Goal: Task Accomplishment & Management: Use online tool/utility

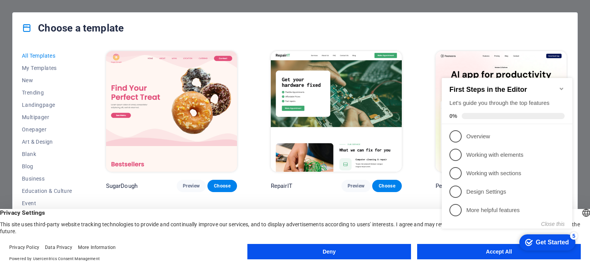
click at [445, 258] on button "Accept All" at bounding box center [499, 251] width 164 height 15
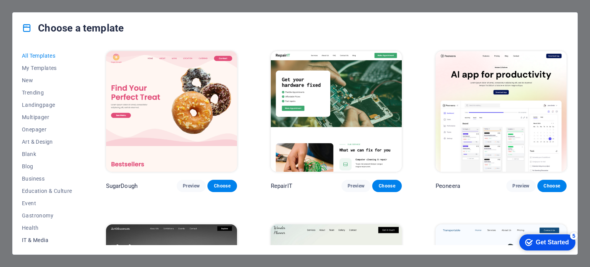
click at [35, 242] on span "IT & Media" at bounding box center [47, 240] width 50 height 6
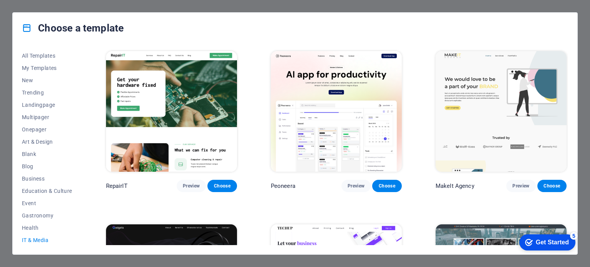
drag, startPoint x: 568, startPoint y: 86, endPoint x: 570, endPoint y: 103, distance: 17.0
click at [570, 103] on div "All Templates My Templates New Trending Landingpage Multipager Onepager Art & D…" at bounding box center [295, 148] width 564 height 211
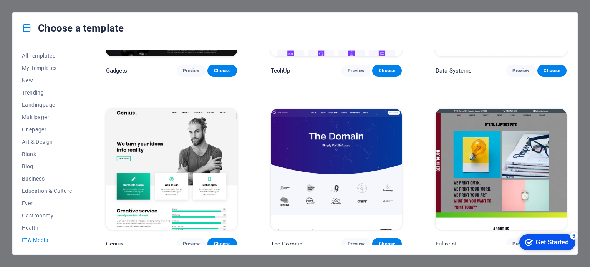
scroll to position [295, 0]
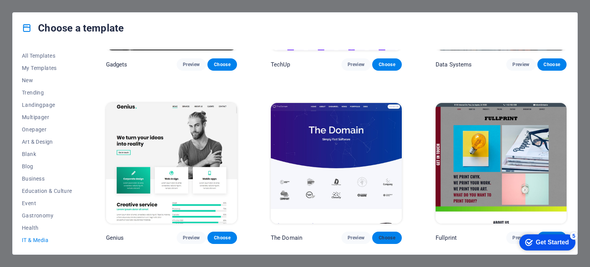
click at [387, 235] on span "Choose" at bounding box center [386, 238] width 17 height 6
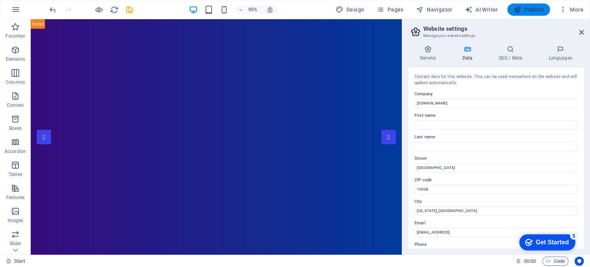
click at [532, 10] on span "Publish" at bounding box center [528, 10] width 30 height 8
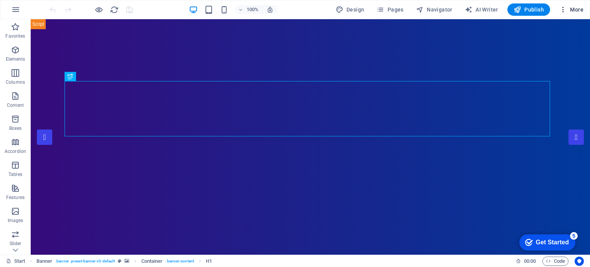
click at [563, 13] on icon "button" at bounding box center [563, 10] width 8 height 8
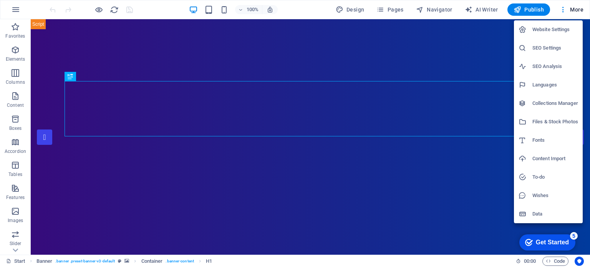
click at [12, 10] on div at bounding box center [295, 133] width 590 height 267
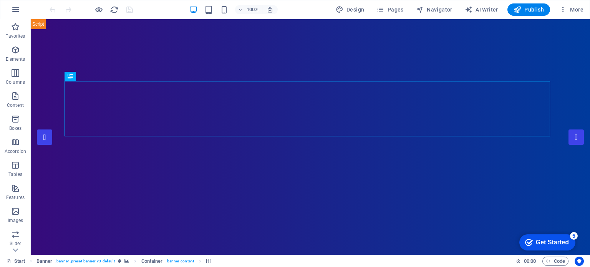
click at [12, 10] on icon "button" at bounding box center [15, 9] width 9 height 9
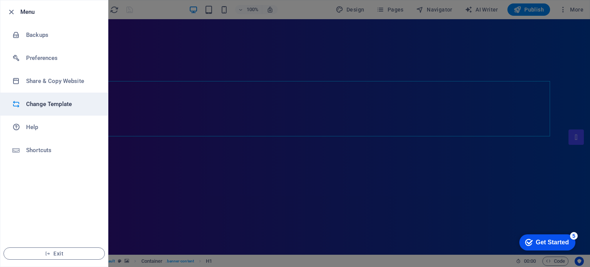
click at [57, 101] on h6 "Change Template" at bounding box center [61, 103] width 71 height 9
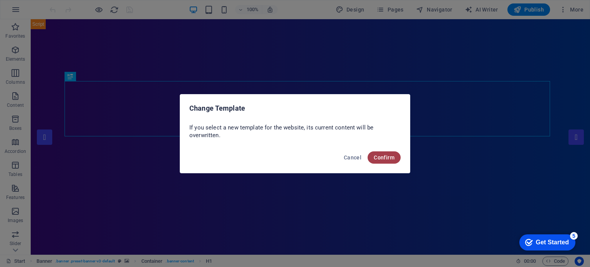
click at [376, 155] on span "Confirm" at bounding box center [384, 157] width 21 height 6
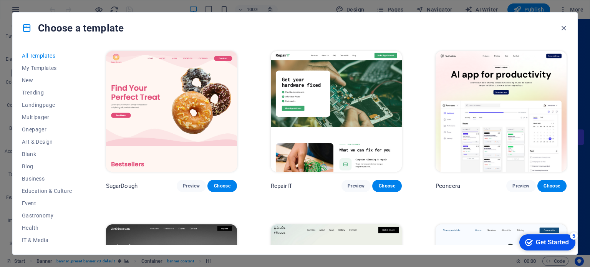
drag, startPoint x: 568, startPoint y: 53, endPoint x: 568, endPoint y: 67, distance: 13.8
click at [568, 67] on div "All Templates My Templates New Trending Landingpage Multipager Onepager Art & D…" at bounding box center [295, 148] width 564 height 211
drag, startPoint x: 568, startPoint y: 53, endPoint x: 566, endPoint y: 59, distance: 6.1
click at [566, 59] on div "All Templates My Templates New Trending Landingpage Multipager Onepager Art & D…" at bounding box center [295, 148] width 564 height 211
click at [518, 187] on span "Preview" at bounding box center [520, 186] width 17 height 6
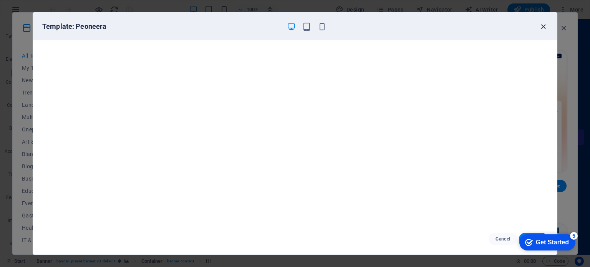
click at [542, 25] on icon "button" at bounding box center [543, 26] width 9 height 9
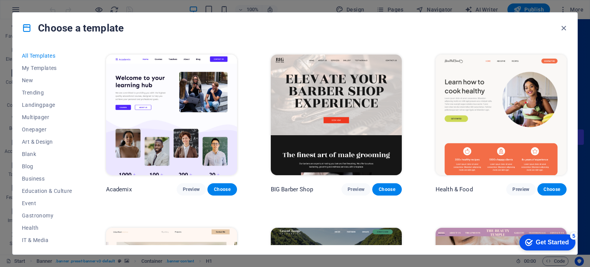
scroll to position [734, 0]
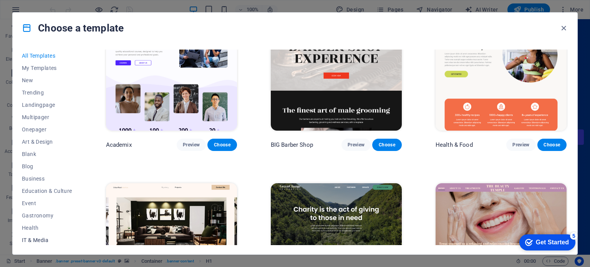
click at [33, 236] on button "IT & Media" at bounding box center [47, 240] width 50 height 12
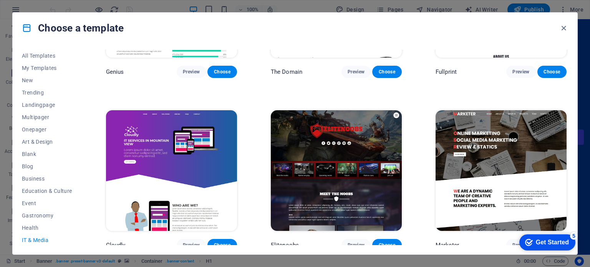
scroll to position [464, 0]
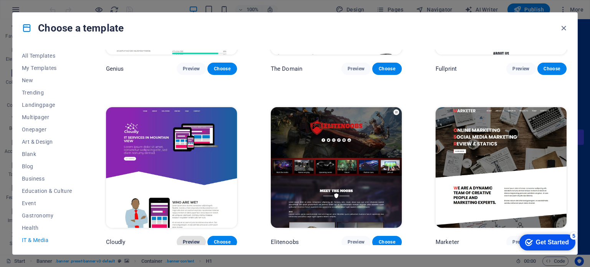
click at [189, 240] on span "Preview" at bounding box center [191, 242] width 17 height 6
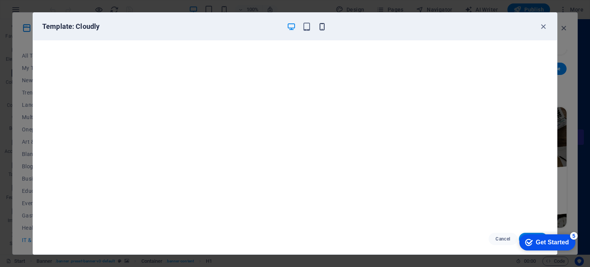
click at [322, 26] on icon "button" at bounding box center [322, 26] width 9 height 9
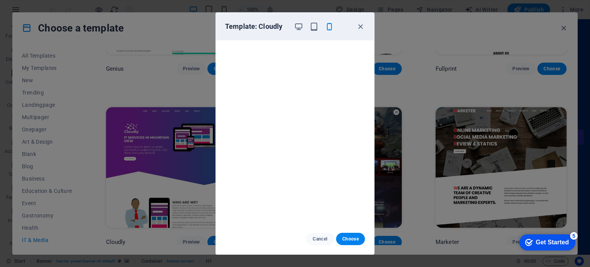
click at [293, 27] on div "Template: Cloudly" at bounding box center [290, 26] width 131 height 9
click at [356, 242] on span "Choose" at bounding box center [350, 239] width 17 height 6
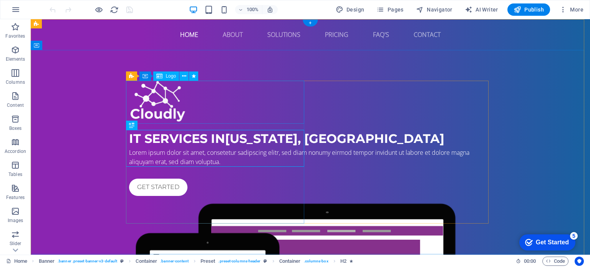
click at [189, 111] on div at bounding box center [310, 102] width 362 height 43
click at [176, 109] on div at bounding box center [310, 102] width 362 height 43
select select "px"
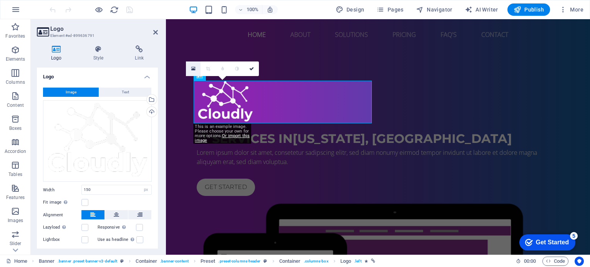
click at [190, 67] on link at bounding box center [193, 68] width 15 height 15
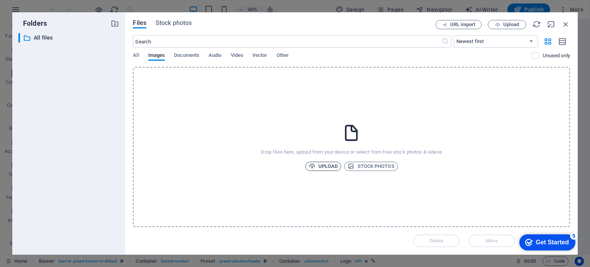
click at [325, 165] on span "Upload" at bounding box center [323, 166] width 29 height 9
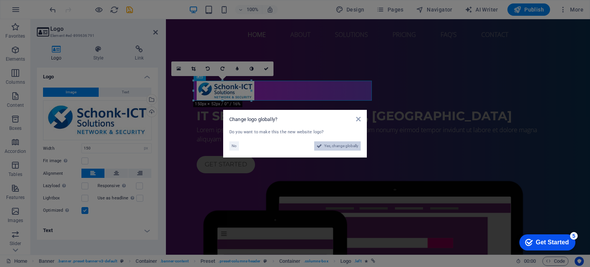
click at [340, 146] on span "Yes, change globally" at bounding box center [341, 145] width 34 height 9
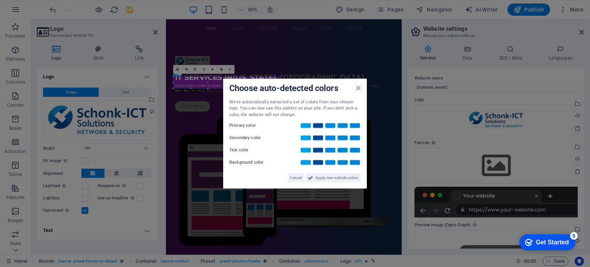
click at [293, 157] on div "We've automatically extracted a set of colors from your chosen logo. You can no…" at bounding box center [294, 141] width 131 height 84
click at [305, 126] on link at bounding box center [306, 125] width 12 height 6
click at [305, 137] on link at bounding box center [306, 138] width 12 height 6
click at [305, 146] on div "Text color" at bounding box center [294, 150] width 131 height 9
click at [305, 149] on link at bounding box center [306, 150] width 12 height 6
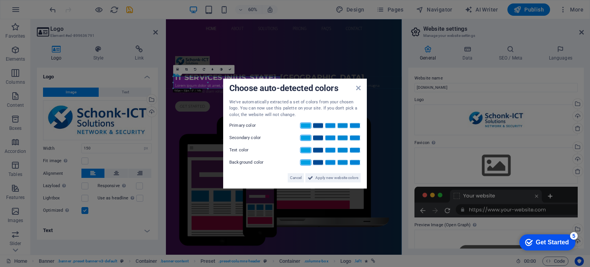
click at [304, 161] on link at bounding box center [306, 162] width 12 height 6
click at [316, 179] on span "Apply new website colors" at bounding box center [336, 177] width 43 height 9
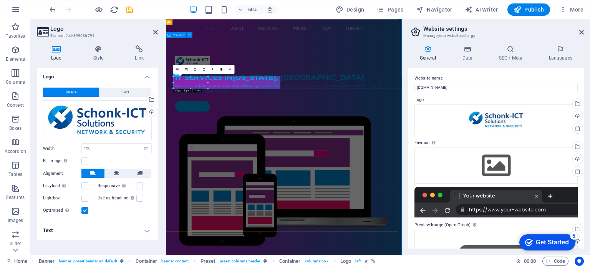
click at [345, 264] on div "IT Services in New York, NY Lorem ipsum dolor sit amet, consetetur sadipscing e…" at bounding box center [362, 241] width 393 height 382
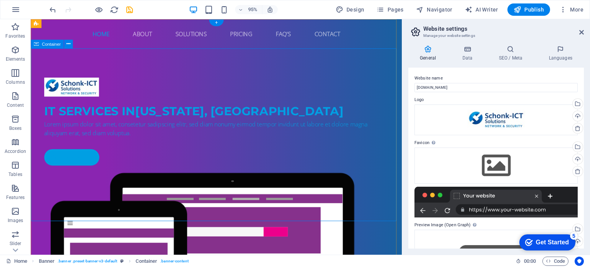
click at [146, 63] on div "IT Services in New York, NY Lorem ipsum dolor sit amet, consetetur sadipscing e…" at bounding box center [226, 241] width 391 height 382
click at [174, 65] on div "IT Services in New York, NY Lorem ipsum dolor sit amet, consetetur sadipscing e…" at bounding box center [226, 241] width 391 height 382
click at [493, 164] on div "Drag files here, click to choose files or select files from Files or our free s…" at bounding box center [495, 165] width 163 height 36
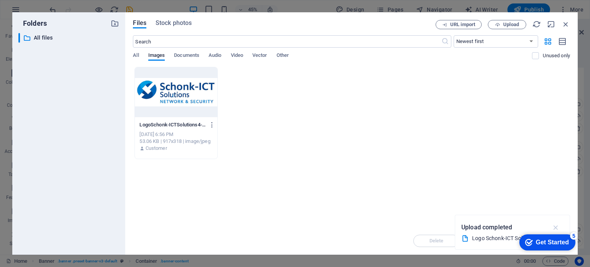
click at [553, 226] on icon "button" at bounding box center [555, 227] width 9 height 8
click at [497, 23] on icon "button" at bounding box center [497, 24] width 5 height 5
click at [512, 23] on span "Upload" at bounding box center [511, 24] width 16 height 5
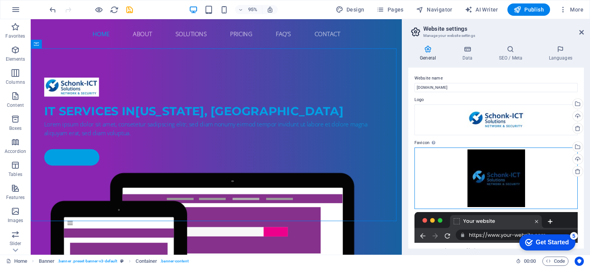
click at [487, 172] on div "Drag files here, click to choose files or select files from Files or our free s…" at bounding box center [495, 177] width 163 height 61
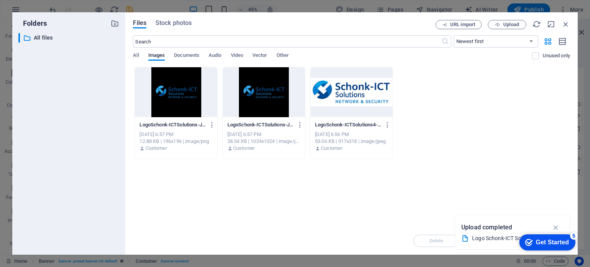
click at [550, 245] on div "Get Started" at bounding box center [552, 242] width 33 height 7
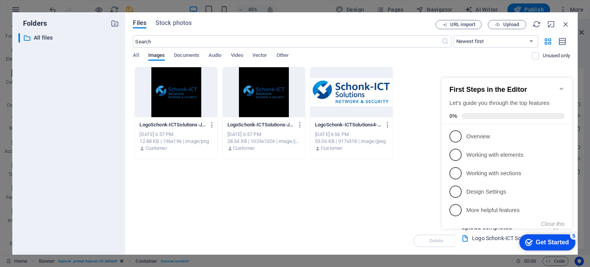
click at [387, 176] on div "Drop files here to upload them instantly LogoSchonk-ICTSolutions-J88sAsFWmJBMZZ…" at bounding box center [351, 147] width 437 height 160
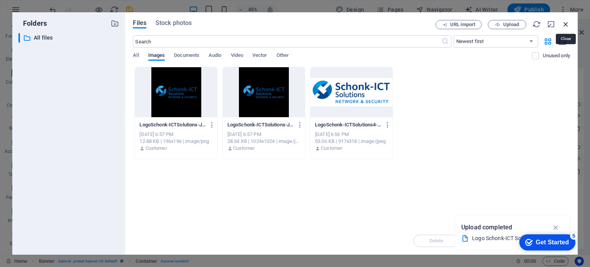
click at [563, 27] on icon "button" at bounding box center [565, 24] width 8 height 8
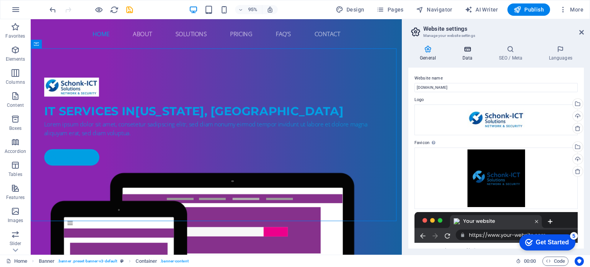
click at [468, 55] on h4 "Data" at bounding box center [468, 53] width 36 height 16
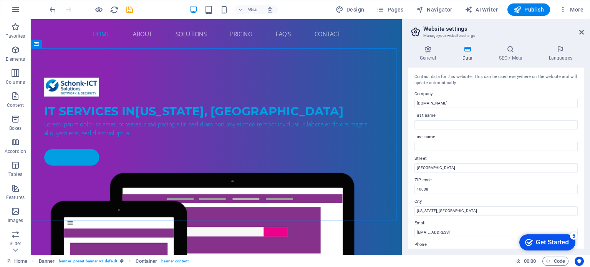
drag, startPoint x: 583, startPoint y: 135, endPoint x: 581, endPoint y: 179, distance: 44.6
click at [581, 179] on div "Contact data for this website. This can be used everywhere on the website and w…" at bounding box center [495, 158] width 175 height 181
click at [518, 46] on icon at bounding box center [510, 49] width 47 height 8
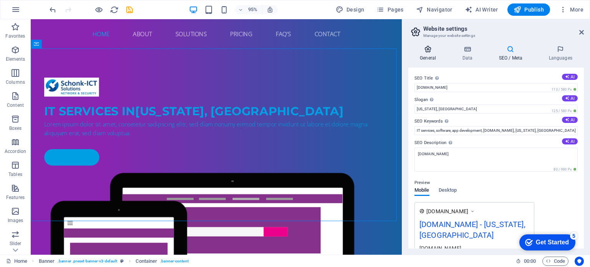
click at [428, 58] on h4 "General" at bounding box center [429, 53] width 42 height 16
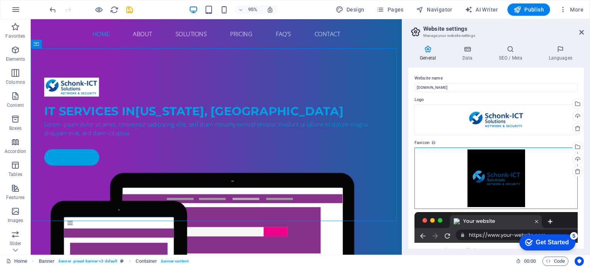
click at [510, 177] on div "Drag files here, click to choose files or select files from Files or our free s…" at bounding box center [495, 177] width 163 height 61
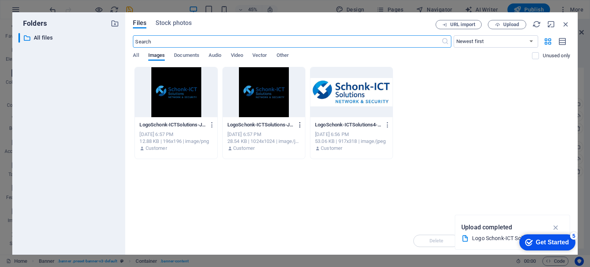
click at [300, 126] on icon "button" at bounding box center [299, 124] width 7 height 7
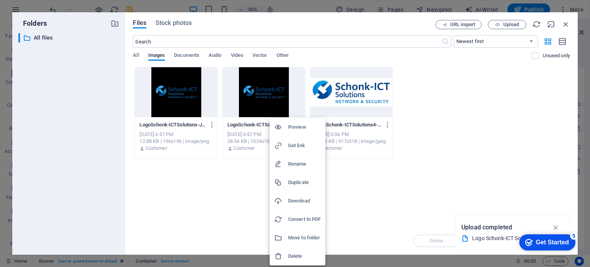
click at [291, 254] on h6 "Delete" at bounding box center [304, 256] width 33 height 9
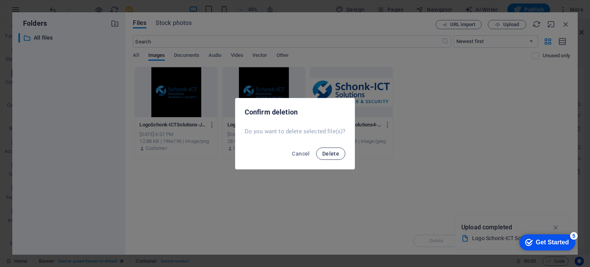
click at [333, 153] on span "Delete" at bounding box center [330, 154] width 17 height 6
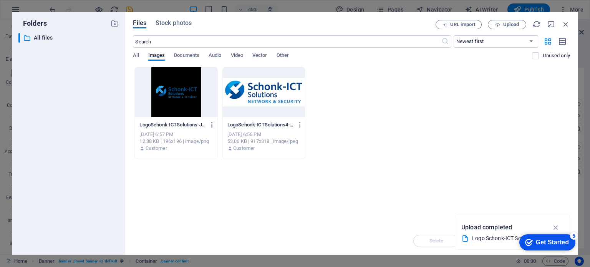
click at [212, 123] on icon "button" at bounding box center [212, 124] width 7 height 7
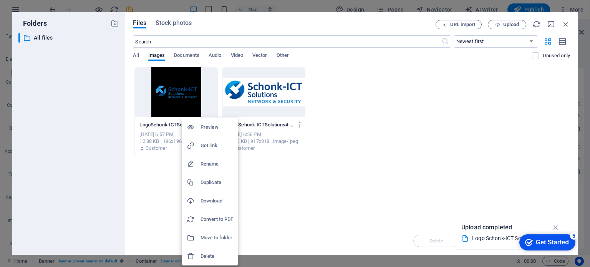
click at [201, 256] on h6 "Delete" at bounding box center [216, 256] width 33 height 9
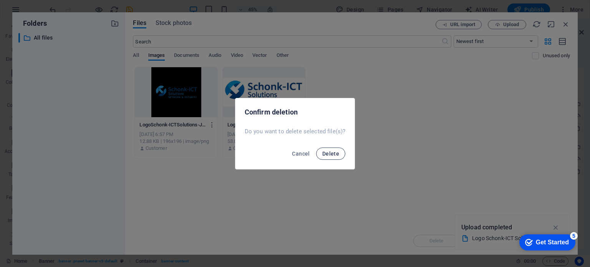
click at [328, 153] on span "Delete" at bounding box center [330, 154] width 17 height 6
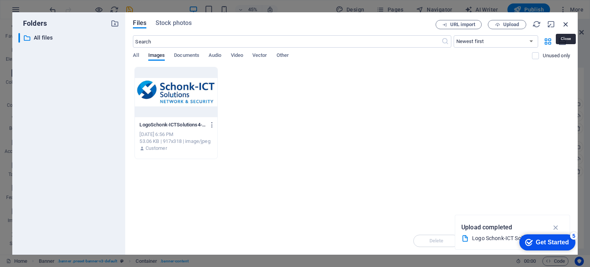
click at [565, 20] on icon "button" at bounding box center [565, 24] width 8 height 8
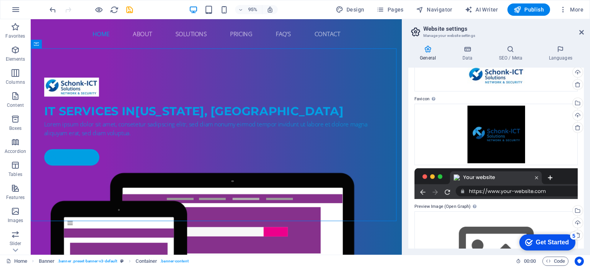
scroll to position [48, 0]
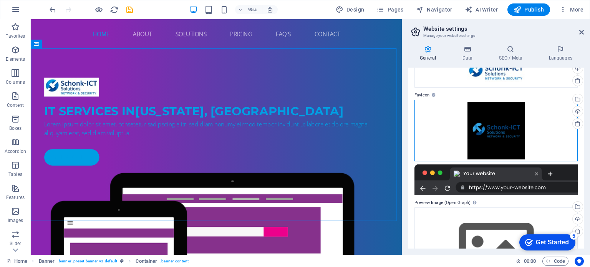
click at [519, 140] on div "Drag files here, click to choose files or select files from Files or our free s…" at bounding box center [495, 130] width 163 height 61
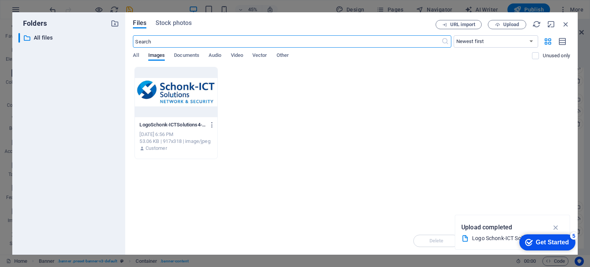
click at [192, 83] on div at bounding box center [176, 92] width 82 height 50
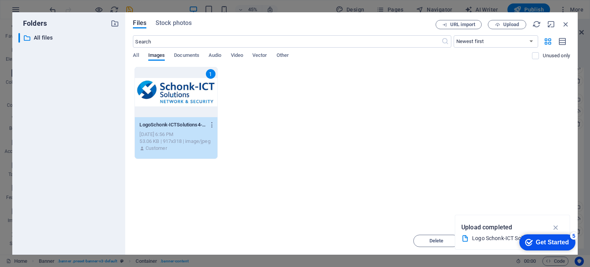
click at [556, 225] on icon "button" at bounding box center [555, 227] width 9 height 8
click at [536, 242] on div "Get Started" at bounding box center [552, 242] width 33 height 7
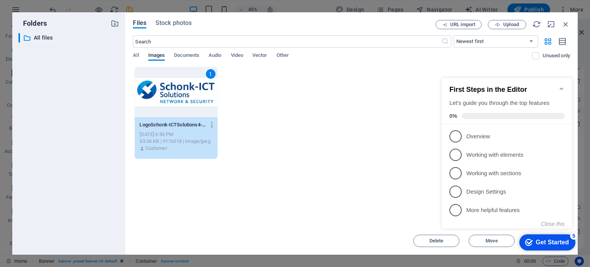
click at [376, 192] on div "Drop files here to upload them instantly 1 LogoSchonk-ICTSolutions4-Witteachter…" at bounding box center [351, 147] width 437 height 160
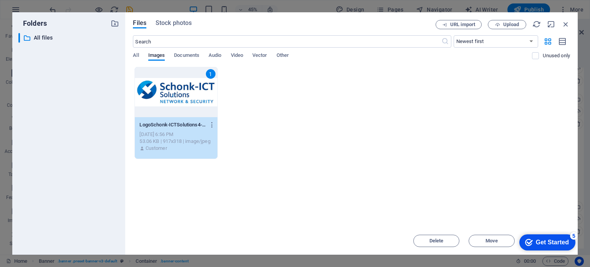
drag, startPoint x: 527, startPoint y: 126, endPoint x: 535, endPoint y: 86, distance: 41.0
click html "checkmark Get Started 5 First Steps in the Editor Let's guide you through the t…"
click at [562, 25] on icon "button" at bounding box center [565, 24] width 8 height 8
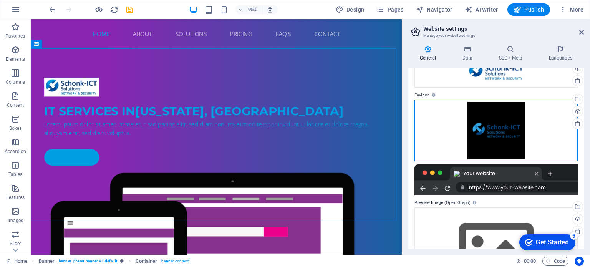
click at [425, 143] on div "Drag files here, click to choose files or select files from Files or our free s…" at bounding box center [495, 130] width 163 height 61
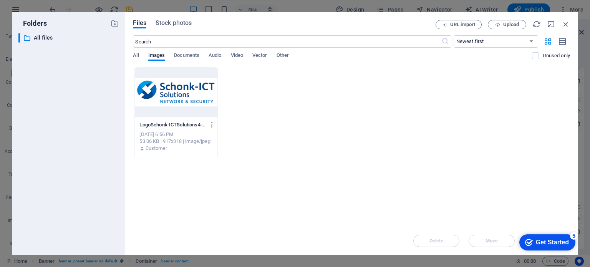
click at [411, 122] on div "LogoSchonk-ICTSolutions4-Witteachtergrond-ydjO4XFIeGL308svMQhH1w.jpg LogoSchonk…" at bounding box center [351, 113] width 437 height 92
click at [563, 25] on icon "button" at bounding box center [565, 24] width 8 height 8
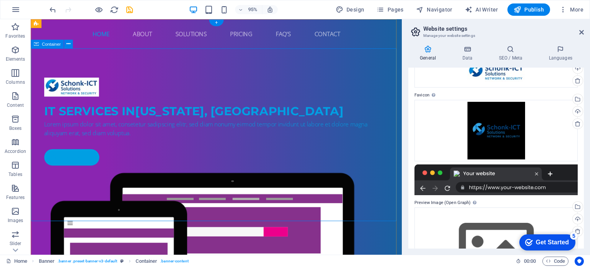
click at [280, 63] on div "IT Services in New York, NY Lorem ipsum dolor sit amet, consetetur sadipscing e…" at bounding box center [226, 241] width 391 height 382
click at [181, 71] on div "IT Services in New York, NY Lorem ipsum dolor sit amet, consetetur sadipscing e…" at bounding box center [226, 241] width 391 height 382
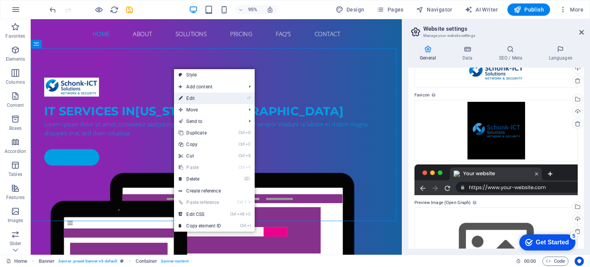
click at [200, 97] on link "⏎ Edit" at bounding box center [199, 99] width 51 height 12
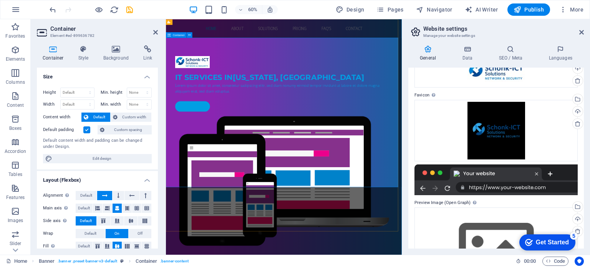
click at [237, 89] on div "IT Services in New York, NY Lorem ipsum dolor sit amet, consetetur sadipscing e…" at bounding box center [362, 241] width 393 height 382
click at [115, 54] on h4 "Background" at bounding box center [118, 53] width 40 height 16
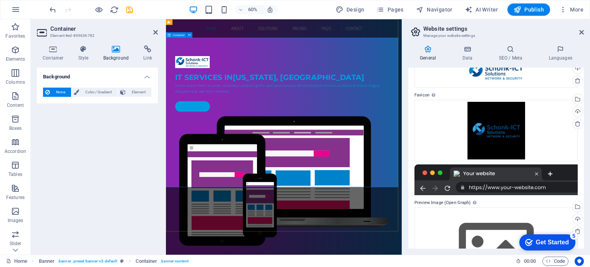
click at [247, 84] on div "IT Services in New York, NY Lorem ipsum dolor sit amet, consetetur sadipscing e…" at bounding box center [362, 241] width 393 height 382
click at [90, 93] on span "Color / Gradient" at bounding box center [98, 92] width 34 height 9
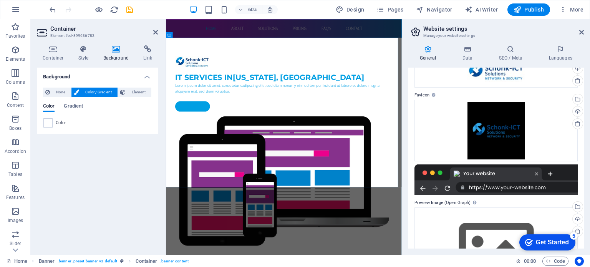
click at [155, 36] on header "Container Element #ed-899636782" at bounding box center [97, 29] width 121 height 20
click at [153, 31] on icon at bounding box center [155, 32] width 5 height 6
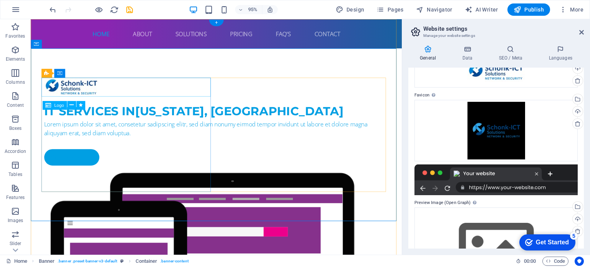
click at [188, 87] on div at bounding box center [226, 91] width 362 height 20
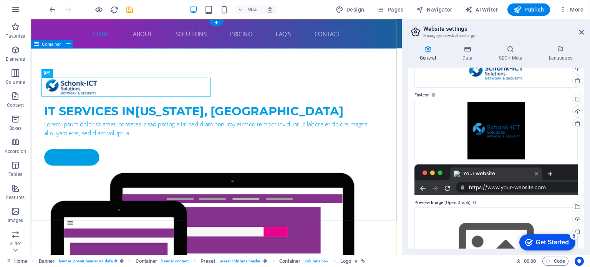
click at [190, 68] on div "IT Services in New York, NY Lorem ipsum dolor sit amet, consetetur sadipscing e…" at bounding box center [226, 241] width 391 height 382
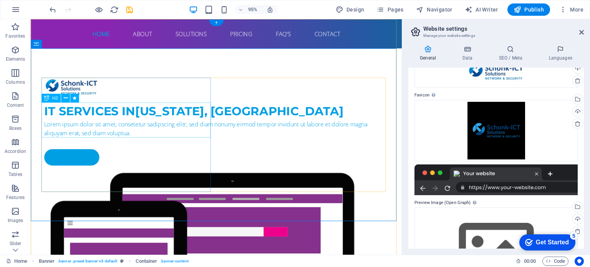
click at [70, 125] on div "IT Services in New York, NY" at bounding box center [226, 116] width 362 height 18
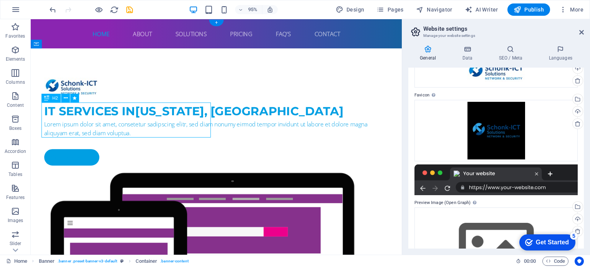
click at [70, 125] on div "IT Services in New York, NY" at bounding box center [226, 116] width 362 height 18
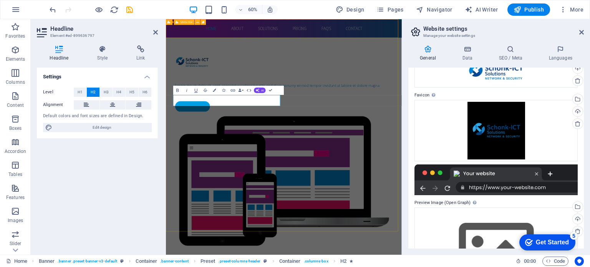
click at [443, 44] on div "Home About Solutions Pricing FAQ's Contact" at bounding box center [362, 34] width 393 height 31
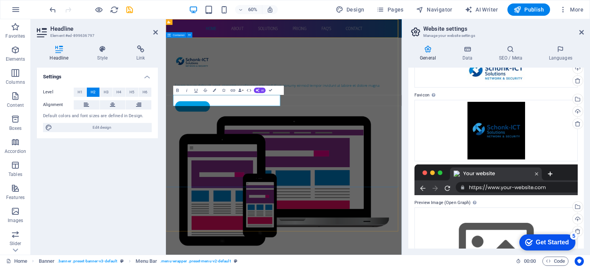
click at [415, 68] on div "​ Lorem ipsum dolor sit amet, consetetur sadipscing elitr, sed diam nonumy eirm…" at bounding box center [362, 241] width 393 height 382
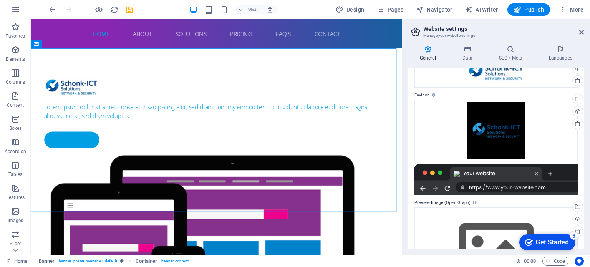
click at [280, 68] on div "Lorem ipsum dolor sit amet, consetetur sadipscing elitr, sed diam nonumy eirmod…" at bounding box center [226, 231] width 391 height 363
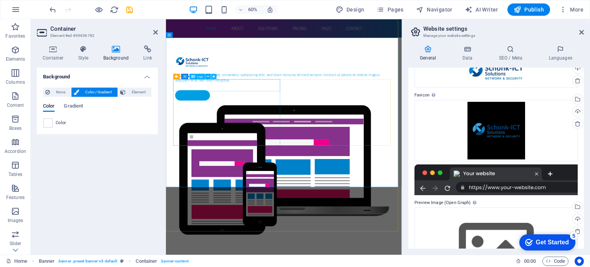
drag, startPoint x: 263, startPoint y: 110, endPoint x: 380, endPoint y: 96, distance: 117.6
click at [263, 110] on div "Lorem ipsum dolor sit amet, consetetur sadipscing elitr, sed diam nonumy eirmod…" at bounding box center [362, 231] width 393 height 363
click at [236, 125] on div "Lorem ipsum dolor sit amet, consetetur sadipscing elitr, sed diam nonumy eirmod…" at bounding box center [362, 116] width 362 height 18
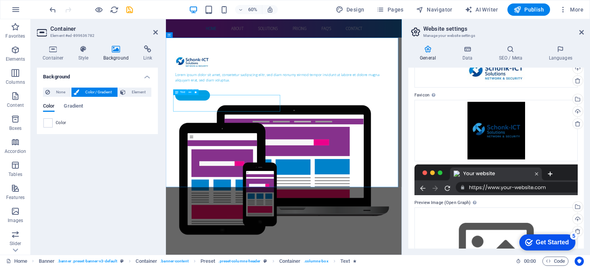
click at [236, 125] on div "Lorem ipsum dolor sit amet, consetetur sadipscing elitr, sed diam nonumy eirmod…" at bounding box center [362, 116] width 362 height 18
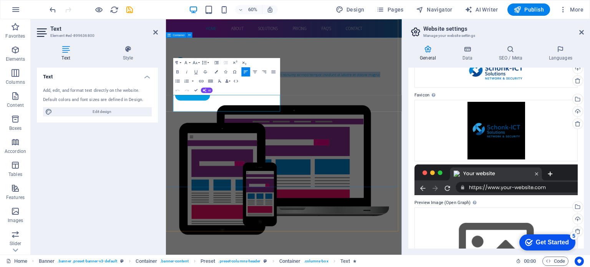
drag, startPoint x: 321, startPoint y: 171, endPoint x: 173, endPoint y: 148, distance: 149.7
click at [173, 148] on div "Lorem ipsum dolor sit amet, consetetur sadipscing elitr, sed diam nonumy eirmod…" at bounding box center [362, 231] width 393 height 363
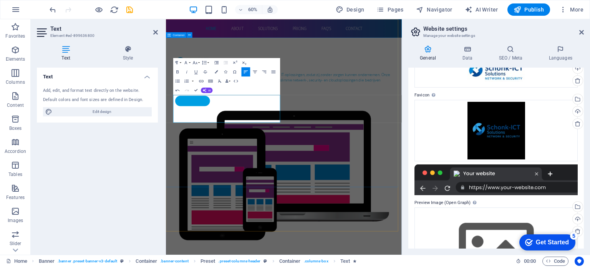
click at [285, 266] on div "ij helpen MKB-bedrijven met betrouwbare, veilige en schaalbare IT-oplossingen, …" at bounding box center [362, 236] width 393 height 372
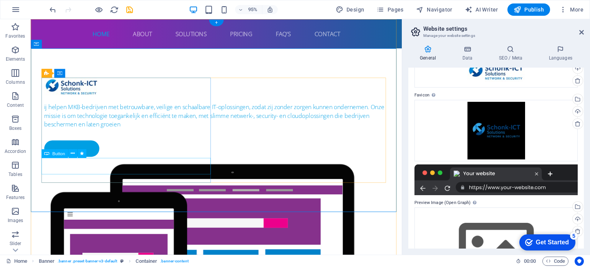
click at [66, 164] on div "Get started" at bounding box center [226, 155] width 362 height 17
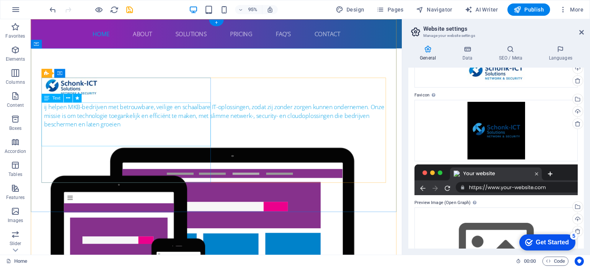
click at [50, 110] on div "ij helpen MKB-bedrijven met betrouwbare, veilige en schaalbare IT-oplossingen, …" at bounding box center [226, 121] width 362 height 28
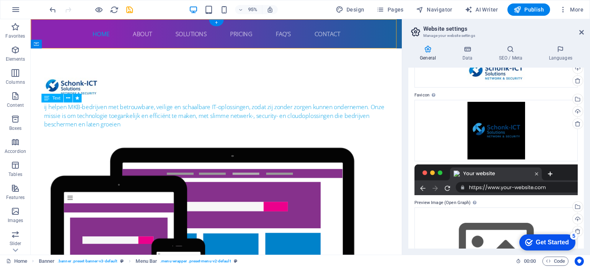
click at [50, 110] on div "ij helpen MKB-bedrijven met betrouwbare, veilige en schaalbare IT-oplossingen, …" at bounding box center [226, 121] width 362 height 28
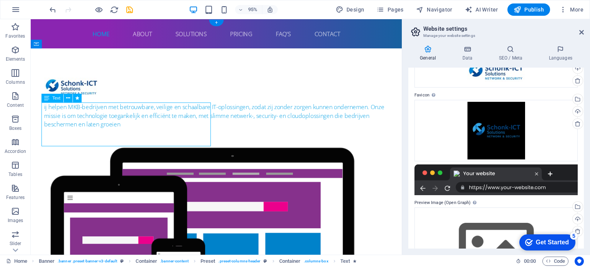
click at [50, 110] on div "ij helpen MKB-bedrijven met betrouwbare, veilige en schaalbare IT-oplossingen, …" at bounding box center [226, 121] width 362 height 28
click at [45, 112] on div "ij helpen MKB-bedrijven met betrouwbare, veilige en schaalbare IT-oplossingen, …" at bounding box center [226, 121] width 362 height 28
click at [55, 99] on span "Text" at bounding box center [56, 98] width 8 height 4
click at [156, 134] on div "ij helpen MKB-bedrijven met betrouwbare, veilige en schaalbare IT-oplossingen, …" at bounding box center [226, 121] width 362 height 28
click at [154, 134] on div "ij helpen MKB-bedrijven met betrouwbare, veilige en schaalbare IT-oplossingen, …" at bounding box center [226, 121] width 362 height 28
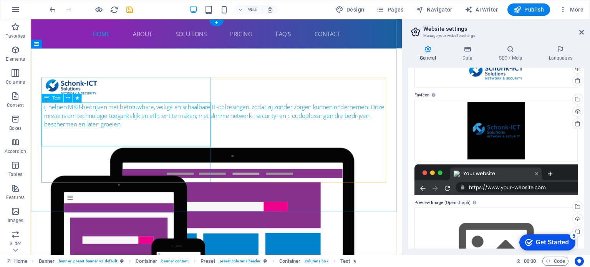
click at [154, 134] on div "ij helpen MKB-bedrijven met betrouwbare, veilige en schaalbare IT-oplossingen, …" at bounding box center [226, 121] width 362 height 28
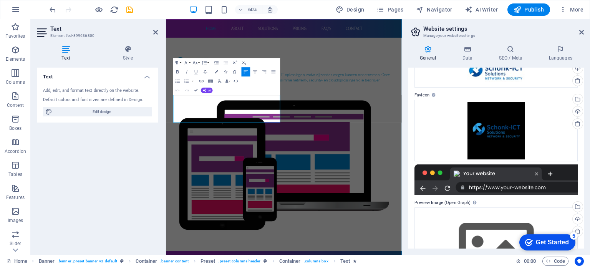
click at [148, 132] on div "Text Add, edit, and format text directly on the website. Default colors and fon…" at bounding box center [97, 158] width 121 height 181
click at [189, 134] on p "ij helpen MKB-bedrijven met betrouwbare, veilige en schaalbare IT-oplossingen, …" at bounding box center [362, 121] width 362 height 28
click at [282, 258] on div "Wij helpen MKB-bedrijven met betrouwbare, veilige en schaalbare IT-oplossingen,…" at bounding box center [362, 227] width 393 height 355
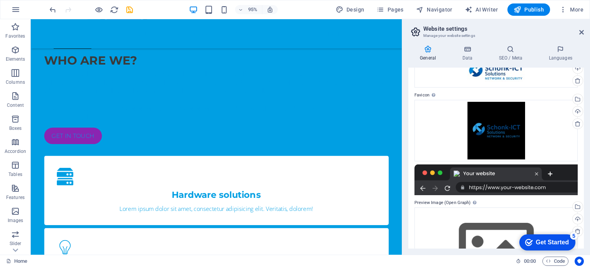
scroll to position [555, 0]
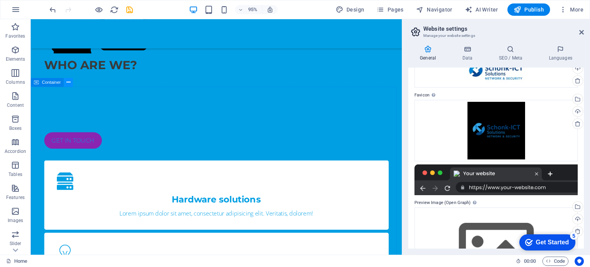
click at [66, 82] on icon at bounding box center [68, 82] width 4 height 8
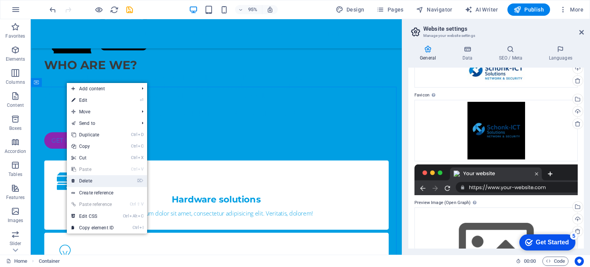
click at [94, 178] on link "⌦ Delete" at bounding box center [92, 181] width 51 height 12
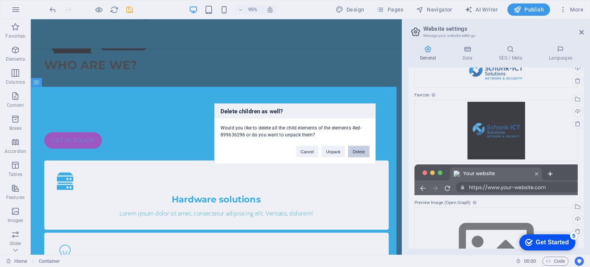
click at [359, 154] on button "Delete" at bounding box center [359, 152] width 22 height 12
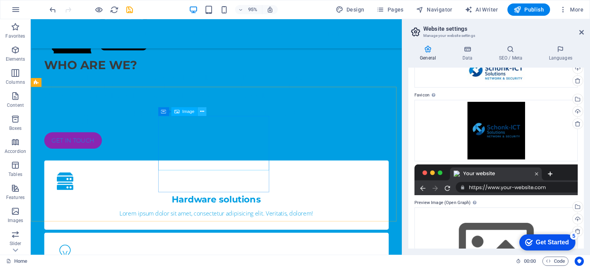
click at [202, 110] on icon at bounding box center [202, 112] width 4 height 8
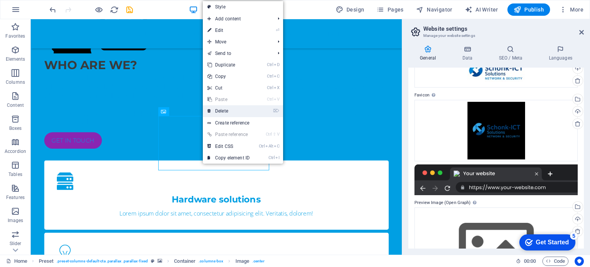
click at [220, 111] on link "⌦ Delete" at bounding box center [228, 111] width 51 height 12
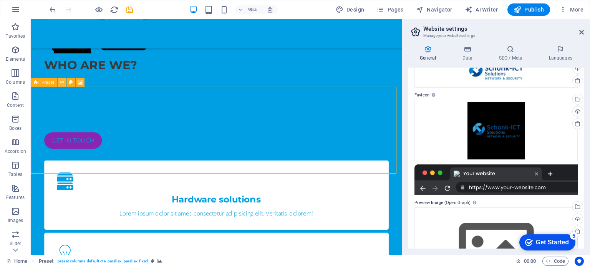
click at [63, 82] on icon at bounding box center [62, 82] width 4 height 8
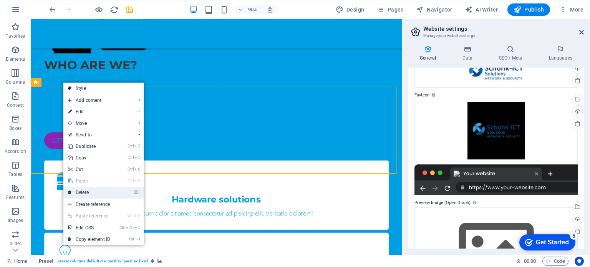
click at [81, 189] on link "⌦ Delete" at bounding box center [88, 193] width 51 height 12
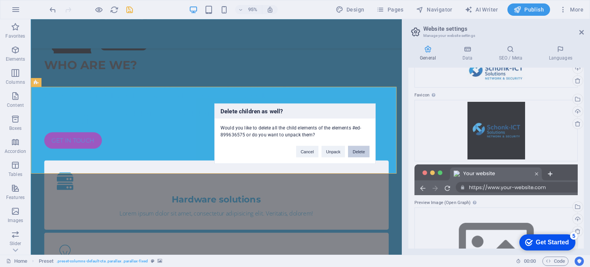
click at [360, 151] on button "Delete" at bounding box center [359, 152] width 22 height 12
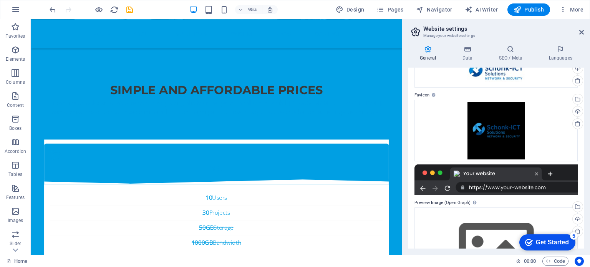
scroll to position [2309, 0]
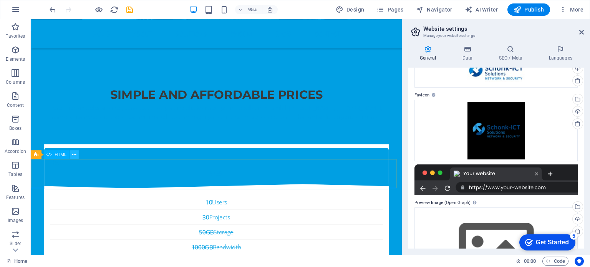
click at [75, 154] on icon at bounding box center [74, 155] width 4 height 8
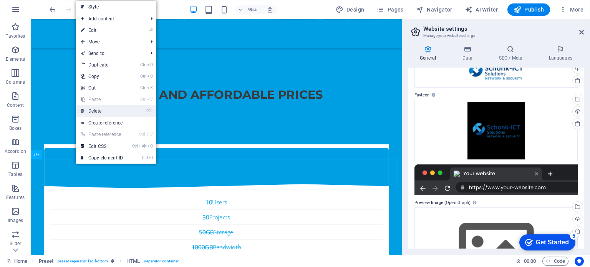
click at [94, 112] on link "⌦ Delete" at bounding box center [101, 111] width 51 height 12
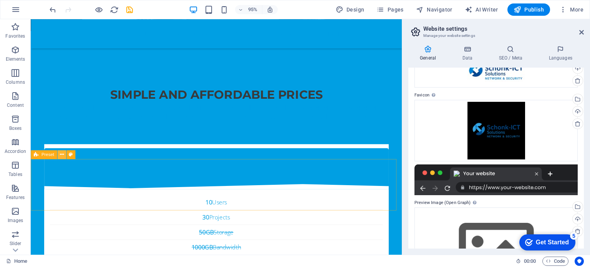
click at [61, 154] on icon at bounding box center [62, 155] width 4 height 8
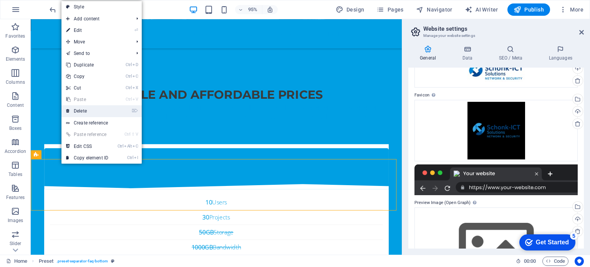
click at [83, 107] on link "⌦ Delete" at bounding box center [86, 111] width 51 height 12
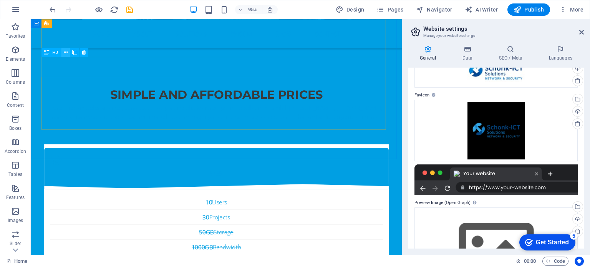
click at [65, 49] on icon at bounding box center [65, 53] width 4 height 8
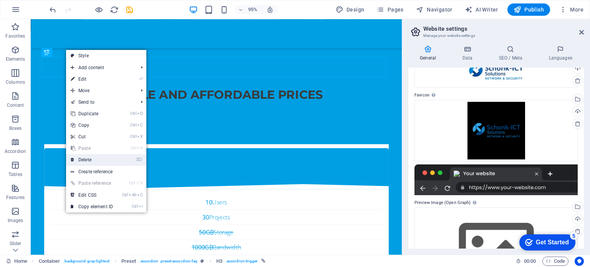
click at [88, 158] on link "⌦ Delete" at bounding box center [91, 160] width 51 height 12
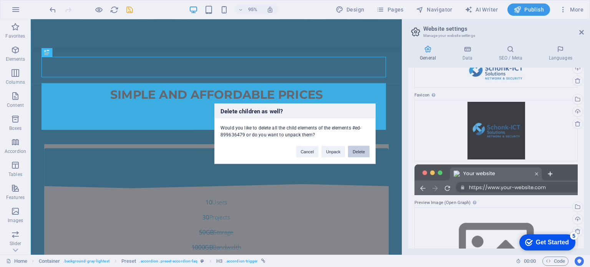
click at [364, 151] on button "Delete" at bounding box center [359, 152] width 22 height 12
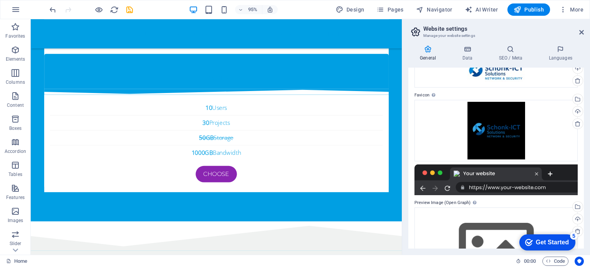
scroll to position [2744, 0]
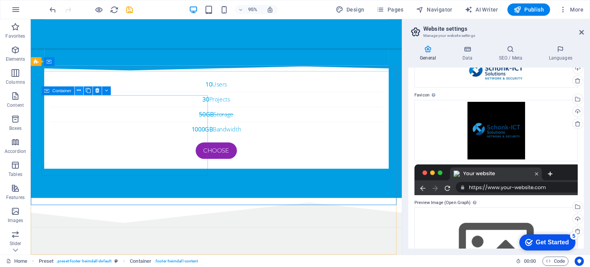
click at [81, 92] on button at bounding box center [78, 90] width 9 height 9
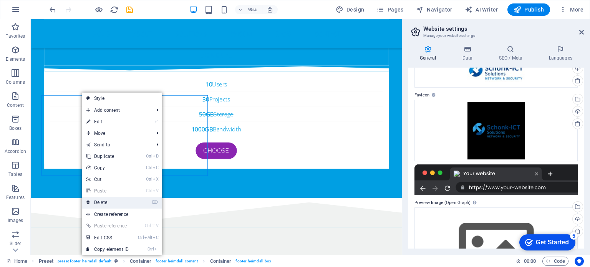
click at [104, 206] on link "⌦ Delete" at bounding box center [107, 203] width 51 height 12
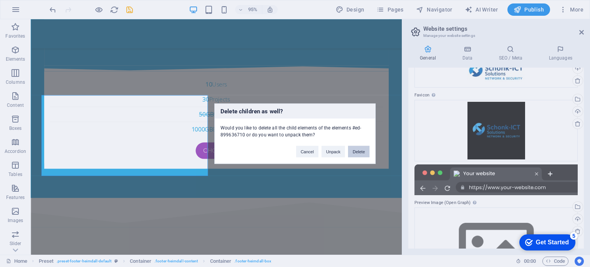
click at [358, 154] on button "Delete" at bounding box center [359, 152] width 22 height 12
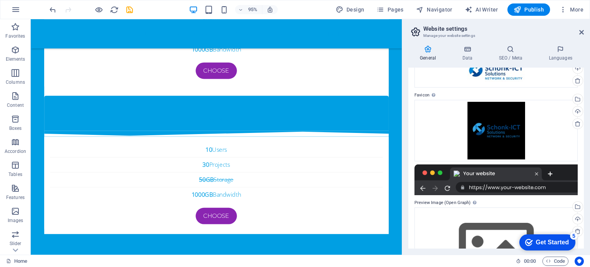
scroll to position [2634, 0]
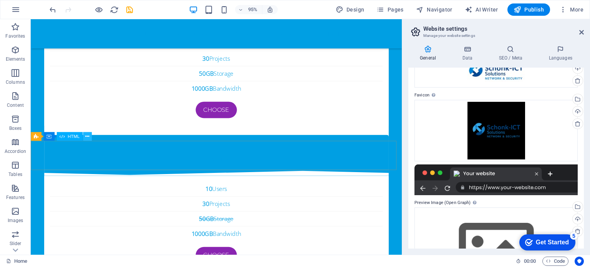
click at [88, 137] on icon at bounding box center [87, 136] width 4 height 8
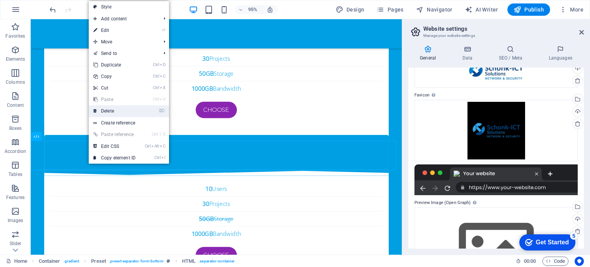
click at [119, 107] on link "⌦ Delete" at bounding box center [114, 111] width 51 height 12
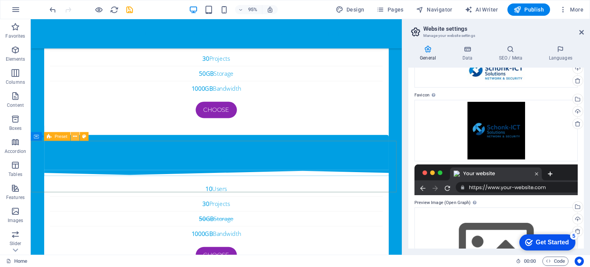
click at [74, 136] on icon at bounding box center [75, 136] width 4 height 8
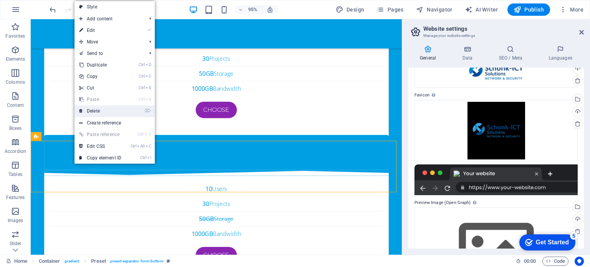
click at [97, 108] on link "⌦ Delete" at bounding box center [99, 111] width 51 height 12
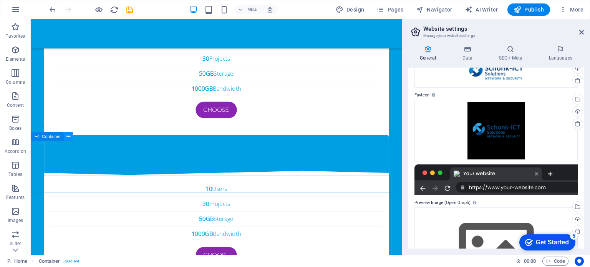
click at [65, 137] on button at bounding box center [68, 136] width 9 height 9
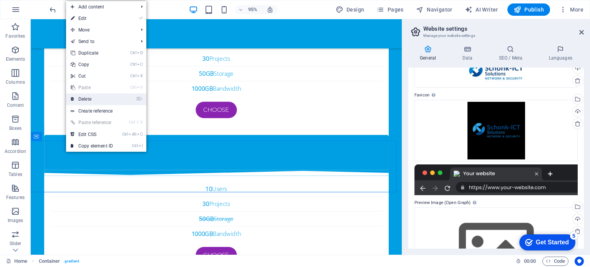
click at [88, 96] on link "⌦ Delete" at bounding box center [91, 99] width 51 height 12
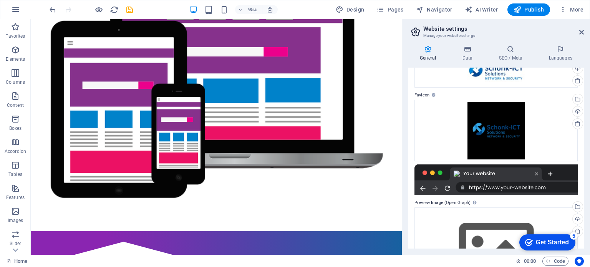
scroll to position [0, 0]
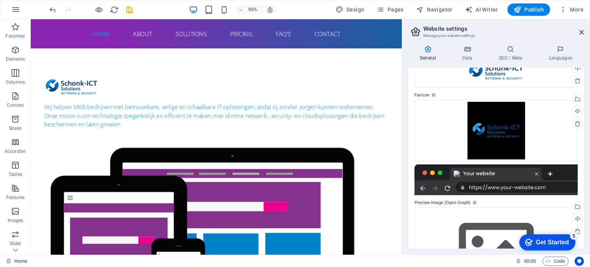
drag, startPoint x: 419, startPoint y: 245, endPoint x: 469, endPoint y: 50, distance: 201.8
click at [197, 36] on nav "Home About Solutions Pricing FAQ's Contact" at bounding box center [226, 34] width 362 height 18
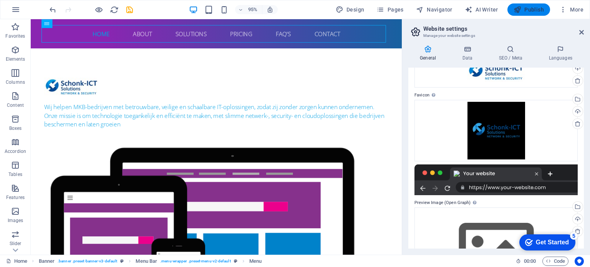
click at [527, 12] on span "Publish" at bounding box center [528, 10] width 30 height 8
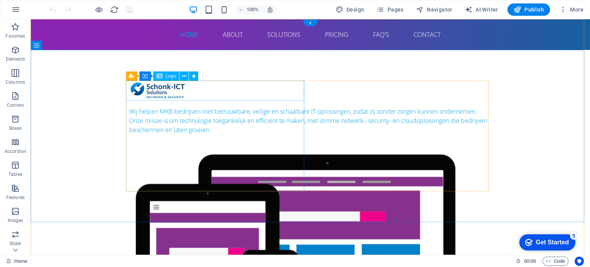
click at [170, 90] on div at bounding box center [310, 91] width 362 height 20
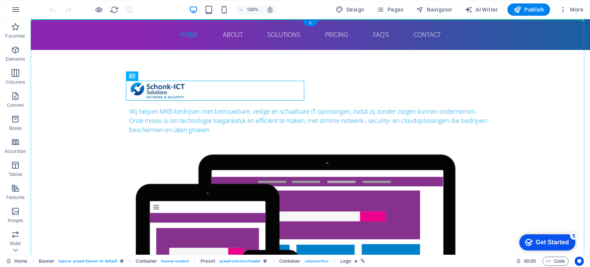
drag, startPoint x: 166, startPoint y: 91, endPoint x: 93, endPoint y: 33, distance: 93.0
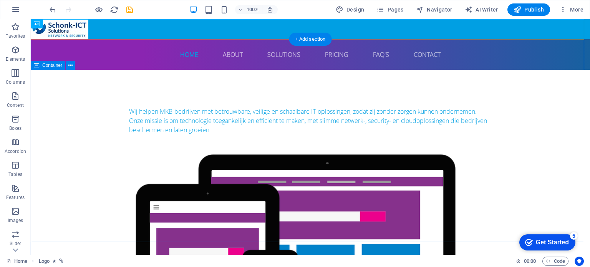
drag, startPoint x: 95, startPoint y: 48, endPoint x: 72, endPoint y: 87, distance: 46.0
click at [76, 31] on div at bounding box center [310, 29] width 559 height 20
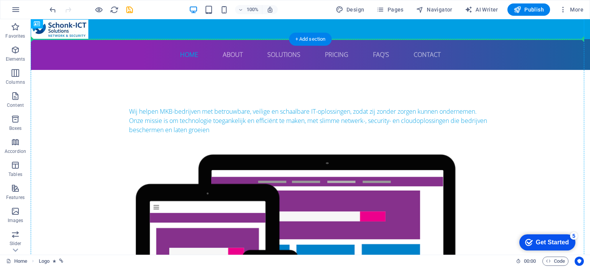
drag, startPoint x: 76, startPoint y: 31, endPoint x: 84, endPoint y: 58, distance: 28.5
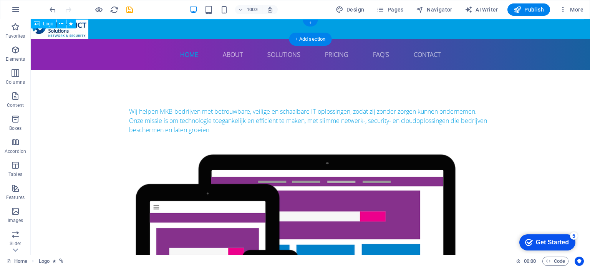
click at [79, 29] on div at bounding box center [310, 29] width 559 height 20
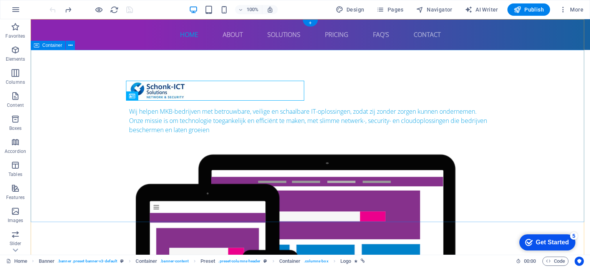
click at [84, 67] on div "Wij helpen MKB-bedrijven met betrouwbare, veilige en schaalbare IT-oplossingen,…" at bounding box center [310, 227] width 559 height 355
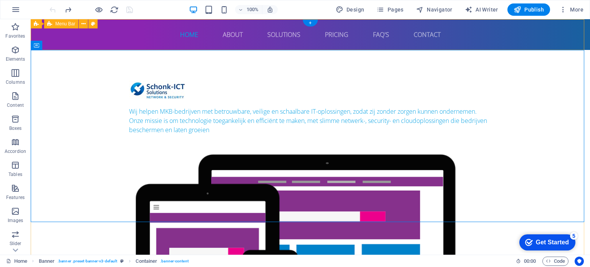
click at [65, 36] on div "Home About Solutions Pricing FAQ's Contact" at bounding box center [310, 34] width 559 height 31
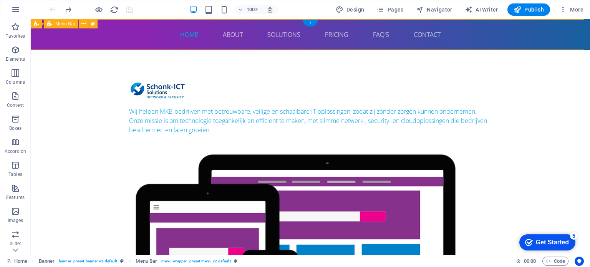
click at [65, 36] on div "Home About Solutions Pricing FAQ's Contact" at bounding box center [310, 34] width 559 height 31
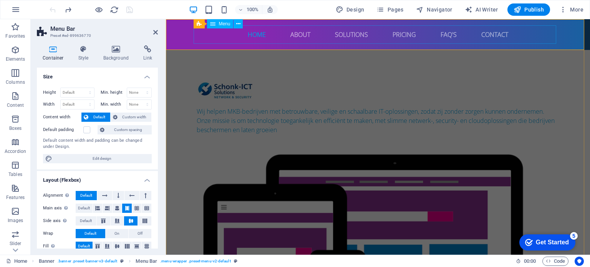
click at [203, 33] on nav "Home About Solutions Pricing FAQ's Contact" at bounding box center [378, 34] width 362 height 18
click at [169, 41] on div "Home About Solutions Pricing FAQ's Contact" at bounding box center [378, 34] width 424 height 31
click at [179, 38] on div "Home About Solutions Pricing FAQ's Contact" at bounding box center [378, 34] width 424 height 31
click at [230, 65] on div "Wij helpen MKB-bedrijven met betrouwbare, veilige en schaalbare IT-oplossingen,…" at bounding box center [378, 227] width 424 height 355
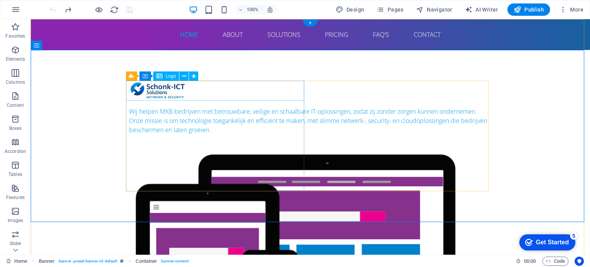
click at [152, 93] on div at bounding box center [310, 91] width 362 height 20
click at [189, 76] on div "Preset Container Logo" at bounding box center [164, 76] width 77 height 10
click at [186, 76] on icon at bounding box center [184, 76] width 4 height 8
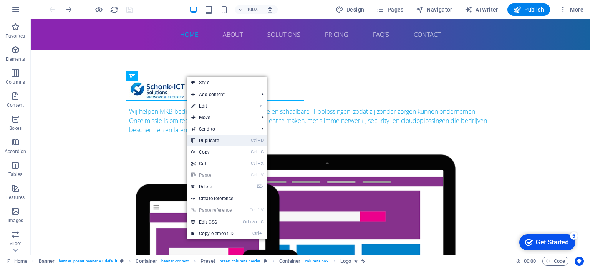
click at [201, 139] on link "Ctrl D Duplicate" at bounding box center [212, 141] width 51 height 12
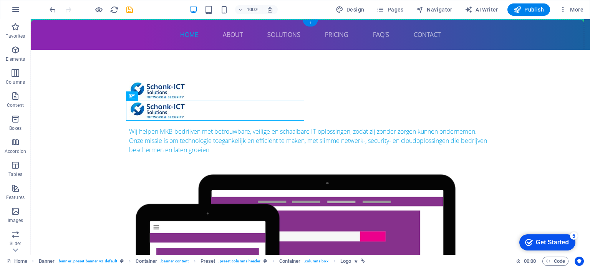
drag, startPoint x: 173, startPoint y: 113, endPoint x: 89, endPoint y: 38, distance: 112.0
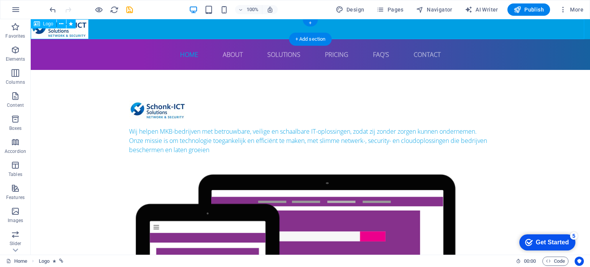
click at [63, 35] on div at bounding box center [310, 29] width 559 height 20
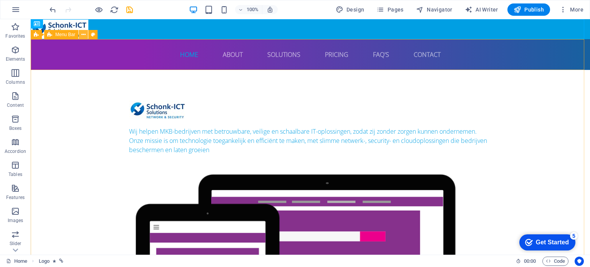
click at [83, 36] on icon at bounding box center [83, 35] width 4 height 8
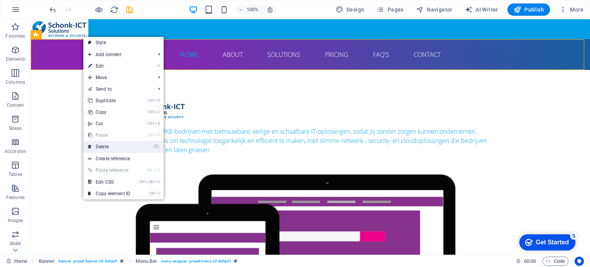
click at [106, 147] on link "⌦ Delete" at bounding box center [108, 147] width 51 height 12
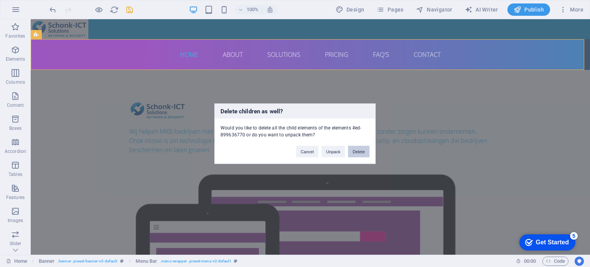
drag, startPoint x: 356, startPoint y: 152, endPoint x: 326, endPoint y: 132, distance: 36.2
click at [356, 152] on button "Delete" at bounding box center [359, 152] width 22 height 12
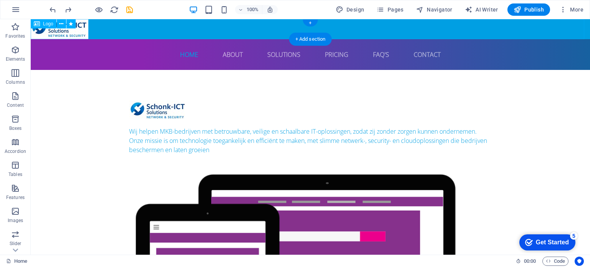
click at [85, 32] on div at bounding box center [310, 29] width 559 height 20
click at [81, 31] on div at bounding box center [310, 29] width 559 height 20
select select "px"
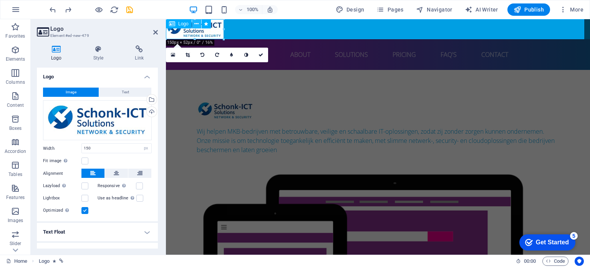
click at [193, 23] on button at bounding box center [196, 23] width 9 height 9
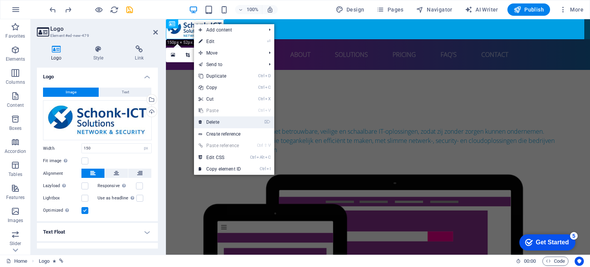
click at [212, 120] on link "⌦ Delete" at bounding box center [219, 122] width 51 height 12
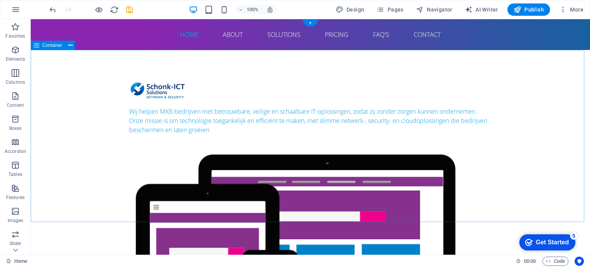
click at [74, 106] on div "Wij helpen MKB-bedrijven met betrouwbare, veilige en schaalbare IT-oplossingen,…" at bounding box center [310, 227] width 559 height 355
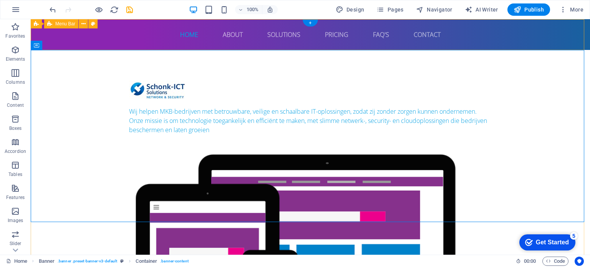
click at [101, 39] on div "Home About Solutions Pricing FAQ's Contact" at bounding box center [310, 34] width 559 height 31
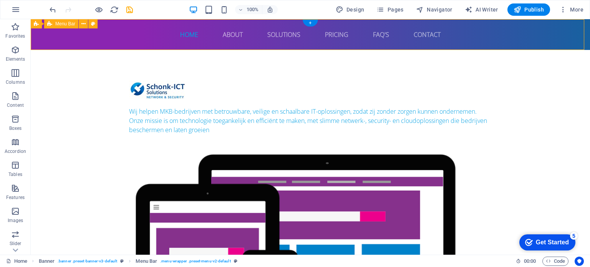
click at [101, 39] on div "Home About Solutions Pricing FAQ's Contact" at bounding box center [310, 34] width 559 height 31
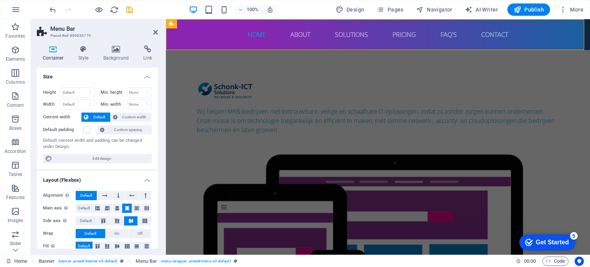
drag, startPoint x: 157, startPoint y: 115, endPoint x: 5, endPoint y: 43, distance: 168.7
click at [17, 74] on icon "button" at bounding box center [15, 72] width 9 height 9
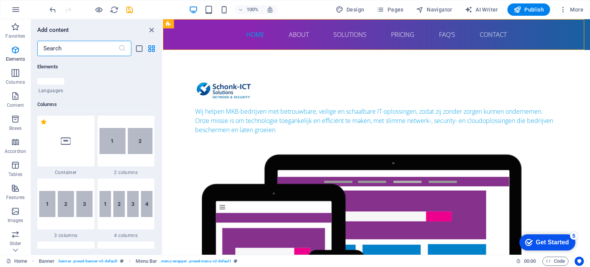
scroll to position [380, 0]
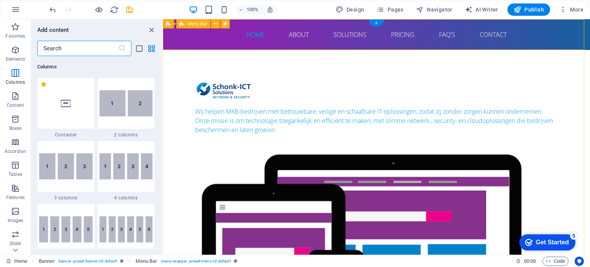
click at [178, 38] on div "Home About Solutions Pricing FAQ's Contact" at bounding box center [376, 34] width 427 height 31
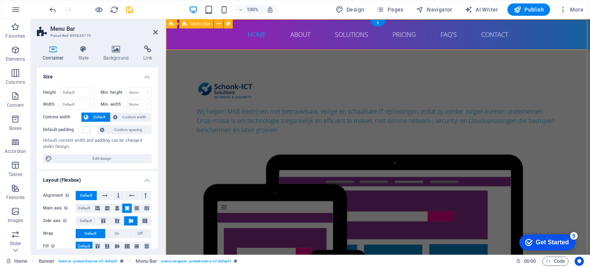
click at [178, 38] on div "Home About Solutions Pricing FAQ's Contact" at bounding box center [378, 34] width 424 height 31
click at [174, 35] on div "Home About Solutions Pricing FAQ's Contact" at bounding box center [378, 34] width 424 height 31
click at [185, 26] on span "Banner" at bounding box center [184, 24] width 15 height 5
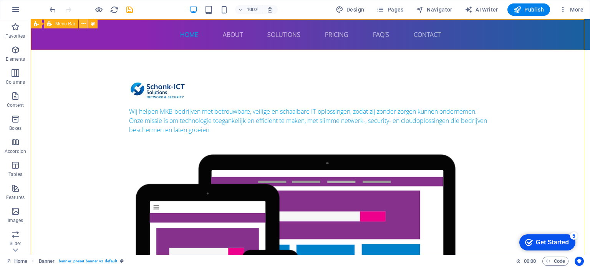
click at [84, 25] on icon at bounding box center [83, 24] width 4 height 8
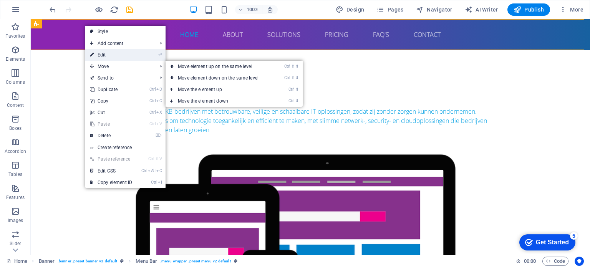
click at [112, 57] on link "⏎ Edit" at bounding box center [110, 55] width 51 height 12
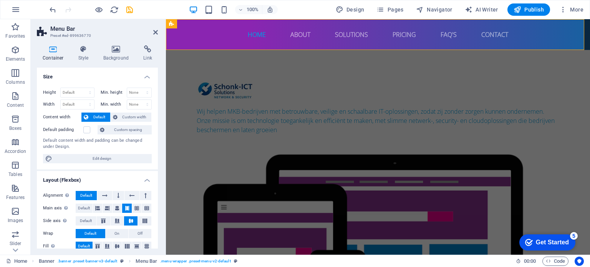
drag, startPoint x: 158, startPoint y: 116, endPoint x: 158, endPoint y: 137, distance: 21.1
click at [158, 137] on div "Container Style Background Link Size Height Default px rem % vh vw Min. height …" at bounding box center [97, 146] width 133 height 215
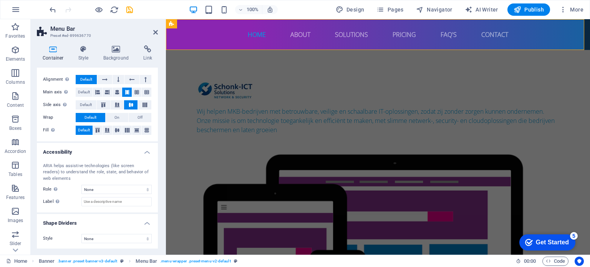
scroll to position [0, 0]
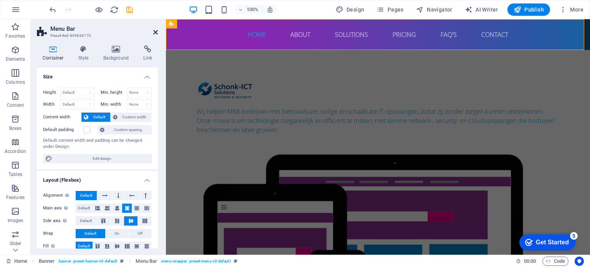
click at [155, 31] on icon at bounding box center [155, 32] width 5 height 6
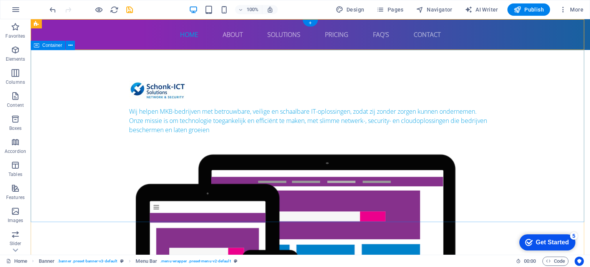
click at [71, 85] on div "Wij helpen MKB-bedrijven met betrouwbare, veilige en schaalbare IT-oplossingen,…" at bounding box center [310, 227] width 559 height 355
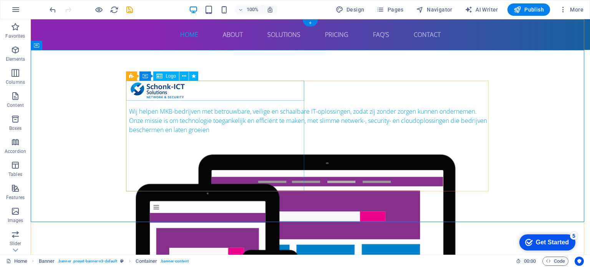
click at [157, 91] on div at bounding box center [310, 91] width 362 height 20
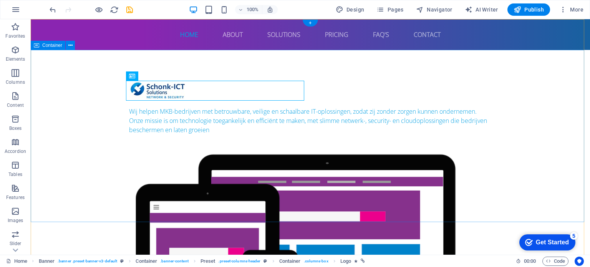
click at [56, 108] on div "Wij helpen MKB-bedrijven met betrouwbare, veilige en schaalbare IT-oplossingen,…" at bounding box center [310, 227] width 559 height 355
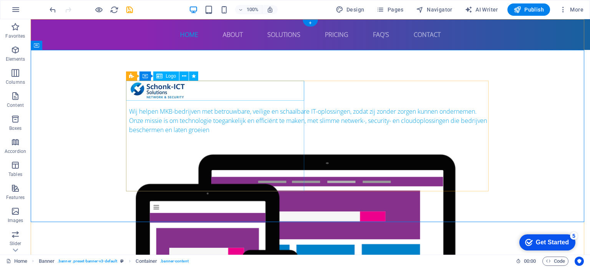
click at [152, 89] on div at bounding box center [310, 91] width 362 height 20
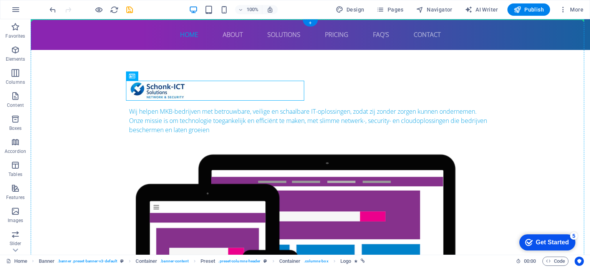
drag, startPoint x: 152, startPoint y: 89, endPoint x: 52, endPoint y: 61, distance: 103.7
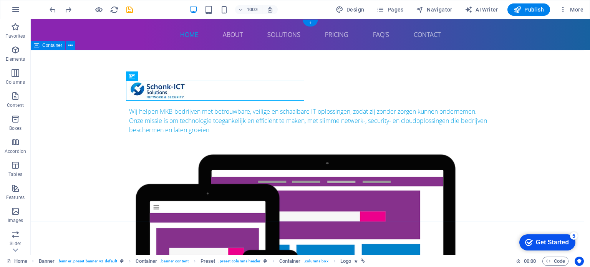
click at [73, 87] on div "Wij helpen MKB-bedrijven met betrouwbare, veilige en schaalbare IT-oplossingen,…" at bounding box center [310, 227] width 559 height 355
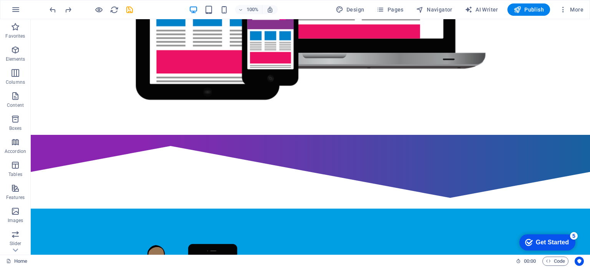
scroll to position [274, 0]
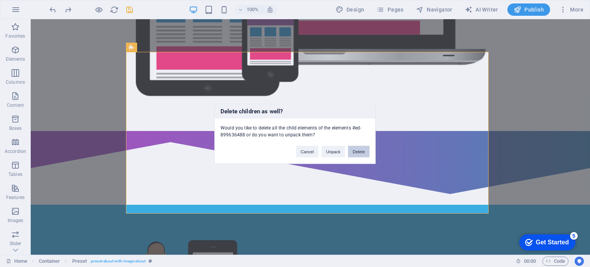
click at [356, 150] on button "Delete" at bounding box center [359, 152] width 22 height 12
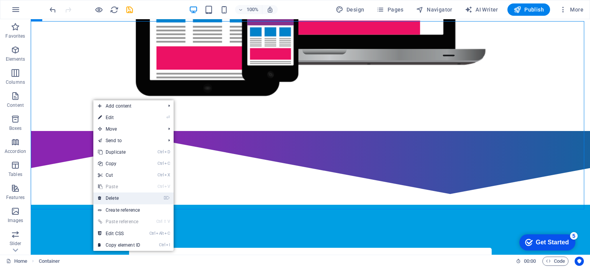
click at [115, 197] on link "⌦ Delete" at bounding box center [118, 198] width 51 height 12
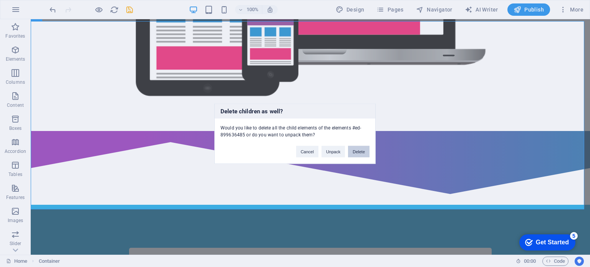
click at [357, 154] on button "Delete" at bounding box center [359, 152] width 22 height 12
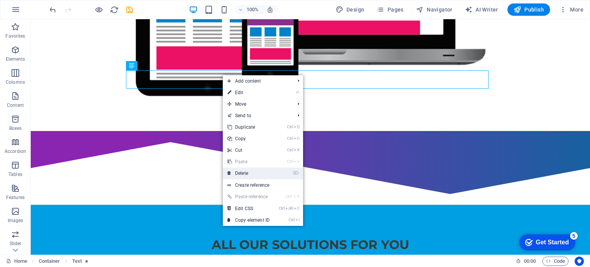
drag, startPoint x: 244, startPoint y: 170, endPoint x: 213, endPoint y: 151, distance: 36.2
click at [244, 170] on link "⌦ Delete" at bounding box center [248, 173] width 51 height 12
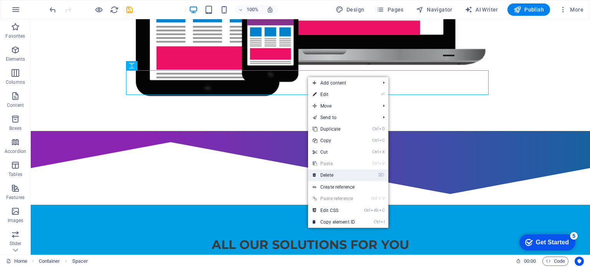
click at [323, 178] on link "⌦ Delete" at bounding box center [333, 175] width 51 height 12
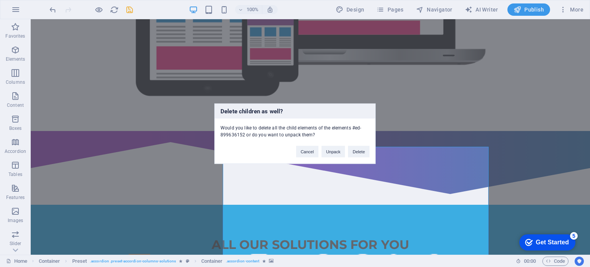
click button "Delete" at bounding box center [359, 152] width 22 height 12
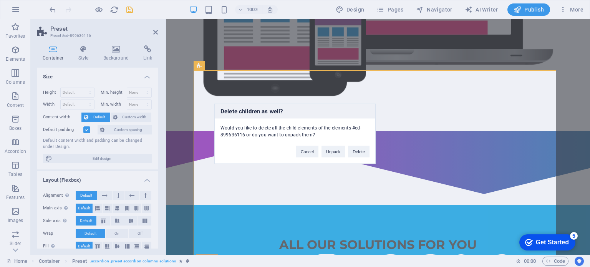
click button "Delete" at bounding box center [359, 152] width 22 height 12
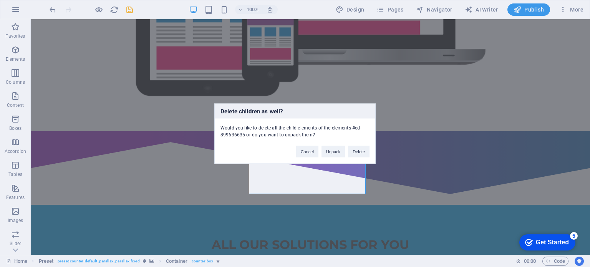
click at [276, 158] on div "Delete children as well? Would you like to delete all the child elements of the…" at bounding box center [294, 133] width 161 height 60
click at [358, 152] on button "Delete" at bounding box center [359, 152] width 22 height 12
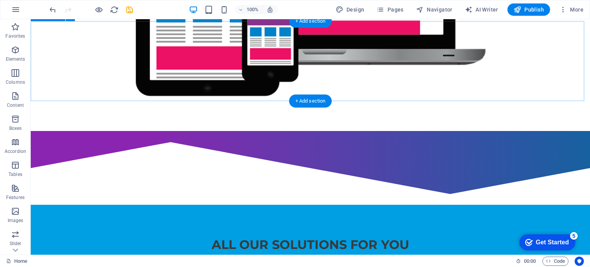
click at [275, 205] on div "All our Solutions for you" at bounding box center [310, 245] width 559 height 80
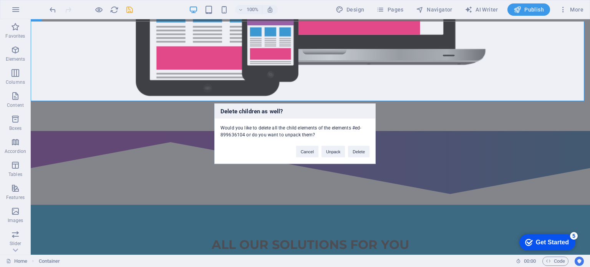
click button "Delete" at bounding box center [359, 152] width 22 height 12
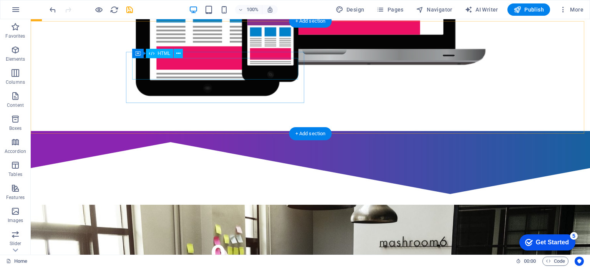
click at [262, 242] on div "0" at bounding box center [218, 253] width 350 height 22
click at [262, 235] on div "PROJECTS COMPLeTED" at bounding box center [218, 246] width 362 height 23
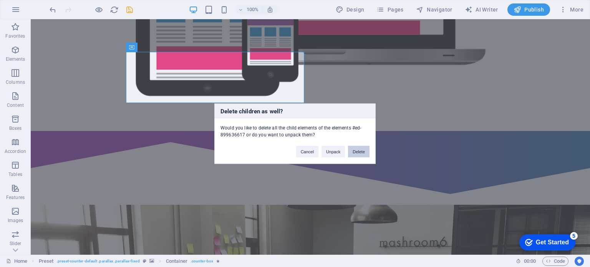
click at [359, 151] on button "Delete" at bounding box center [359, 152] width 22 height 12
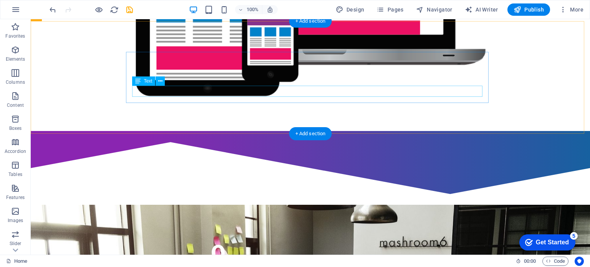
click at [315, 235] on div "0 HAPPY CLIENTS" at bounding box center [218, 260] width 362 height 51
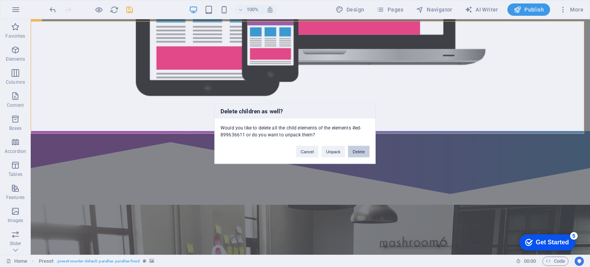
click button "Delete" at bounding box center [359, 152] width 22 height 12
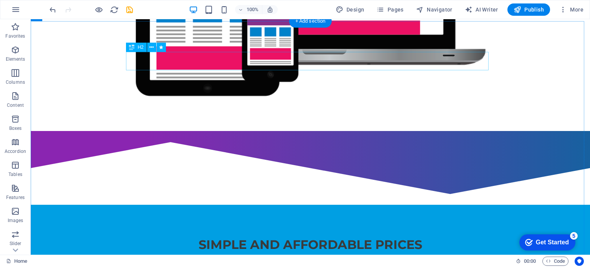
click at [247, 235] on div "Simple and affordable prices" at bounding box center [310, 244] width 362 height 18
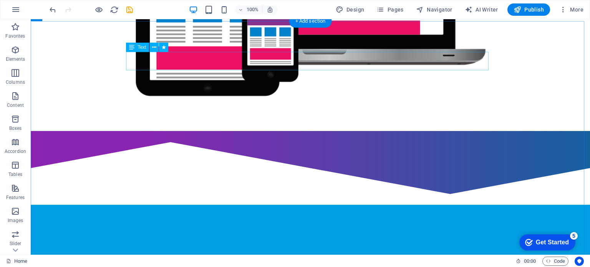
click at [247, 235] on div "Lorem ipsum dolor sit amet, consectetur adipisicing elit. Maiores ipsum repella…" at bounding box center [310, 244] width 362 height 18
click at [247, 235] on div at bounding box center [310, 247] width 362 height 25
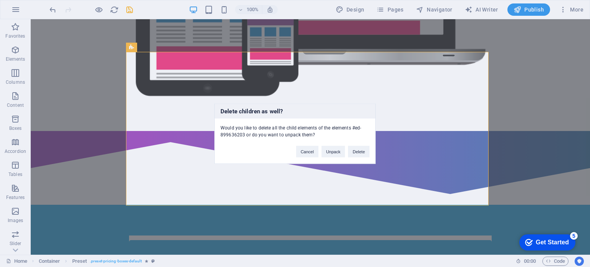
click at [247, 64] on div "Delete children as well? Would you like to delete all the child elements of the…" at bounding box center [295, 133] width 590 height 267
click at [355, 154] on button "Delete" at bounding box center [359, 152] width 22 height 12
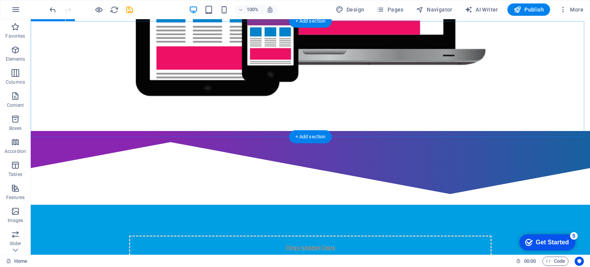
click at [238, 235] on div "Drop content here or Add elements Paste clipboard" at bounding box center [310, 262] width 362 height 55
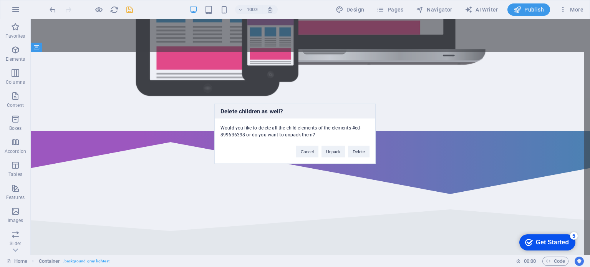
click button "Delete" at bounding box center [359, 152] width 22 height 12
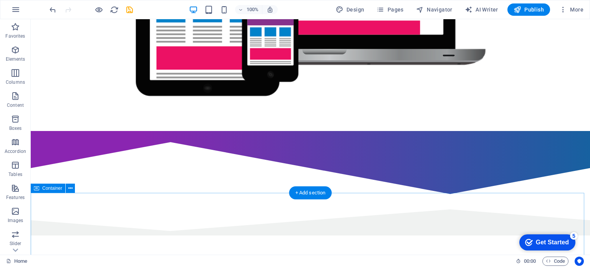
click div
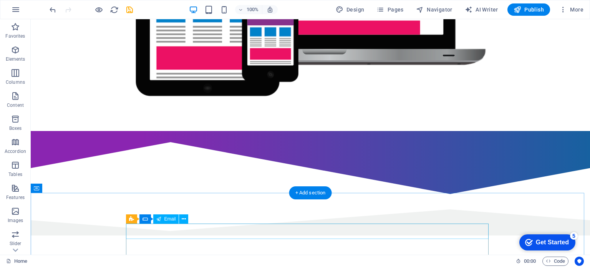
click div
click div "I have read and understand the privacy policy."
click div "Unreadable? Load new"
click div "Submit"
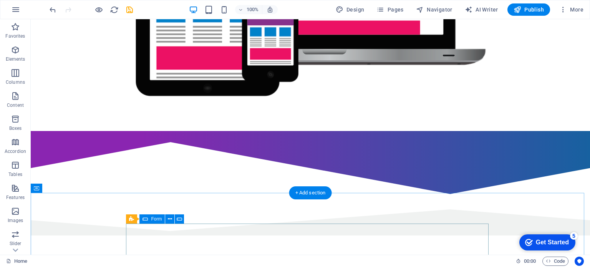
click div "Drop content here or Add elements Paste clipboard"
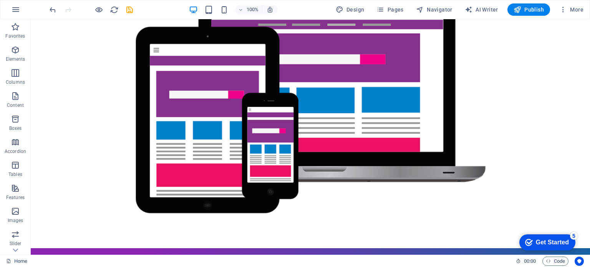
scroll to position [156, 0]
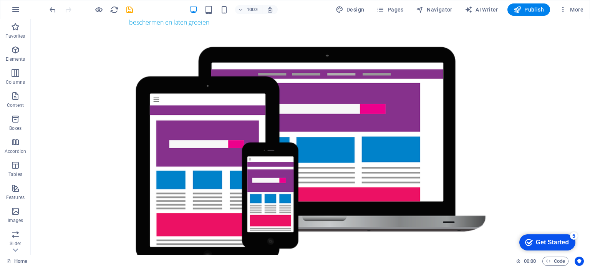
scroll to position [108, 0]
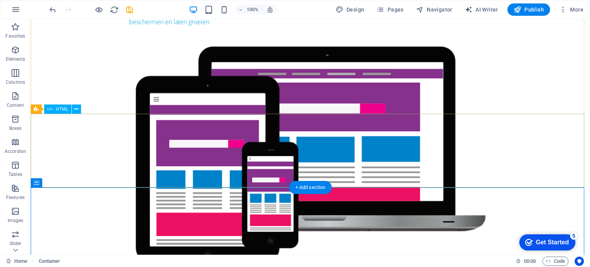
drag, startPoint x: 391, startPoint y: 187, endPoint x: 392, endPoint y: 155, distance: 31.9
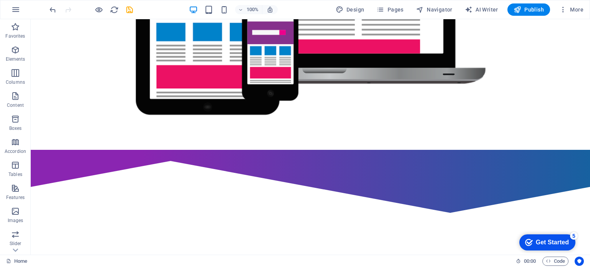
scroll to position [260, 0]
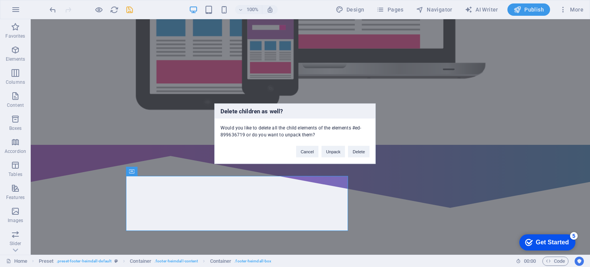
click button "Delete" at bounding box center [359, 152] width 22 height 12
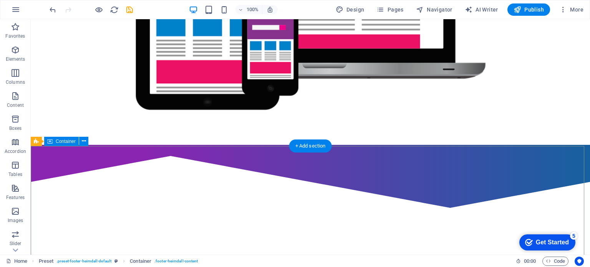
scroll to position [256, 0]
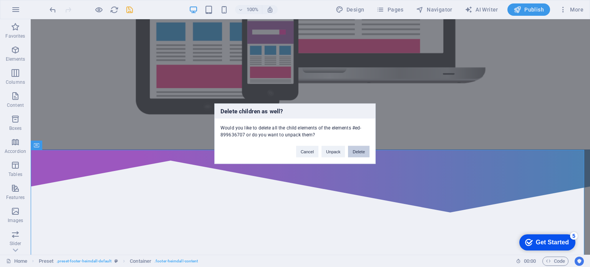
click at [356, 151] on button "Delete" at bounding box center [359, 152] width 22 height 12
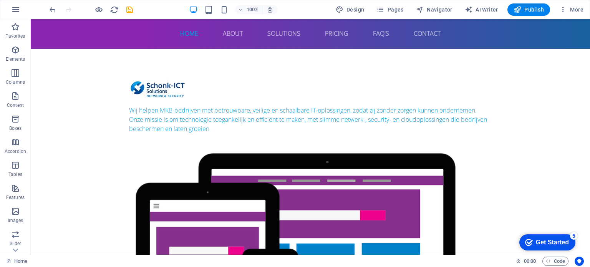
scroll to position [0, 0]
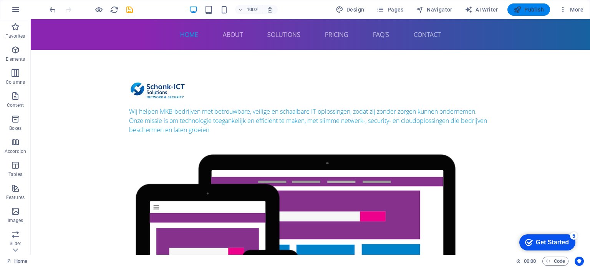
click at [532, 13] on button "Publish" at bounding box center [528, 9] width 43 height 12
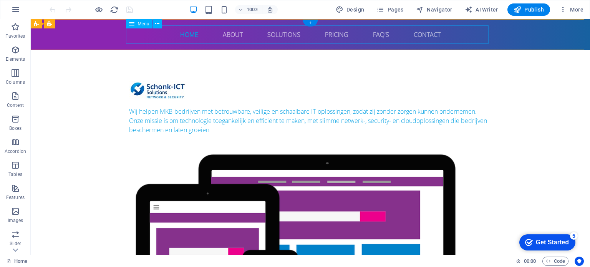
click at [229, 35] on nav "Home About Solutions Pricing FAQ's Contact" at bounding box center [310, 34] width 362 height 18
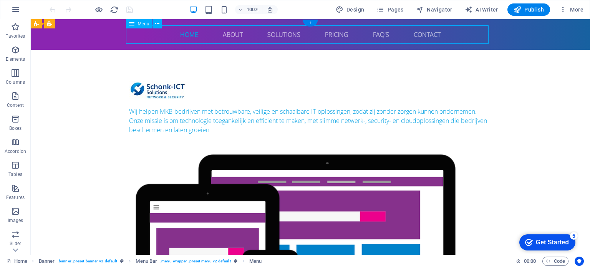
click at [229, 35] on nav "Home About Solutions Pricing FAQ's Contact" at bounding box center [310, 34] width 362 height 18
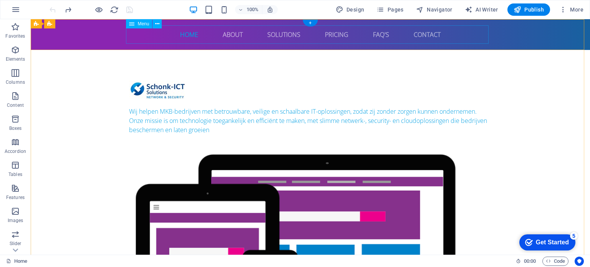
click at [232, 35] on nav "Home About Solutions Pricing FAQ's Contact" at bounding box center [310, 34] width 362 height 18
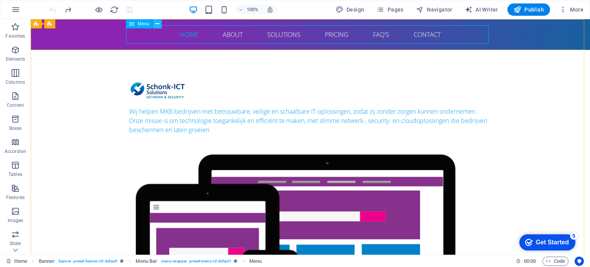
click at [156, 22] on icon at bounding box center [157, 24] width 4 height 8
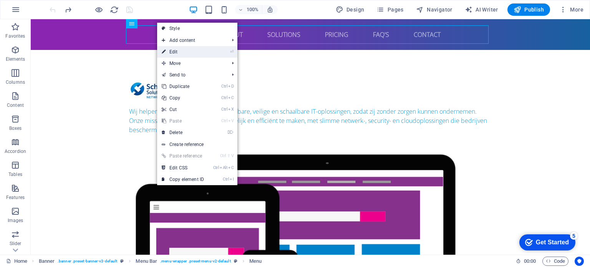
click at [195, 55] on link "⏎ Edit" at bounding box center [182, 52] width 51 height 12
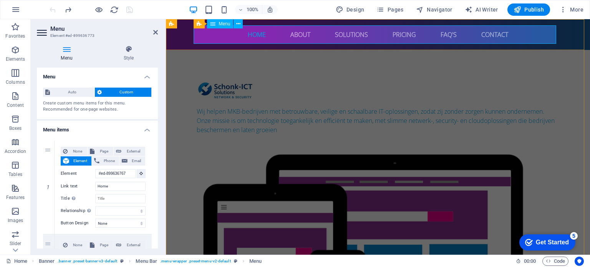
click at [293, 35] on nav "Home About Solutions Pricing FAQ's Contact" at bounding box center [378, 34] width 362 height 18
drag, startPoint x: 156, startPoint y: 113, endPoint x: 155, endPoint y: 176, distance: 63.4
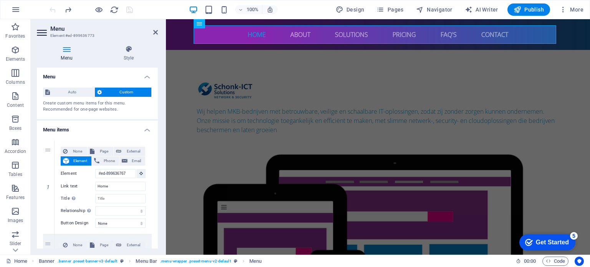
drag, startPoint x: 154, startPoint y: 180, endPoint x: 156, endPoint y: 184, distance: 4.1
click at [158, 192] on div "Menu Style Menu Auto Custom Create custom menu items for this menu. Recommended…" at bounding box center [97, 146] width 133 height 215
click at [338, 64] on div "Wij helpen MKB-bedrijven met betrouwbare, veilige en schaalbare IT-oplossingen,…" at bounding box center [378, 227] width 424 height 355
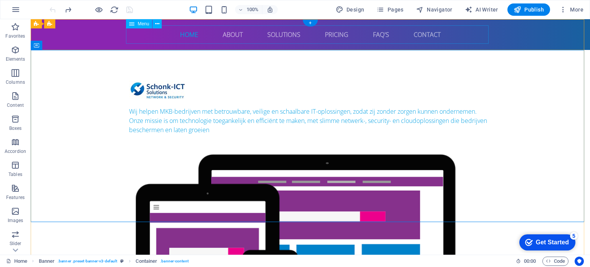
drag, startPoint x: 224, startPoint y: 35, endPoint x: 230, endPoint y: 36, distance: 6.3
click at [230, 36] on nav "Home About Solutions Pricing FAQ's Contact" at bounding box center [310, 34] width 362 height 18
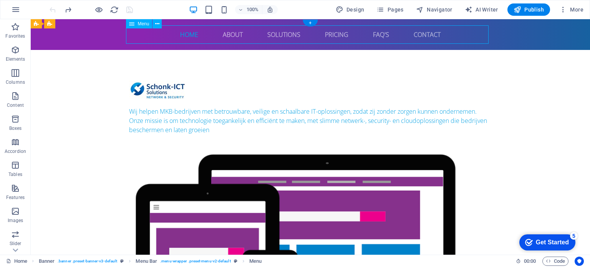
drag, startPoint x: 230, startPoint y: 35, endPoint x: 467, endPoint y: 32, distance: 236.6
click at [467, 32] on nav "Home About Solutions Pricing FAQ's Contact" at bounding box center [310, 34] width 362 height 18
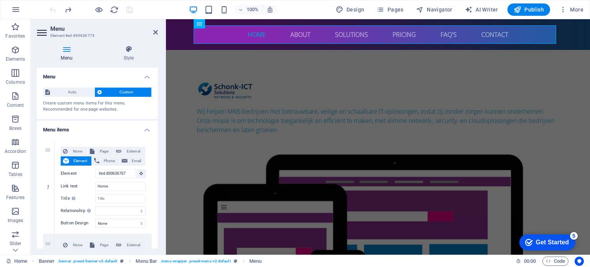
click at [64, 56] on h4 "Menu" at bounding box center [68, 53] width 63 height 16
click at [15, 101] on icon "button" at bounding box center [15, 95] width 9 height 9
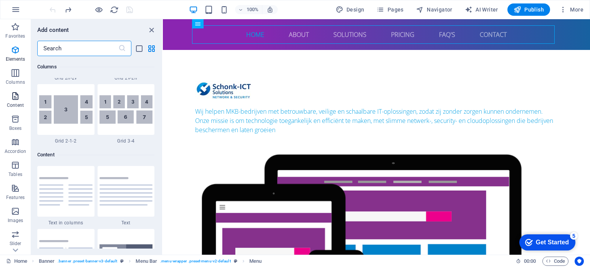
scroll to position [1344, 0]
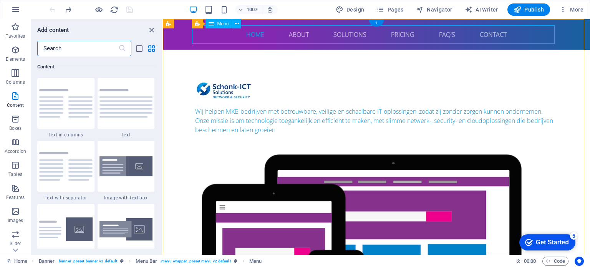
click at [295, 36] on nav "Home About Solutions Pricing FAQ's Contact" at bounding box center [376, 34] width 362 height 18
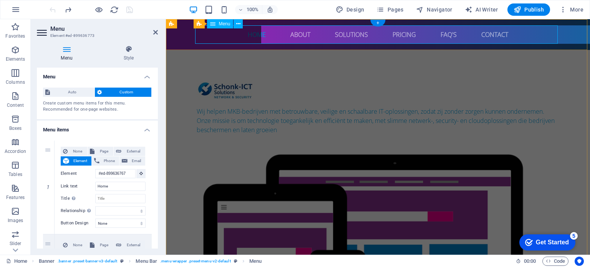
click at [295, 36] on nav "Home About Solutions Pricing FAQ's Contact" at bounding box center [378, 34] width 362 height 18
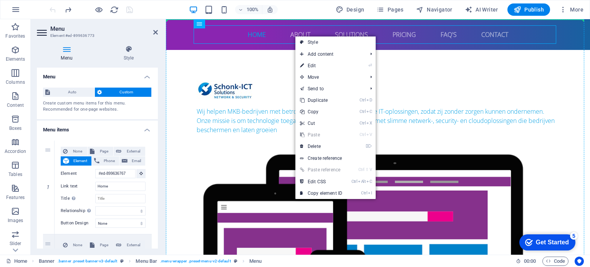
drag, startPoint x: 298, startPoint y: 36, endPoint x: 313, endPoint y: 66, distance: 34.5
click at [313, 66] on header "Home About Solutions Pricing FAQ's Contact Wij helpen MKB-bedrijven met betrouw…" at bounding box center [378, 249] width 424 height 460
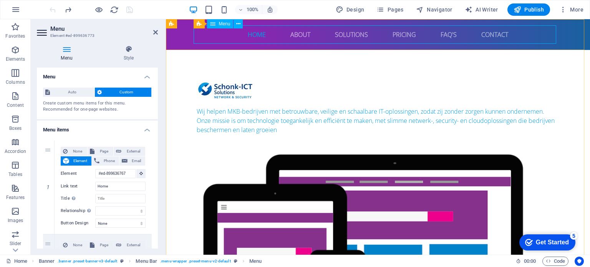
click at [300, 35] on nav "Home About Solutions Pricing FAQ's Contact" at bounding box center [378, 34] width 362 height 18
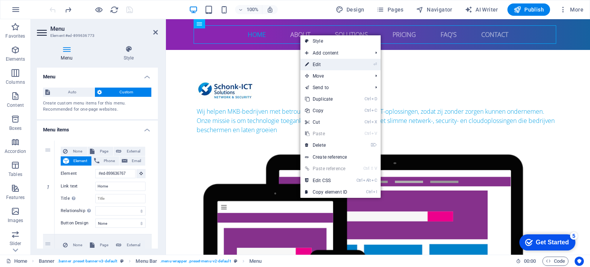
click at [323, 64] on link "⏎ Edit" at bounding box center [325, 65] width 51 height 12
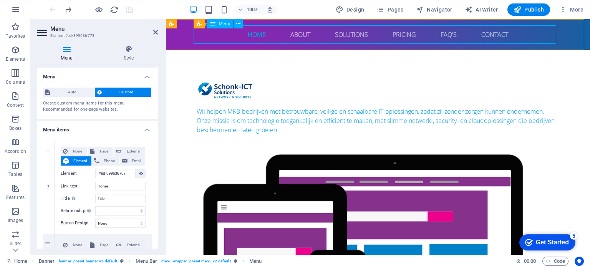
click at [219, 25] on span "Menu" at bounding box center [224, 24] width 12 height 5
click at [239, 23] on icon at bounding box center [238, 24] width 4 height 8
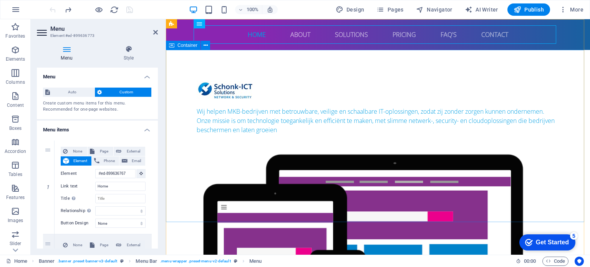
click at [575, 103] on div "Wij helpen MKB-bedrijven met betrouwbare, veilige en schaalbare IT-oplossingen,…" at bounding box center [378, 227] width 424 height 355
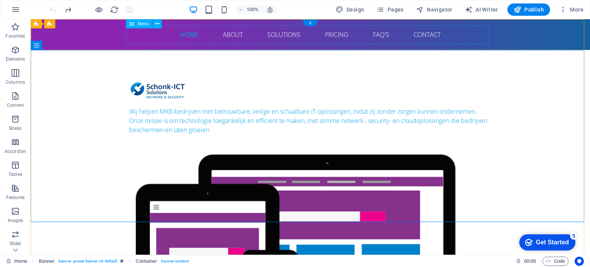
click at [273, 32] on nav "Home About Solutions Pricing FAQ's Contact" at bounding box center [310, 34] width 362 height 18
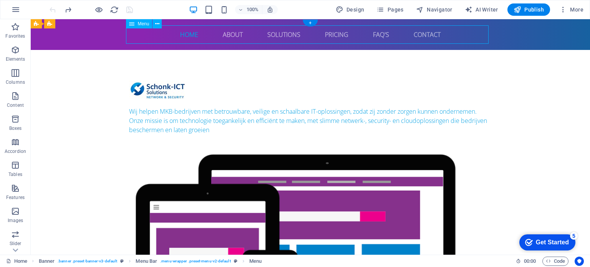
click at [273, 32] on nav "Home About Solutions Pricing FAQ's Contact" at bounding box center [310, 34] width 362 height 18
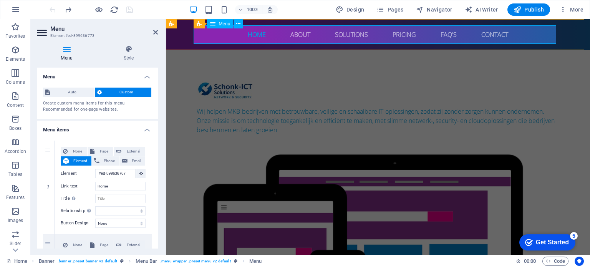
click at [295, 36] on nav "Home About Solutions Pricing FAQ's Contact" at bounding box center [378, 34] width 362 height 18
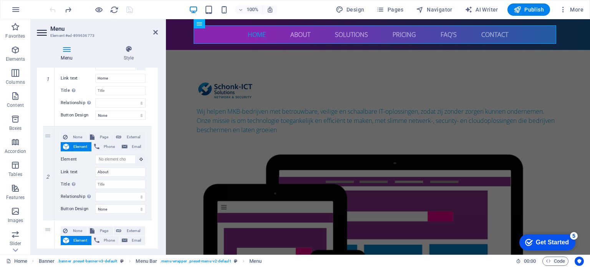
scroll to position [126, 0]
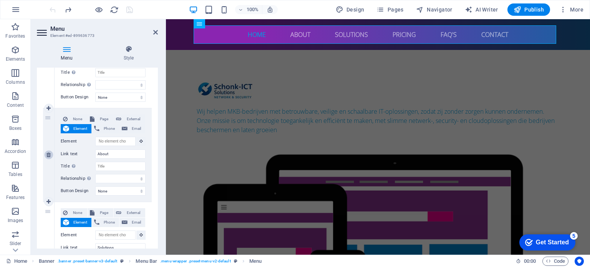
click at [48, 155] on icon at bounding box center [48, 154] width 4 height 5
select select
type input "Solutions"
select select
type input "Pricing"
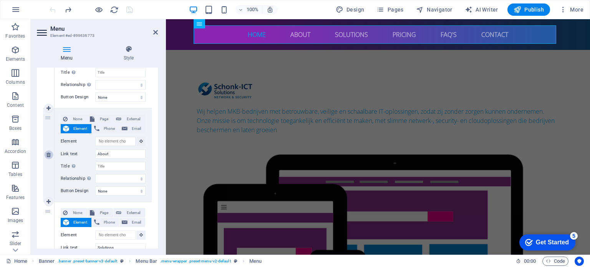
select select
type input "FAQ's"
select select
type input "Contact"
select select
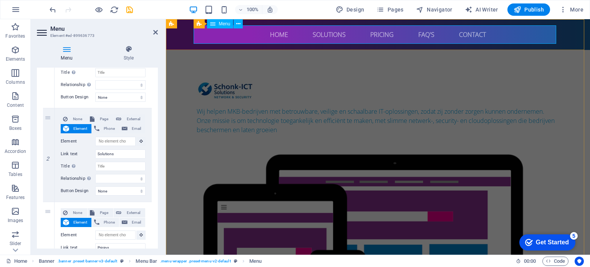
click at [327, 34] on nav "Home Solutions Pricing FAQ's Contact" at bounding box center [378, 34] width 362 height 18
drag, startPoint x: 118, startPoint y: 154, endPoint x: 71, endPoint y: 153, distance: 47.3
click at [71, 153] on div "Link text Solutions" at bounding box center [103, 153] width 85 height 9
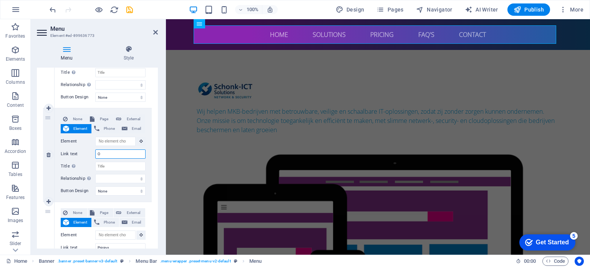
type input "Op"
select select
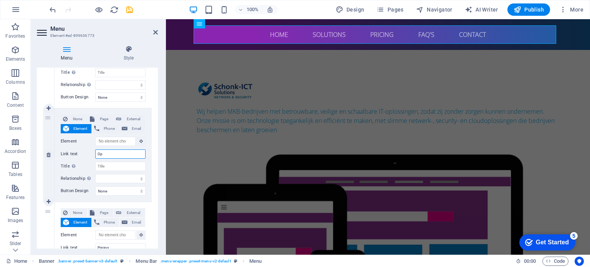
select select
type input "Oplossingen"
select select
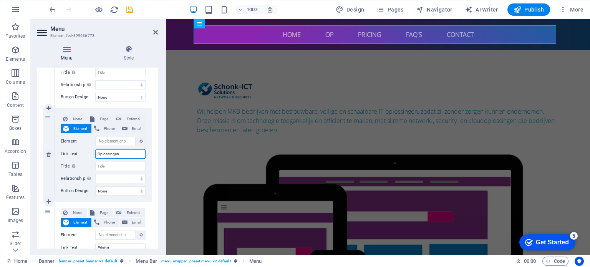
select select
type input "Oplossingen"
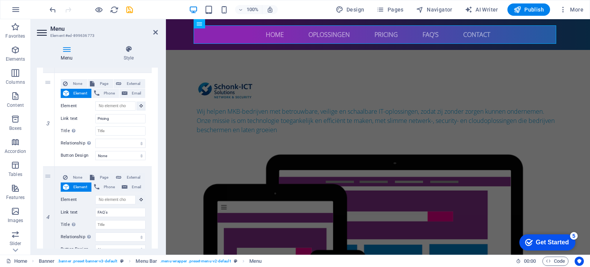
scroll to position [260, 0]
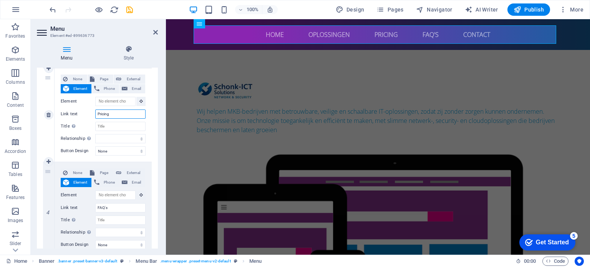
drag, startPoint x: 124, startPoint y: 111, endPoint x: 59, endPoint y: 112, distance: 65.3
click at [59, 112] on div "None Page External Element Phone Email Page Home Subpage Legal Notice Privacy E…" at bounding box center [103, 114] width 97 height 93
type input "Over Ons"
select select
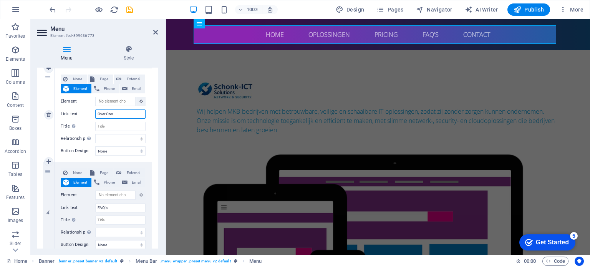
select select
type input "Over Ons"
drag, startPoint x: 49, startPoint y: 89, endPoint x: 51, endPoint y: 179, distance: 90.3
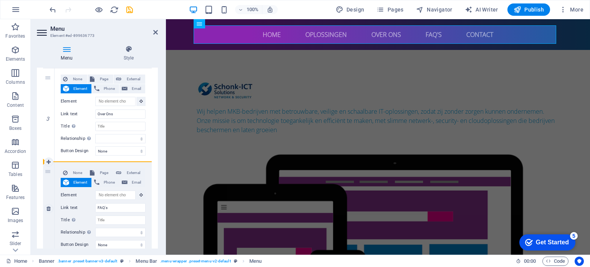
click at [51, 179] on div "1 None Page External Element Phone Email Page Home Subpage Legal Notice Privacy…" at bounding box center [97, 115] width 109 height 468
select select
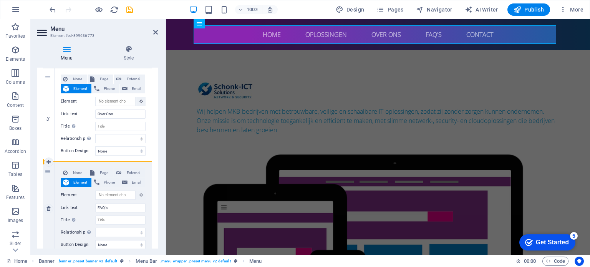
select select
click at [51, 162] on link at bounding box center [48, 161] width 9 height 9
select select
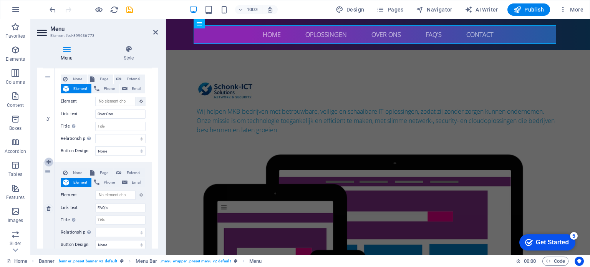
select select
type input "FAQ's"
select select
click at [51, 162] on link at bounding box center [48, 161] width 9 height 9
select select
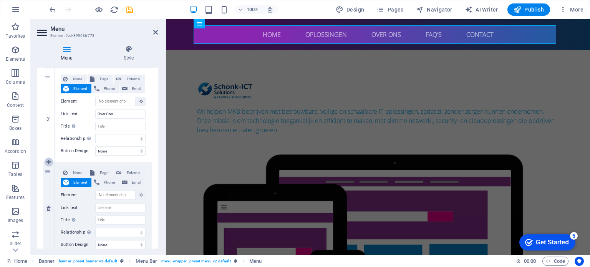
select select
type input "FAQ's"
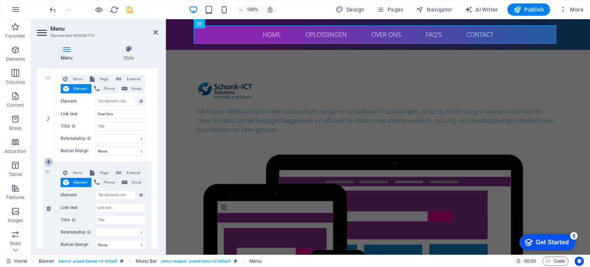
select select
click at [49, 211] on link at bounding box center [48, 208] width 9 height 9
select select
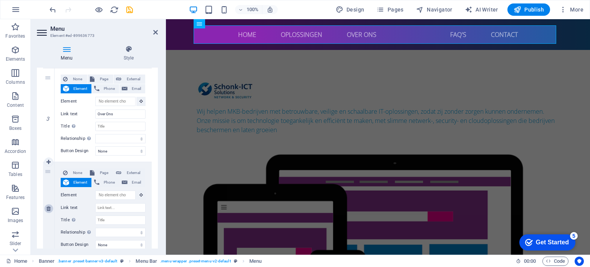
select select
type input "FAQ's"
select select
type input "Contact"
select select
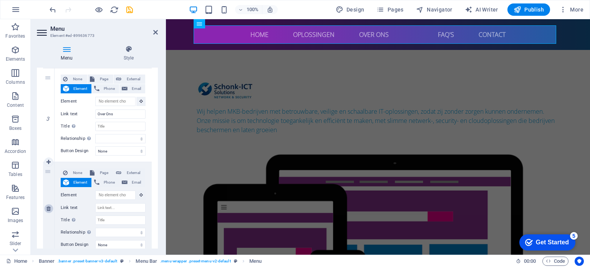
click at [48, 208] on icon at bounding box center [48, 208] width 4 height 5
select select
type input "FAQ's"
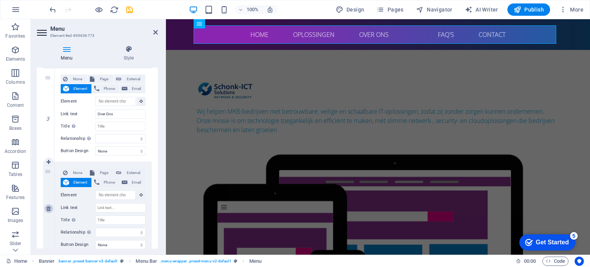
select select
type input "Contact"
select select
click at [48, 208] on icon at bounding box center [48, 208] width 4 height 5
select select
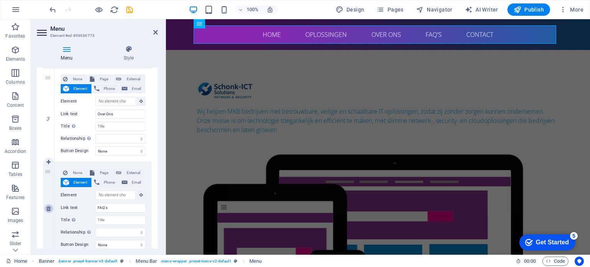
select select
type input "Contact"
select select
click at [530, 12] on span "Publish" at bounding box center [528, 10] width 30 height 8
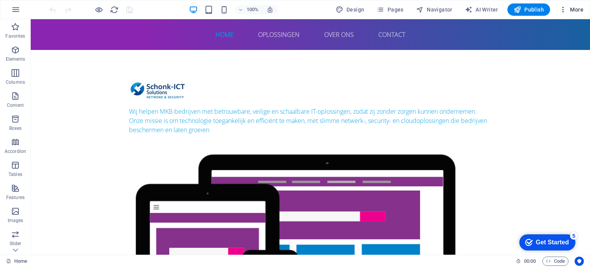
click at [567, 7] on icon "button" at bounding box center [563, 10] width 8 height 8
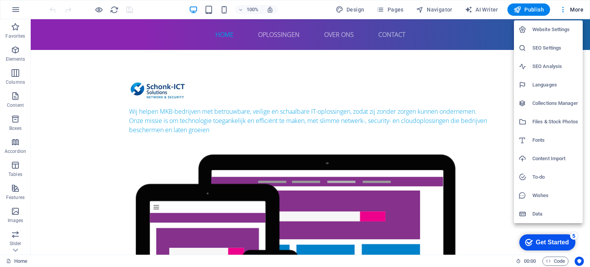
click at [544, 29] on h6 "Website Settings" at bounding box center [555, 29] width 46 height 9
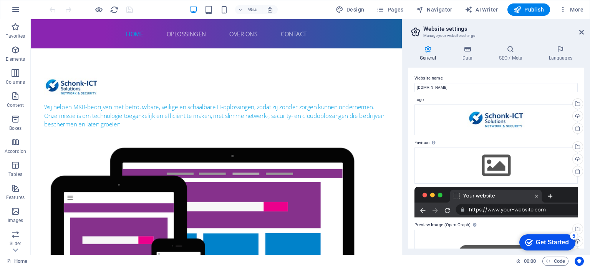
drag, startPoint x: 584, startPoint y: 87, endPoint x: 587, endPoint y: 145, distance: 58.0
click at [587, 146] on div "General Data SEO / Meta Languages Website name [DOMAIN_NAME] Logo Drag files he…" at bounding box center [496, 146] width 188 height 215
click at [467, 50] on icon at bounding box center [466, 49] width 33 height 8
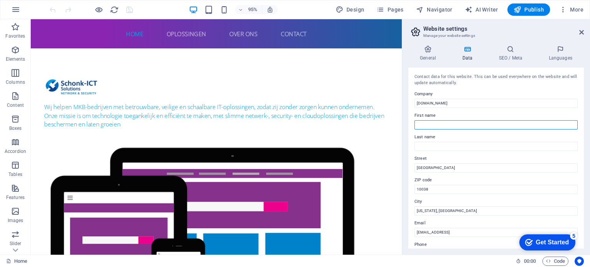
click at [442, 126] on input "First name" at bounding box center [495, 124] width 163 height 9
click at [440, 169] on input "[GEOGRAPHIC_DATA]" at bounding box center [495, 167] width 163 height 9
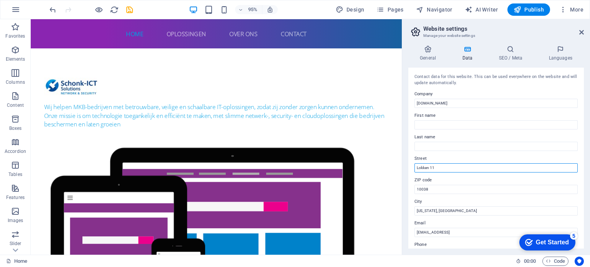
type input "Lokken 11"
type input "4926 DG"
type input "[PERSON_NAME]"
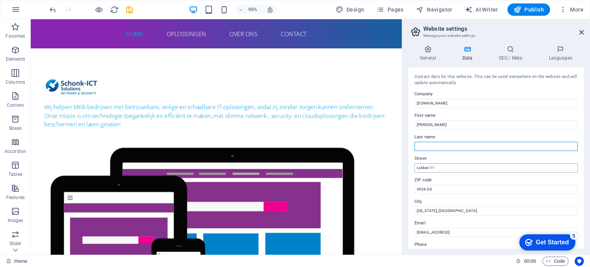
type input "Schonk"
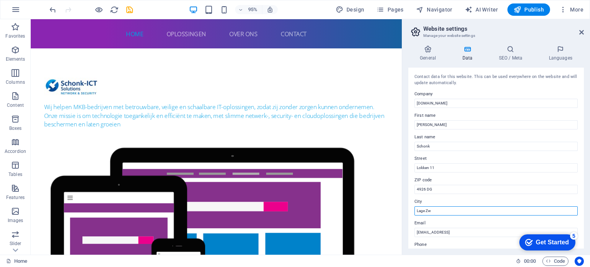
type input "Lage Zwaluwe"
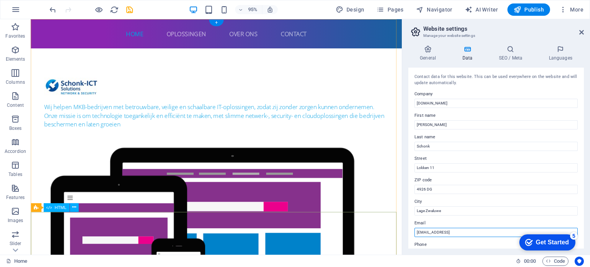
drag, startPoint x: 370, startPoint y: 261, endPoint x: 354, endPoint y: 253, distance: 17.9
click at [475, 230] on input "[EMAIL_ADDRESS]" at bounding box center [495, 232] width 163 height 9
type input "[EMAIL_ADDRESS][DOMAIN_NAME]"
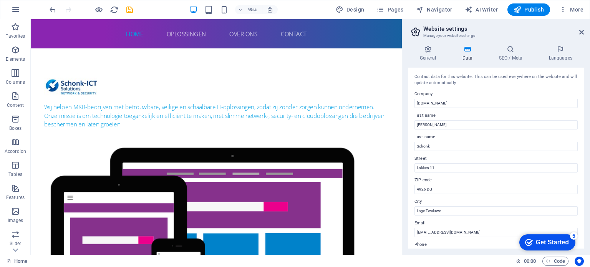
drag, startPoint x: 584, startPoint y: 142, endPoint x: 585, endPoint y: 164, distance: 21.9
click at [585, 164] on div "General Data SEO / Meta Languages Website name [DOMAIN_NAME] Logo Drag files he…" at bounding box center [496, 146] width 188 height 215
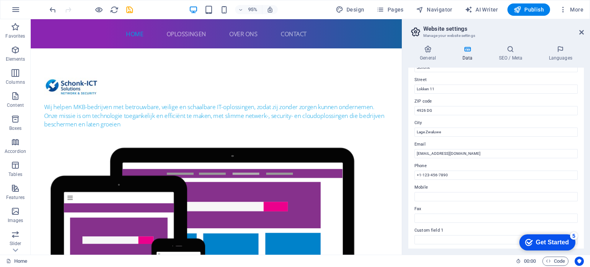
scroll to position [95, 0]
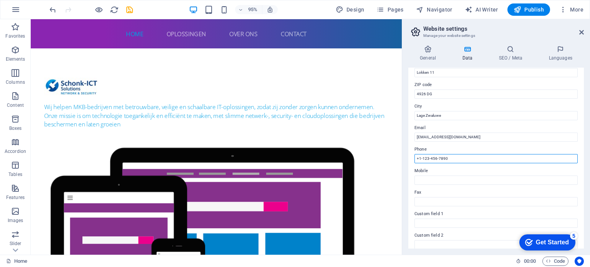
drag, startPoint x: 502, startPoint y: 174, endPoint x: 371, endPoint y: 170, distance: 131.4
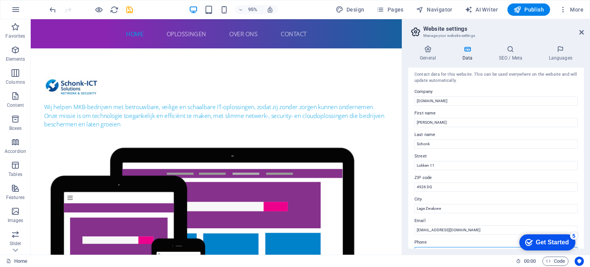
scroll to position [0, 0]
type input "[PHONE_NUMBER]"
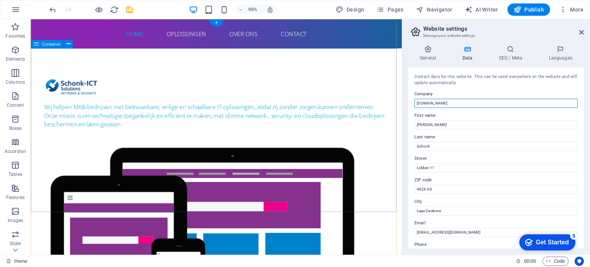
drag, startPoint x: 437, startPoint y: 121, endPoint x: 407, endPoint y: 105, distance: 34.7
type input "Schonk-ICT Solutions BV"
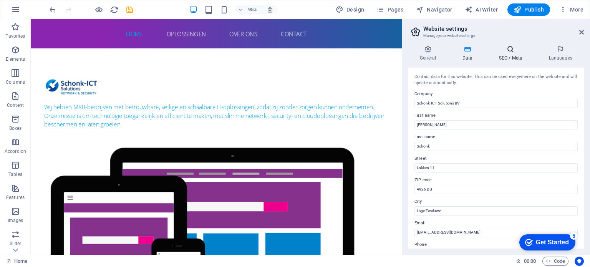
click at [509, 55] on h4 "SEO / Meta" at bounding box center [512, 53] width 50 height 16
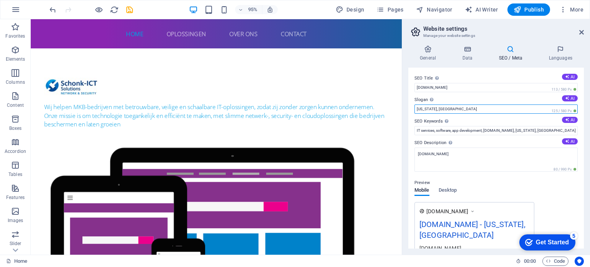
click at [463, 109] on input "[US_STATE], [GEOGRAPHIC_DATA]" at bounding box center [495, 108] width 163 height 9
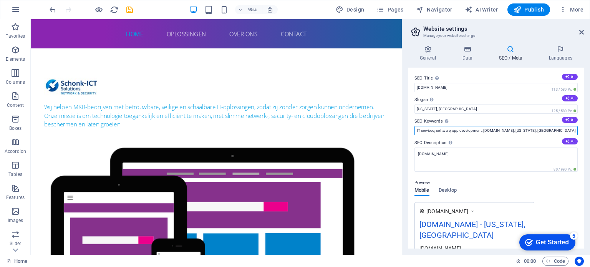
click at [447, 130] on input "IT services, software, app development, [DOMAIN_NAME], [US_STATE], [GEOGRAPHIC_…" at bounding box center [495, 130] width 163 height 9
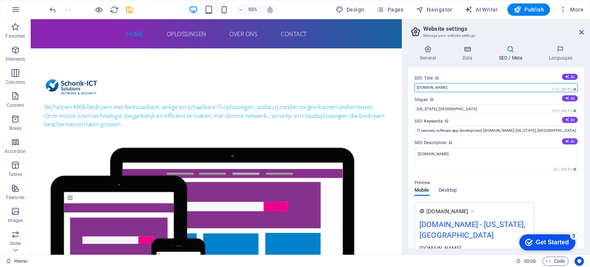
drag, startPoint x: 440, startPoint y: 109, endPoint x: 397, endPoint y: 95, distance: 45.1
paste input "Schonk-ICT Solutions | IT-diensten & netwerkoplossingen voor MKB"
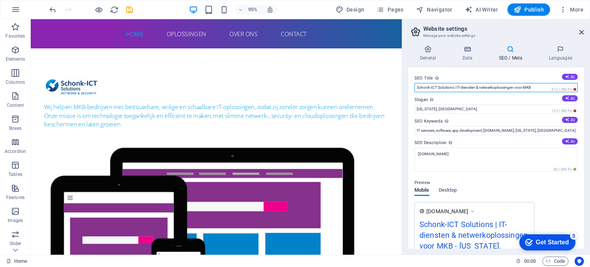
type input "Schonk-ICT Solutions | IT-diensten & netwerkoplossingen voor MKB"
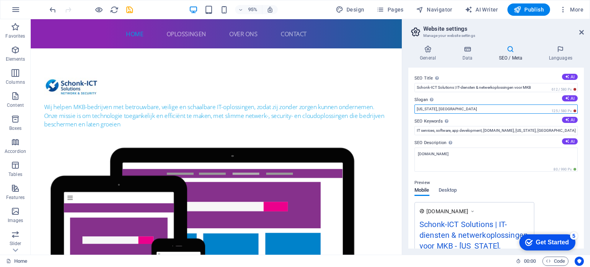
drag, startPoint x: 407, startPoint y: 116, endPoint x: 450, endPoint y: 126, distance: 43.8
paste input "Wij maken IT simpel, veilig en efficiënt voor het MKB"
type input "Wij maken IT simpel, veilig en efficiënt voor het MKB"
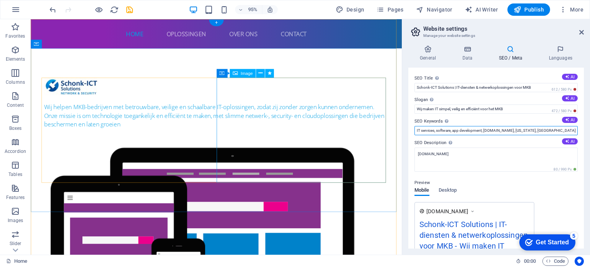
drag, startPoint x: 569, startPoint y: 152, endPoint x: 350, endPoint y: 150, distance: 219.3
paste input "-diensten, netwerkbeheer, cybersecurity, cloudoplossingen, Schonk-ICT, MKB IT, …"
type input "IT-diensten, netwerkbeheer, cybersecurity, cloudoplossingen, Schonk-ICT, MKB IT…"
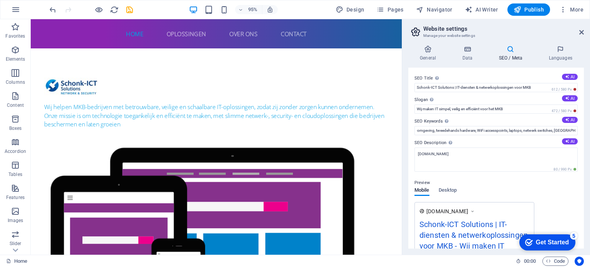
scroll to position [0, 0]
drag, startPoint x: 479, startPoint y: 172, endPoint x: 381, endPoint y: 159, distance: 99.1
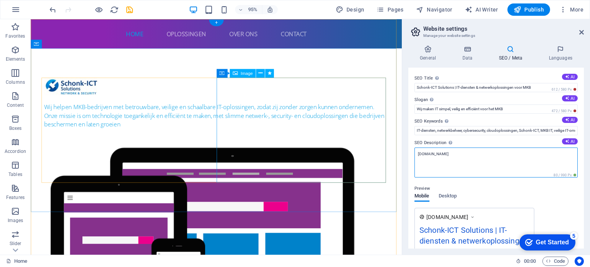
paste textarea "Schonk-ICT Solutions helpt MKB-bedrijven in [GEOGRAPHIC_DATA] met veilige, scha…"
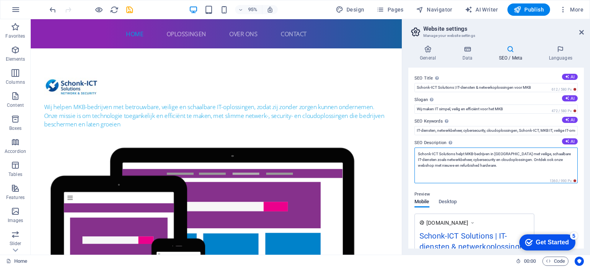
type textarea "Schonk-ICT Solutions helpt MKB-bedrijven in [GEOGRAPHIC_DATA] met veilige, scha…"
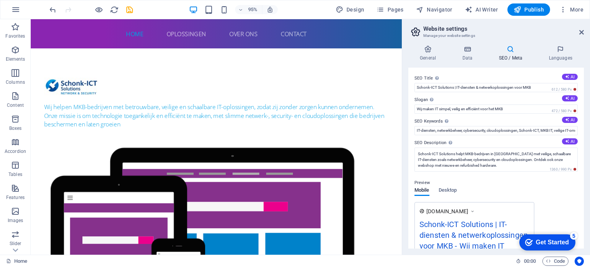
drag, startPoint x: 584, startPoint y: 131, endPoint x: 587, endPoint y: 151, distance: 20.6
click at [587, 151] on div "General Data SEO / Meta Languages Website name [DOMAIN_NAME] Logo Drag files he…" at bounding box center [496, 146] width 188 height 215
click at [559, 55] on h4 "Languages" at bounding box center [560, 53] width 47 height 16
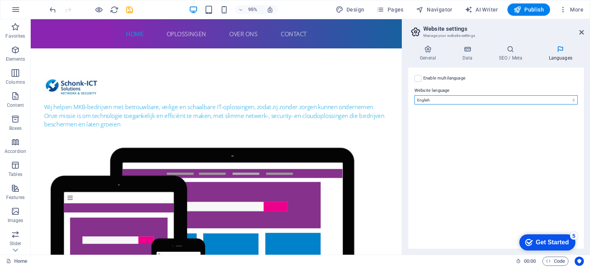
click at [451, 101] on select "Abkhazian Afar Afrikaans Akan Albanian Amharic Arabic Aragonese Armenian Assame…" at bounding box center [495, 99] width 163 height 9
select select "39"
click at [414, 95] on select "Abkhazian Afar Afrikaans Akan Albanian Amharic Arabic Aragonese Armenian Assame…" at bounding box center [495, 99] width 163 height 9
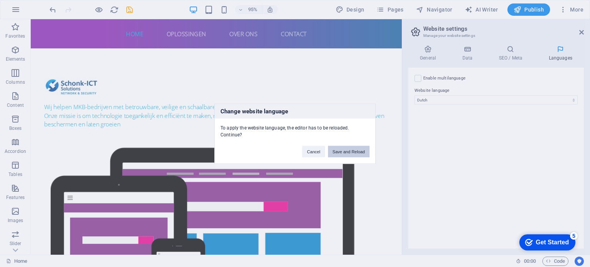
click at [348, 147] on button "Save and Reload" at bounding box center [348, 152] width 41 height 12
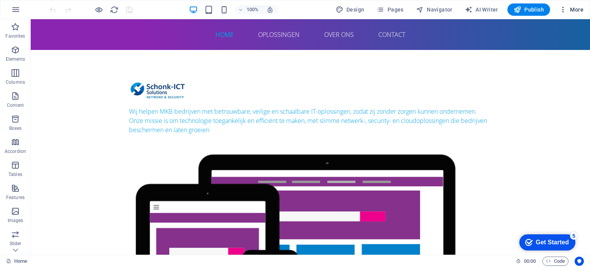
click at [563, 9] on icon "button" at bounding box center [563, 10] width 8 height 8
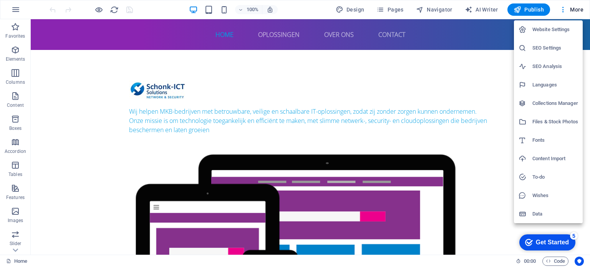
click at [540, 49] on h6 "SEO Settings" at bounding box center [555, 47] width 46 height 9
select select "39"
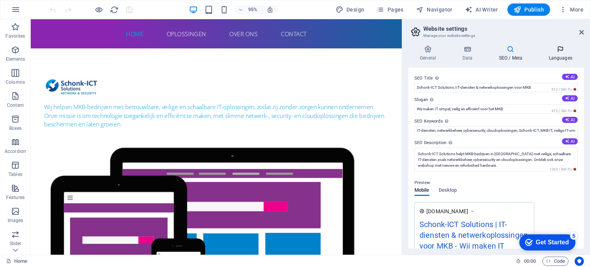
click at [565, 51] on icon at bounding box center [560, 49] width 47 height 8
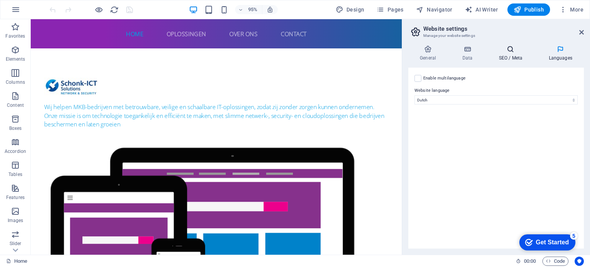
click at [518, 51] on icon at bounding box center [510, 49] width 47 height 8
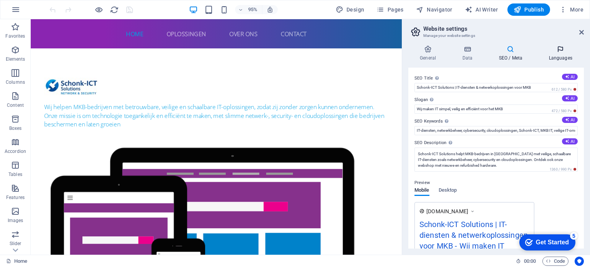
click at [558, 53] on h4 "Languages" at bounding box center [560, 53] width 47 height 16
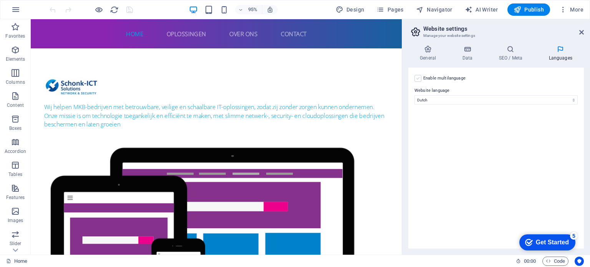
click at [417, 78] on label at bounding box center [417, 78] width 7 height 7
click at [0, 0] on input "Enable multilanguage To disable multilanguage delete all languages until only o…" at bounding box center [0, 0] width 0 height 0
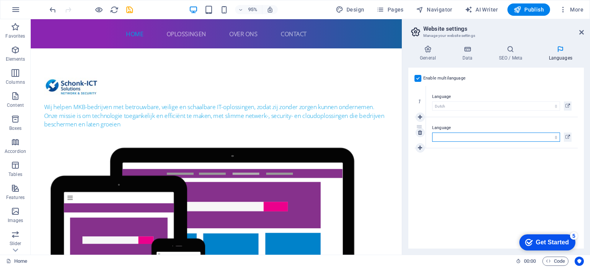
click at [453, 135] on select "Abkhazian Afar Afrikaans Akan Albanian Amharic Arabic Aragonese Armenian Assame…" at bounding box center [496, 136] width 128 height 9
click at [432, 132] on select "Abkhazian Afar Afrikaans Akan Albanian Amharic Arabic Aragonese Armenian Assame…" at bounding box center [496, 136] width 128 height 9
select select "41"
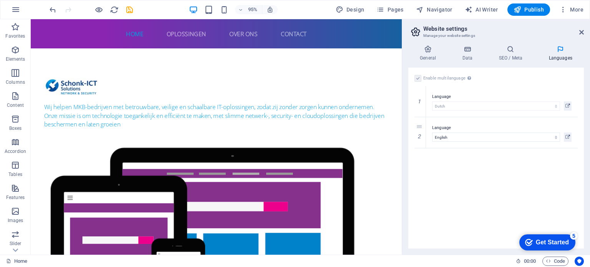
click at [460, 209] on div "Enable multilanguage To disable multilanguage delete all languages until only o…" at bounding box center [495, 158] width 175 height 181
click at [515, 55] on h4 "SEO / Meta" at bounding box center [512, 53] width 50 height 16
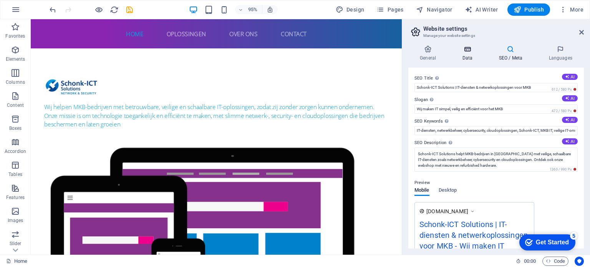
click at [463, 56] on h4 "Data" at bounding box center [468, 53] width 36 height 16
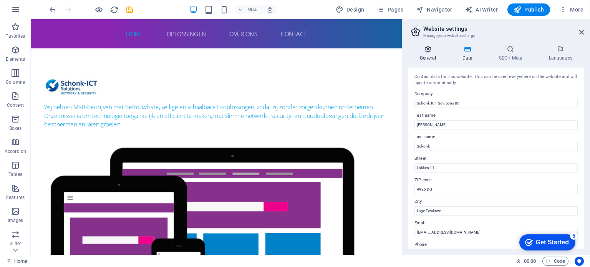
click at [424, 51] on icon at bounding box center [427, 49] width 39 height 8
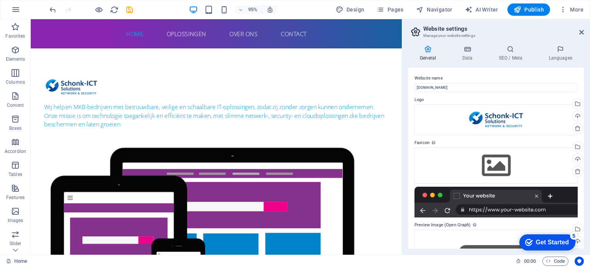
click at [546, 244] on div "Get Started" at bounding box center [552, 242] width 33 height 7
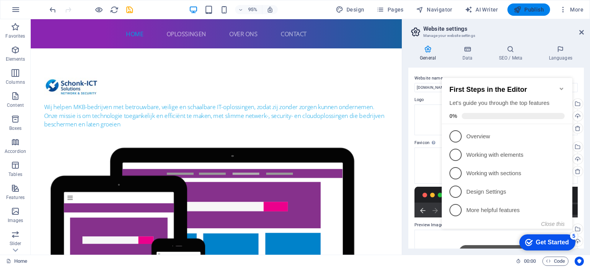
click at [532, 12] on span "Publish" at bounding box center [528, 10] width 30 height 8
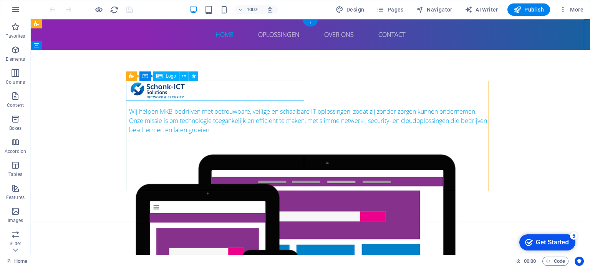
click at [169, 90] on div at bounding box center [310, 91] width 362 height 20
select select "px"
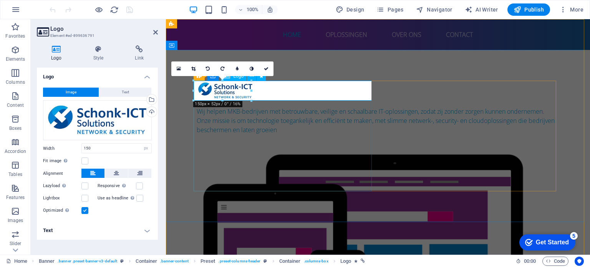
click at [238, 93] on div at bounding box center [378, 91] width 362 height 20
click at [97, 61] on h4 "Style" at bounding box center [100, 53] width 42 height 16
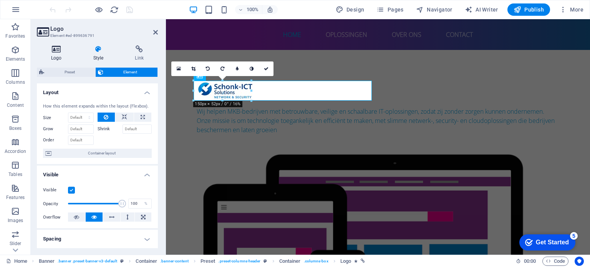
click at [58, 57] on h4 "Logo" at bounding box center [58, 53] width 42 height 16
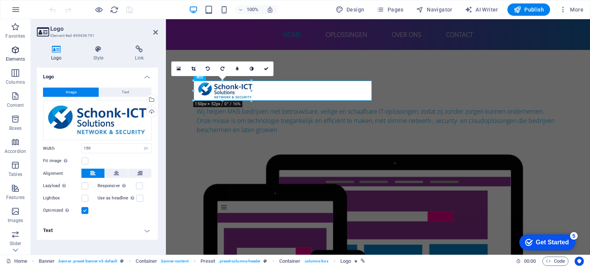
click at [14, 49] on icon "button" at bounding box center [15, 49] width 9 height 9
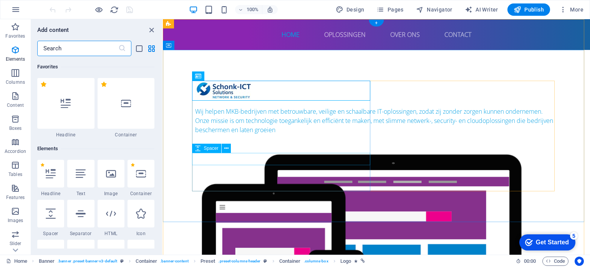
scroll to position [81, 0]
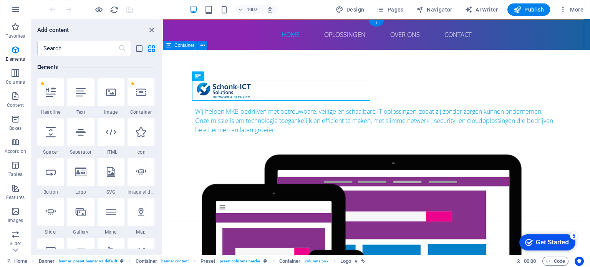
click at [284, 60] on div "Wij helpen MKB-bedrijven met betrouwbare, veilige en schaalbare IT-oplossingen,…" at bounding box center [376, 227] width 427 height 355
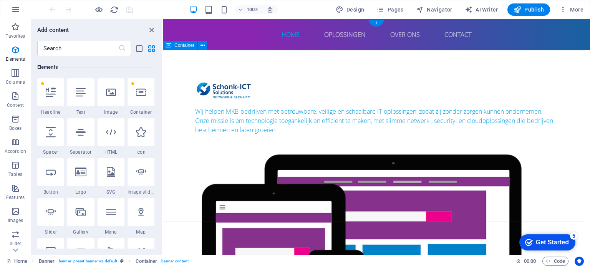
click at [284, 60] on div "Wij helpen MKB-bedrijven met betrouwbare, veilige en schaalbare IT-oplossingen,…" at bounding box center [376, 227] width 427 height 355
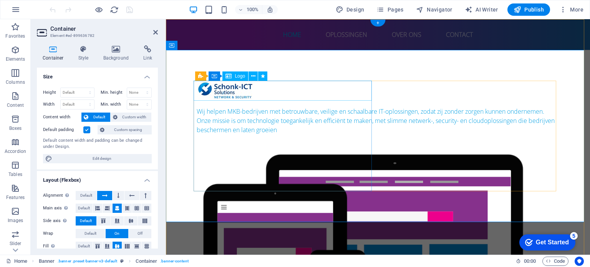
click at [255, 91] on div at bounding box center [378, 91] width 362 height 20
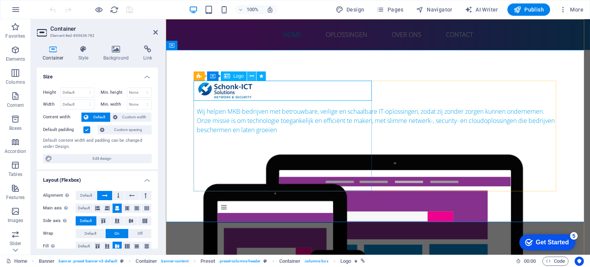
click at [250, 74] on icon at bounding box center [252, 76] width 4 height 8
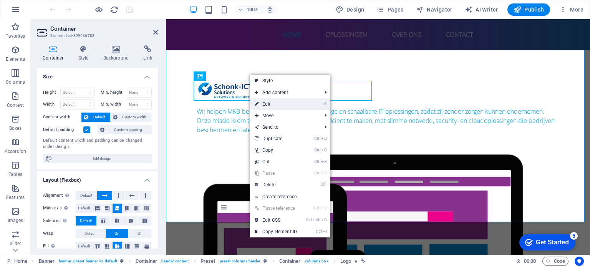
click at [270, 106] on link "⏎ Edit" at bounding box center [275, 104] width 51 height 12
select select "px"
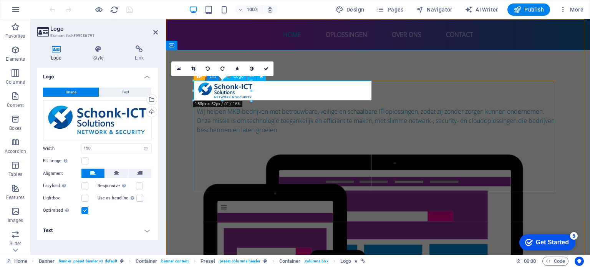
click at [226, 91] on div at bounding box center [378, 91] width 362 height 20
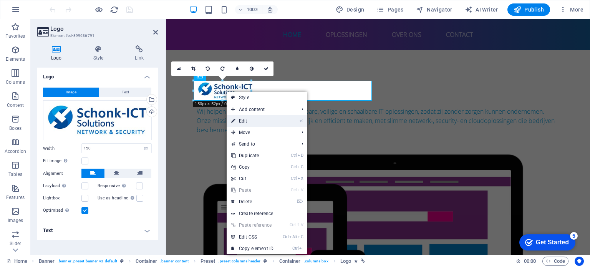
click at [255, 124] on link "⏎ Edit" at bounding box center [252, 121] width 51 height 12
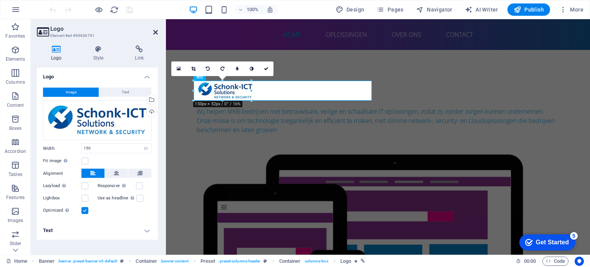
click at [155, 32] on icon at bounding box center [155, 32] width 5 height 6
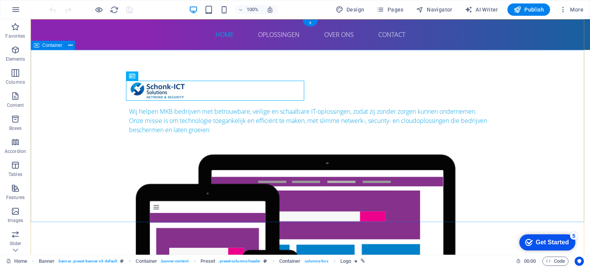
click at [513, 66] on div "Wij helpen MKB-bedrijven met betrouwbare, veilige en schaalbare IT-oplossingen,…" at bounding box center [310, 227] width 559 height 355
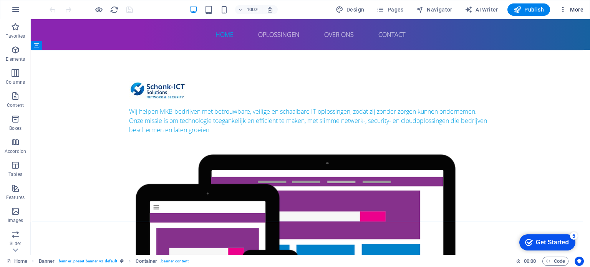
click at [562, 12] on icon "button" at bounding box center [563, 10] width 8 height 8
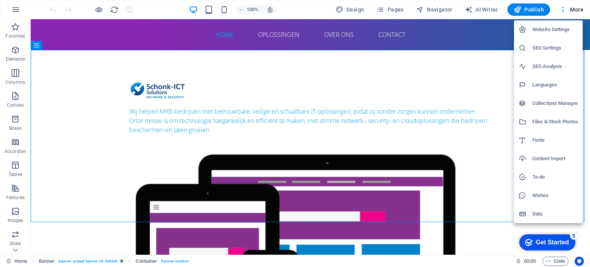
click at [559, 27] on h6 "Website Settings" at bounding box center [555, 29] width 46 height 9
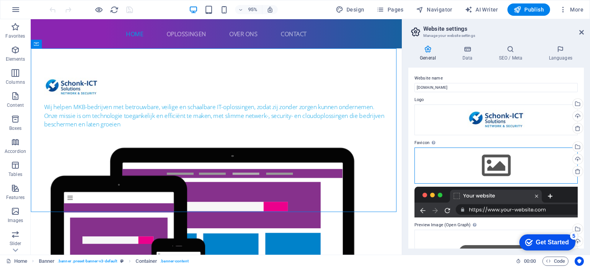
click at [495, 166] on div "Drag files here, click to choose files or select files from Files or our free s…" at bounding box center [495, 165] width 163 height 36
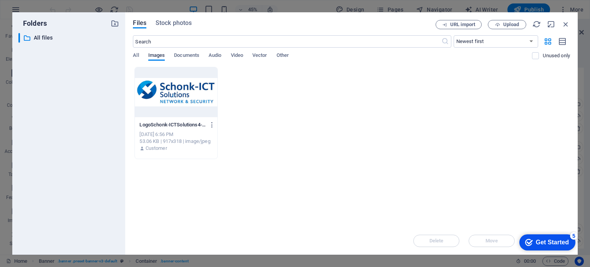
click at [153, 57] on span "Images" at bounding box center [156, 56] width 17 height 11
click at [348, 150] on div "LogoSchonk-ICTSolutions4-[GEOGRAPHIC_DATA]-ydjO4XFIeGL308svMQhH1w.jpg LogoSchon…" at bounding box center [351, 113] width 437 height 92
drag, startPoint x: 547, startPoint y: 239, endPoint x: 552, endPoint y: 189, distance: 50.9
click html "checkmark Get Started 5 First Steps in the Editor Let's guide you through the t…"
click at [480, 168] on div "Drop files here to upload them instantly LogoSchonk-ICTSolutions4-[GEOGRAPHIC_D…" at bounding box center [351, 147] width 437 height 160
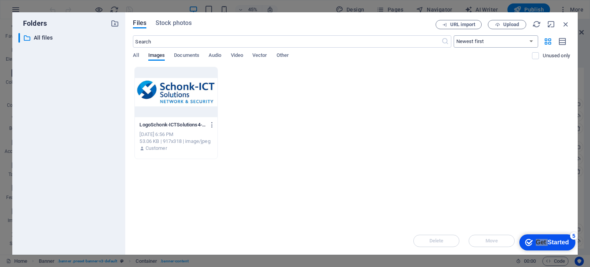
drag, startPoint x: 477, startPoint y: 136, endPoint x: 520, endPoint y: 47, distance: 99.3
click at [442, 86] on div "Drop files here to upload them instantly LogoSchonk-ICTSolutions4-[GEOGRAPHIC_D…" at bounding box center [351, 147] width 437 height 160
click at [505, 26] on span "Upload" at bounding box center [511, 24] width 16 height 5
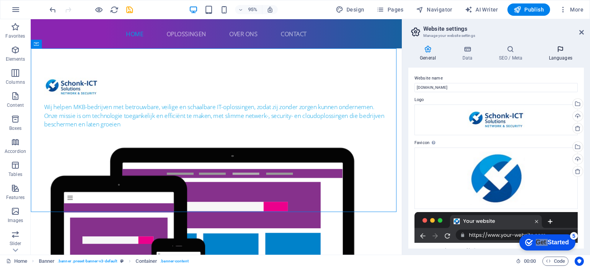
click at [561, 53] on h4 "Languages" at bounding box center [560, 53] width 47 height 16
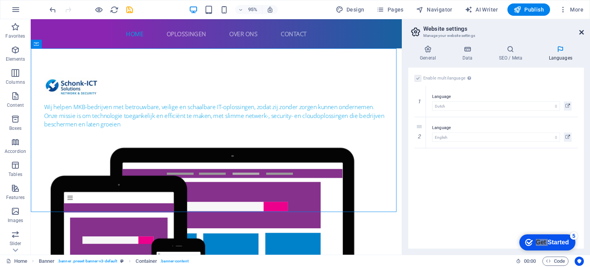
click at [581, 33] on icon at bounding box center [581, 32] width 5 height 6
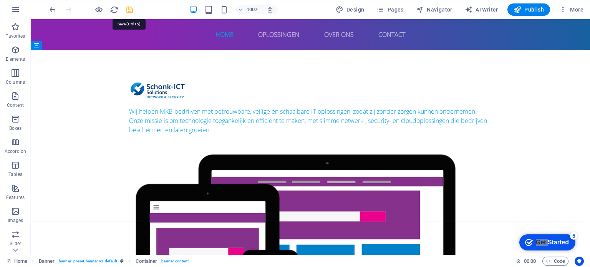
click at [126, 12] on icon "save" at bounding box center [129, 9] width 9 height 9
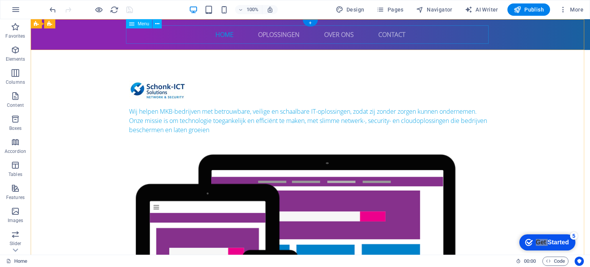
click at [271, 33] on nav "Home Oplossingen Over Ons Contact" at bounding box center [310, 34] width 362 height 18
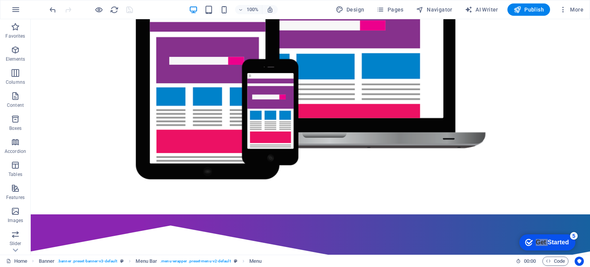
scroll to position [193, 0]
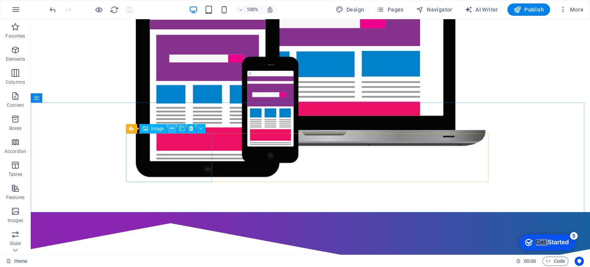
click at [169, 126] on button at bounding box center [171, 128] width 9 height 9
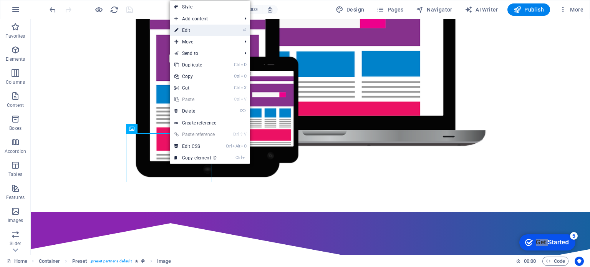
click at [186, 32] on link "⏎ Edit" at bounding box center [195, 31] width 51 height 12
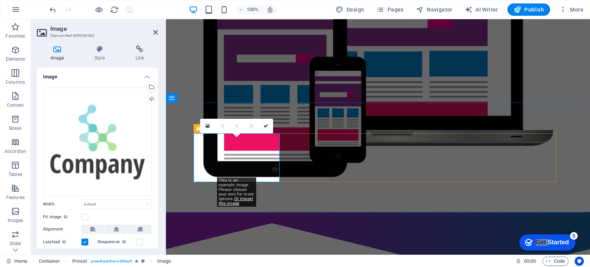
click at [208, 126] on icon at bounding box center [207, 125] width 4 height 5
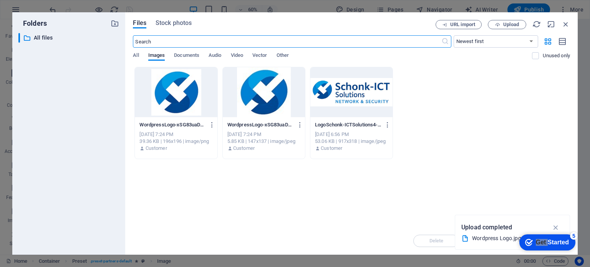
scroll to position [123, 0]
click at [498, 24] on icon "button" at bounding box center [497, 24] width 5 height 5
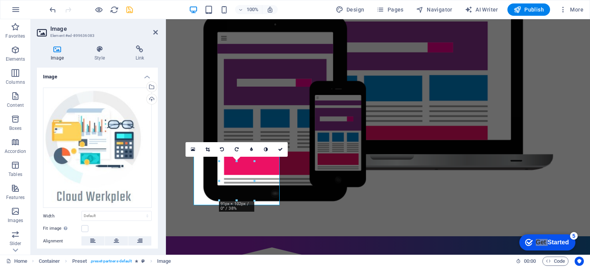
scroll to position [170, 0]
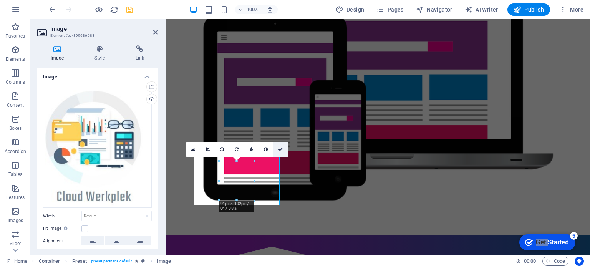
click at [281, 149] on icon at bounding box center [280, 149] width 5 height 5
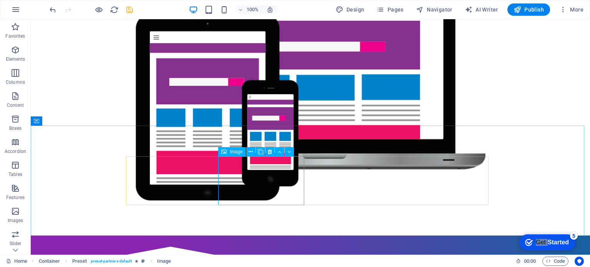
click at [227, 154] on div "Image" at bounding box center [231, 151] width 27 height 9
click at [253, 150] on button at bounding box center [250, 151] width 9 height 9
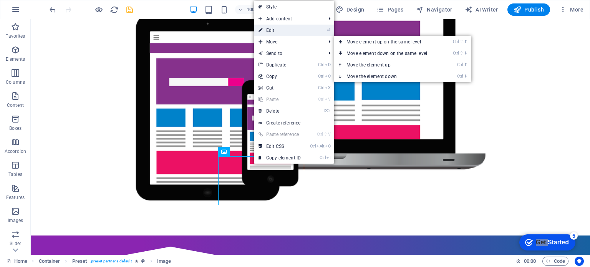
click at [282, 31] on link "⏎ Edit" at bounding box center [279, 31] width 51 height 12
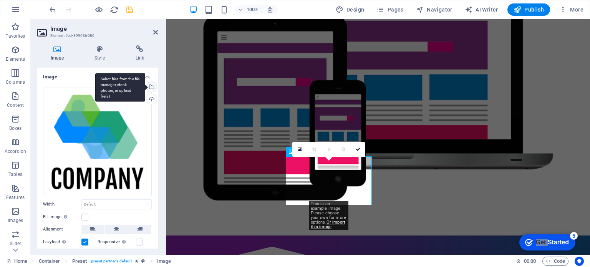
click at [149, 87] on div "Select files from the file manager, stock photos, or upload file(s)" at bounding box center [151, 88] width 12 height 12
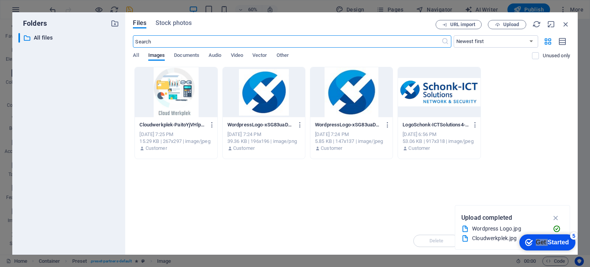
scroll to position [123, 0]
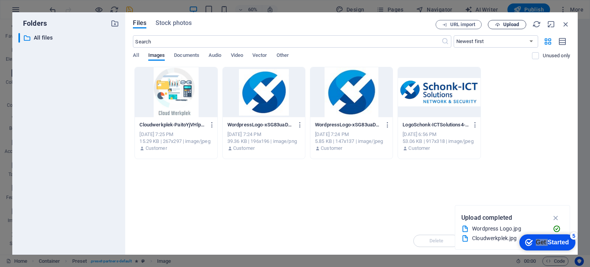
click at [507, 26] on span "Upload" at bounding box center [511, 24] width 16 height 5
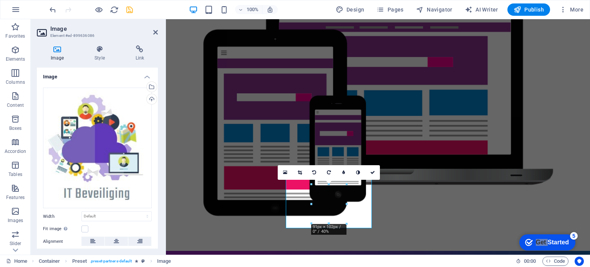
scroll to position [166, 0]
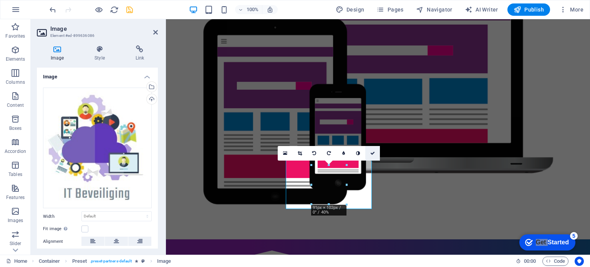
drag, startPoint x: 373, startPoint y: 150, endPoint x: 343, endPoint y: 131, distance: 36.2
click at [373, 150] on link at bounding box center [372, 153] width 15 height 15
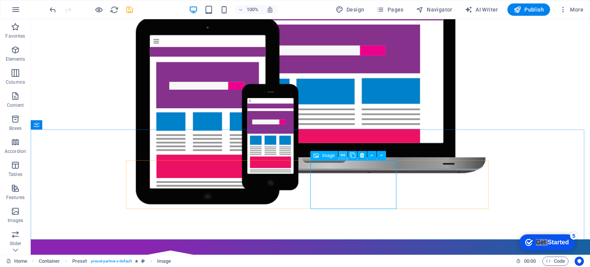
click at [344, 156] on icon at bounding box center [343, 155] width 4 height 8
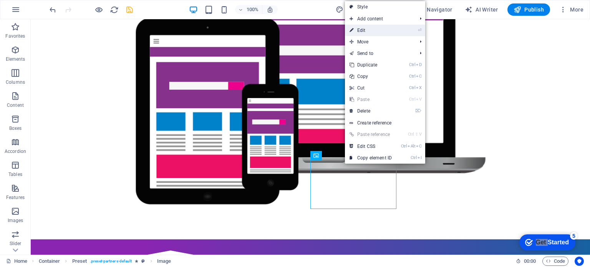
click at [373, 30] on link "⏎ Edit" at bounding box center [370, 31] width 51 height 12
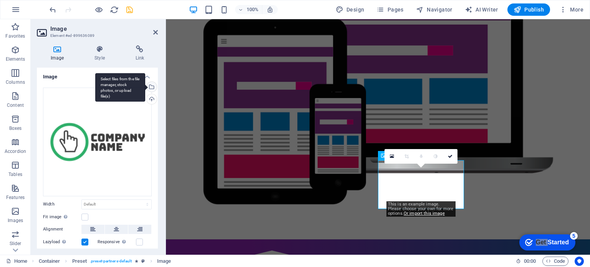
click at [145, 86] on div "Select files from the file manager, stock photos, or upload file(s)" at bounding box center [120, 87] width 50 height 29
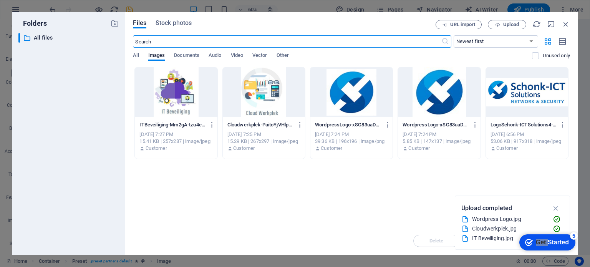
scroll to position [123, 0]
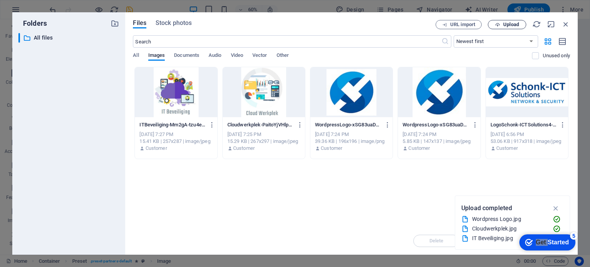
click at [505, 24] on span "Upload" at bounding box center [511, 24] width 16 height 5
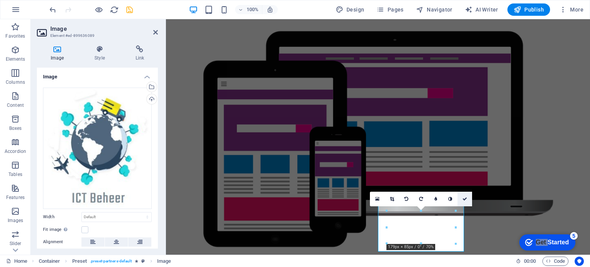
drag, startPoint x: 435, startPoint y: 181, endPoint x: 465, endPoint y: 200, distance: 36.2
click at [465, 200] on icon at bounding box center [464, 199] width 5 height 5
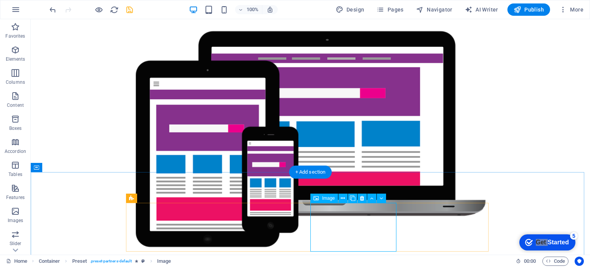
click at [341, 198] on icon at bounding box center [343, 198] width 4 height 8
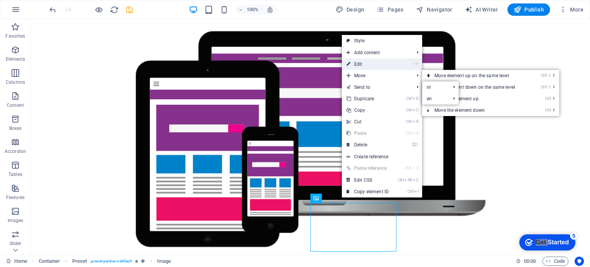
click at [366, 59] on link "⏎ Edit" at bounding box center [367, 64] width 51 height 12
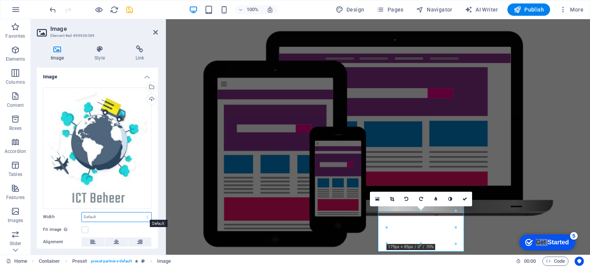
click at [135, 216] on select "Default auto px rem % em vh vw" at bounding box center [117, 216] width 70 height 9
click at [82, 212] on select "Default auto px rem % em vh vw" at bounding box center [117, 216] width 70 height 9
select select "DISABLED_OPTION_VALUE"
click at [463, 197] on icon at bounding box center [464, 199] width 5 height 5
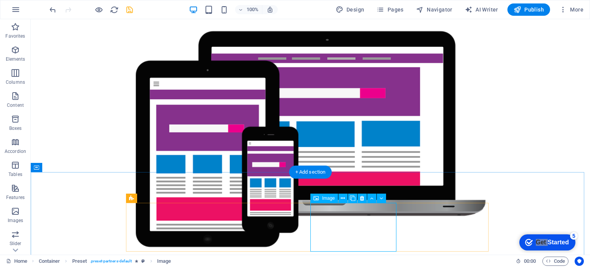
click at [361, 199] on icon at bounding box center [362, 198] width 4 height 8
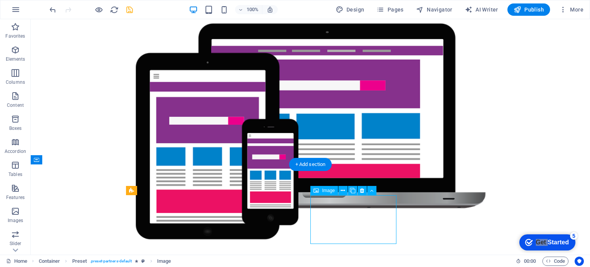
click at [341, 192] on icon at bounding box center [343, 191] width 4 height 8
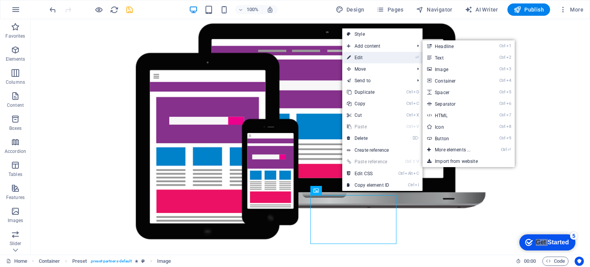
click at [377, 56] on link "⏎ Edit" at bounding box center [367, 58] width 51 height 12
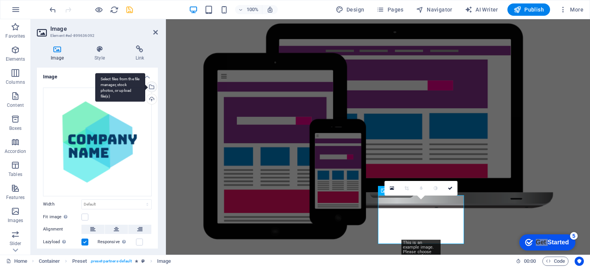
click at [151, 87] on div "Select files from the file manager, stock photos, or upload file(s)" at bounding box center [151, 88] width 12 height 12
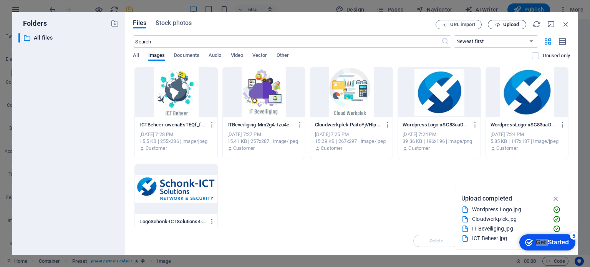
click at [507, 25] on span "Upload" at bounding box center [511, 24] width 16 height 5
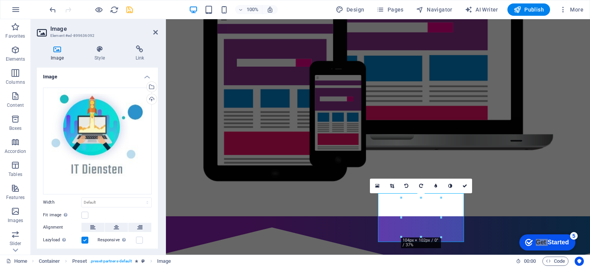
scroll to position [194, 0]
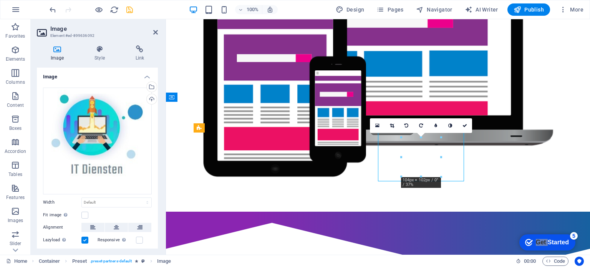
drag, startPoint x: 420, startPoint y: 152, endPoint x: 419, endPoint y: 161, distance: 8.9
drag, startPoint x: 419, startPoint y: 154, endPoint x: 419, endPoint y: 167, distance: 12.7
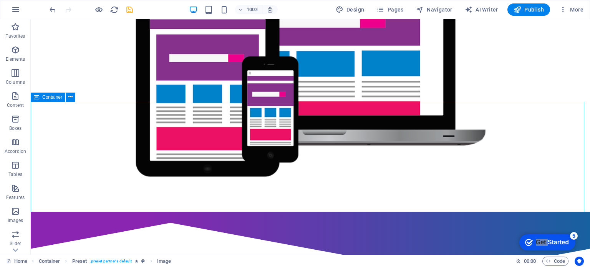
drag, startPoint x: 335, startPoint y: 207, endPoint x: 471, endPoint y: 207, distance: 136.3
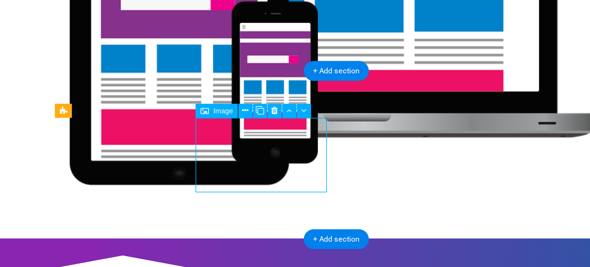
drag, startPoint x: 135, startPoint y: 89, endPoint x: 134, endPoint y: 94, distance: 5.1
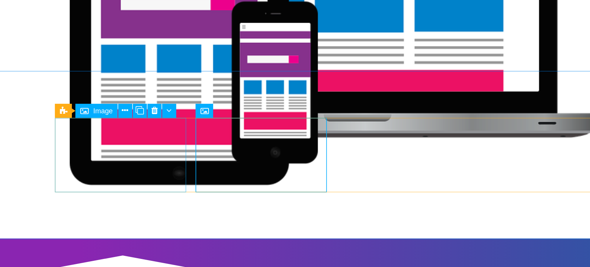
click at [152, 129] on span "Image" at bounding box center [157, 128] width 13 height 5
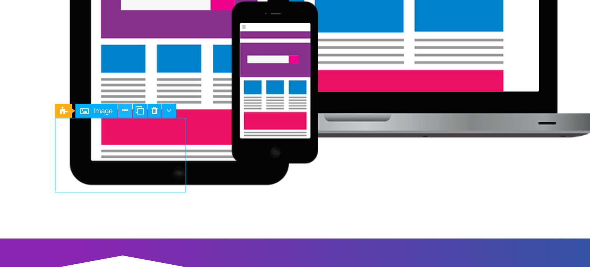
click at [175, 127] on button at bounding box center [171, 127] width 9 height 9
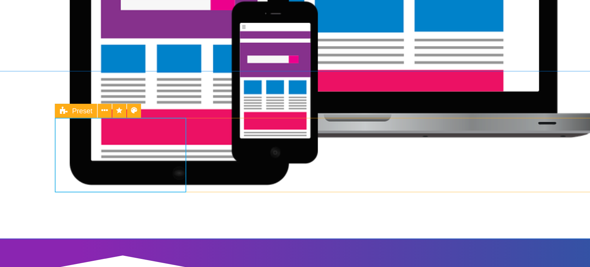
click at [131, 128] on icon at bounding box center [131, 127] width 5 height 9
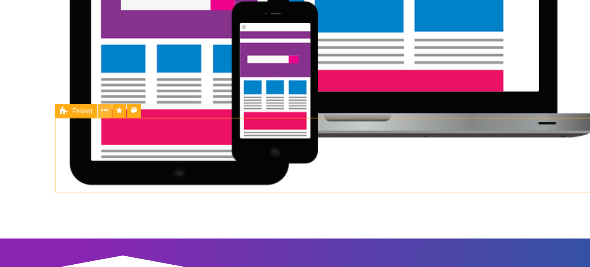
click at [157, 126] on icon at bounding box center [159, 128] width 4 height 8
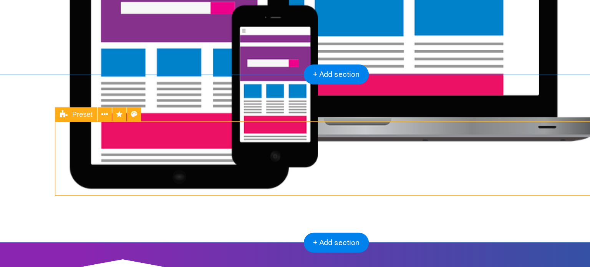
scroll to position [190, 0]
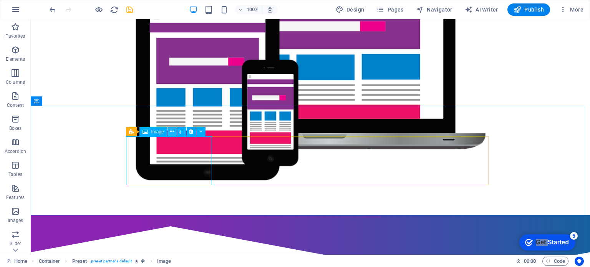
click at [172, 131] on icon at bounding box center [172, 131] width 4 height 8
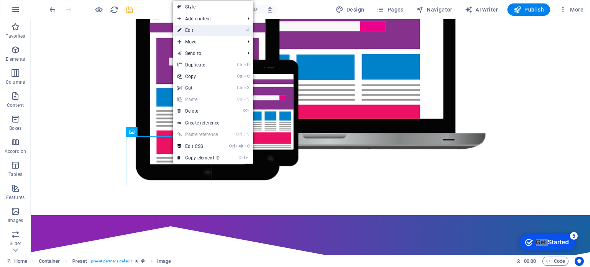
click at [212, 28] on link "⏎ Edit" at bounding box center [198, 31] width 51 height 12
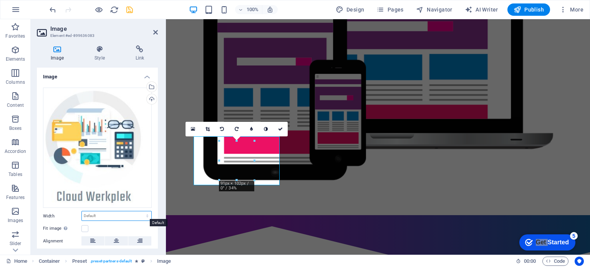
click at [100, 215] on select "Default auto px rem % em vh vw" at bounding box center [117, 215] width 70 height 9
click at [82, 211] on select "Default auto px rem % em vh vw" at bounding box center [117, 215] width 70 height 9
select select "DISABLED_OPTION_VALUE"
click at [84, 228] on label at bounding box center [84, 228] width 7 height 7
click at [0, 0] on input "Fit image Automatically fit image to a fixed width and height" at bounding box center [0, 0] width 0 height 0
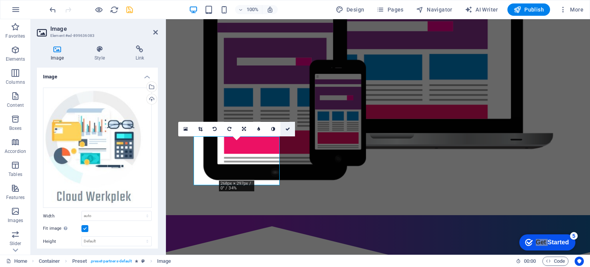
click at [287, 128] on icon at bounding box center [287, 129] width 5 height 5
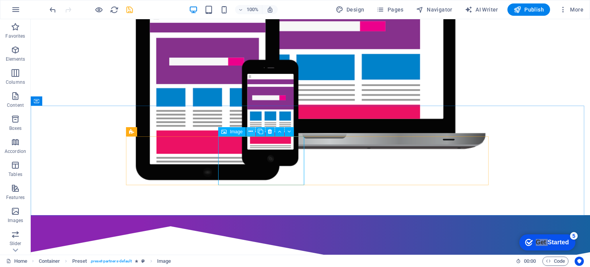
click at [252, 132] on icon at bounding box center [250, 131] width 4 height 8
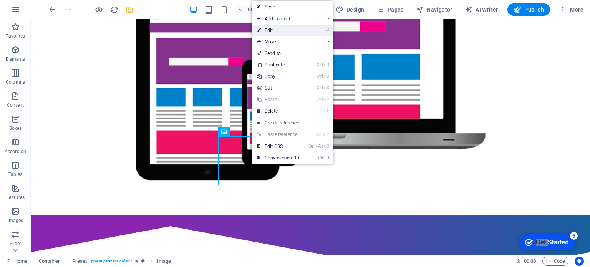
click at [275, 30] on link "⏎ Edit" at bounding box center [277, 31] width 51 height 12
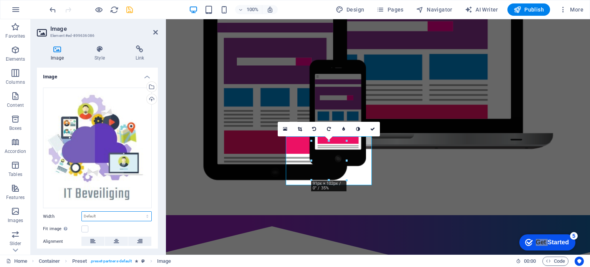
click at [106, 215] on select "Default auto px rem % em vh vw" at bounding box center [117, 216] width 70 height 9
click at [82, 212] on select "Default auto px rem % em vh vw" at bounding box center [117, 216] width 70 height 9
select select "DISABLED_OPTION_VALUE"
click at [85, 228] on label at bounding box center [84, 228] width 7 height 7
click at [0, 0] on input "Fit image Automatically fit image to a fixed width and height" at bounding box center [0, 0] width 0 height 0
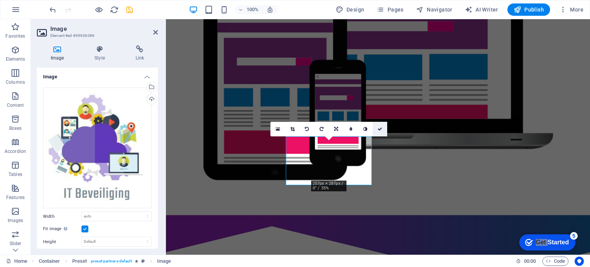
click at [381, 130] on icon at bounding box center [379, 129] width 5 height 5
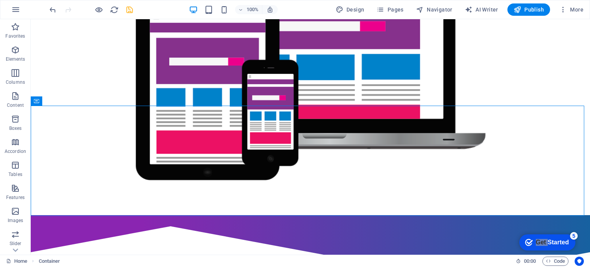
scroll to position [203, 0]
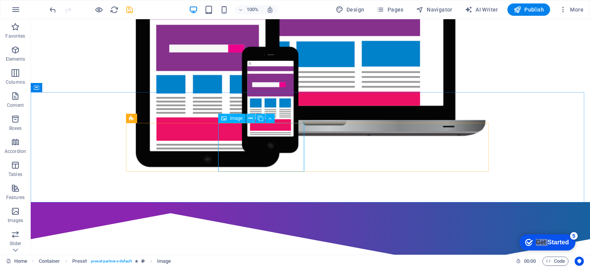
click at [251, 119] on icon at bounding box center [250, 118] width 4 height 8
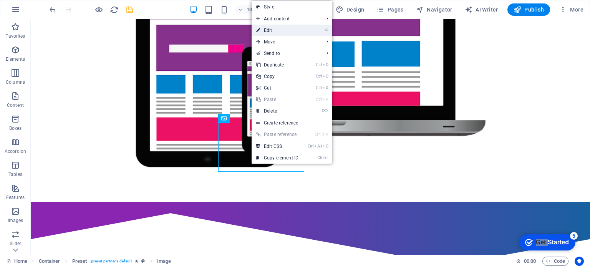
click at [273, 31] on link "⏎ Edit" at bounding box center [277, 31] width 51 height 12
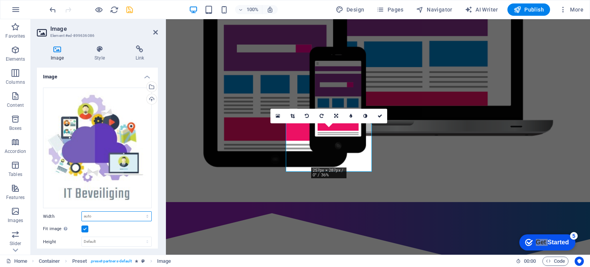
click at [129, 214] on select "Default auto px rem % em vh vw" at bounding box center [117, 216] width 70 height 9
click at [131, 212] on select "Default auto px rem % em vh vw" at bounding box center [117, 216] width 70 height 9
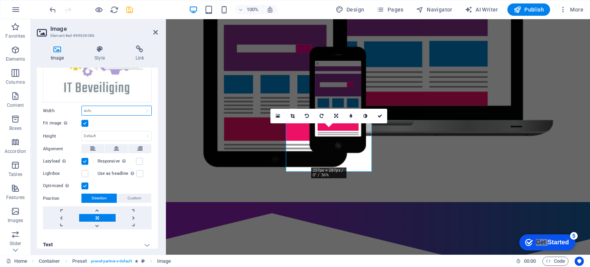
scroll to position [109, 0]
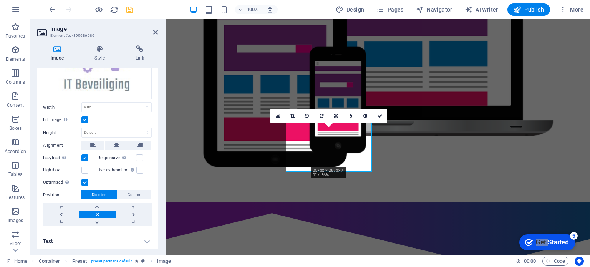
click at [132, 195] on span "Custom" at bounding box center [134, 194] width 14 height 9
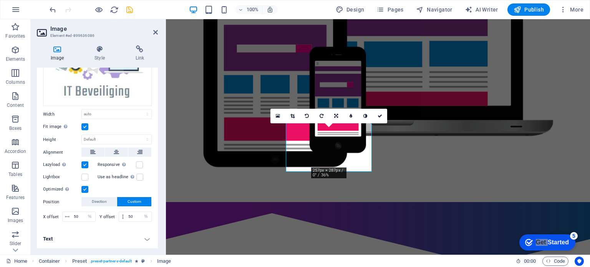
scroll to position [99, 0]
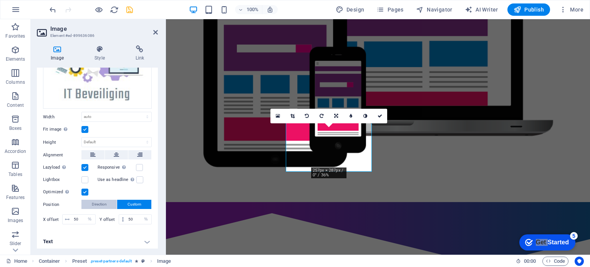
click at [101, 200] on span "Direction" at bounding box center [99, 204] width 15 height 9
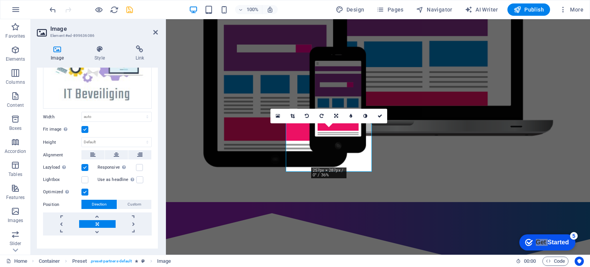
drag, startPoint x: 156, startPoint y: 184, endPoint x: 157, endPoint y: 203, distance: 19.6
click at [157, 203] on div "Image Drag files here, click to choose files or select files from Files or our …" at bounding box center [97, 158] width 121 height 181
drag, startPoint x: 156, startPoint y: 169, endPoint x: 153, endPoint y: 157, distance: 11.9
click at [153, 157] on div "Drag files here, click to choose files or select files from Files or our free s…" at bounding box center [97, 112] width 121 height 260
click at [379, 114] on icon at bounding box center [379, 116] width 5 height 5
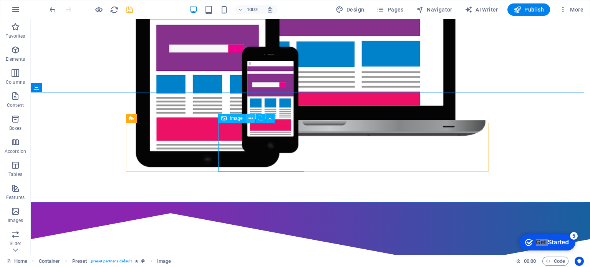
click at [250, 122] on icon at bounding box center [250, 118] width 4 height 8
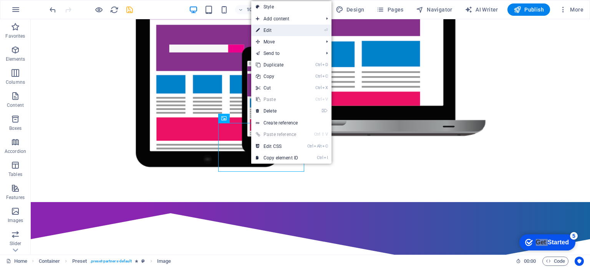
click at [280, 26] on link "⏎ Edit" at bounding box center [276, 31] width 51 height 12
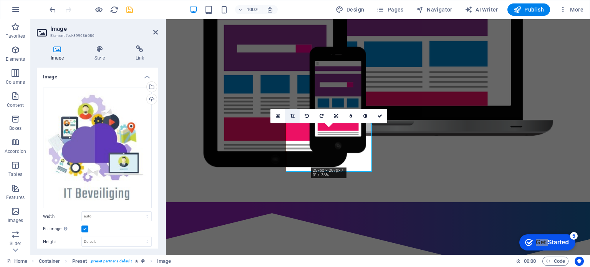
click at [290, 114] on icon at bounding box center [292, 116] width 4 height 5
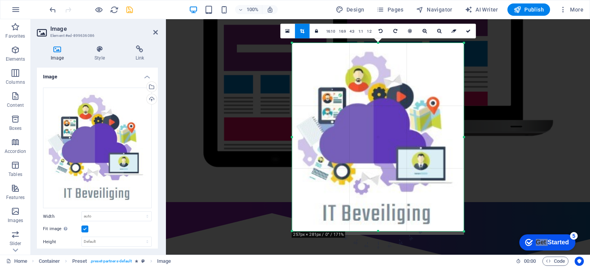
click at [465, 233] on div at bounding box center [464, 231] width 5 height 5
click at [467, 31] on icon at bounding box center [468, 30] width 5 height 5
type input "447"
select select "px"
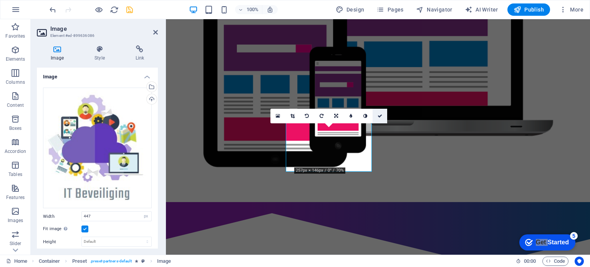
click at [379, 116] on icon at bounding box center [379, 116] width 5 height 5
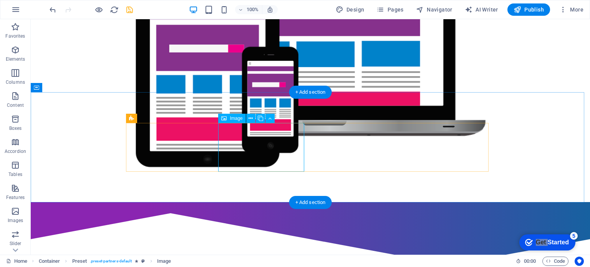
click at [250, 117] on icon at bounding box center [250, 118] width 4 height 8
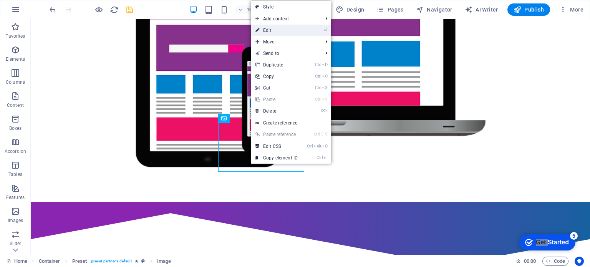
click at [287, 30] on link "⏎ Edit" at bounding box center [276, 31] width 51 height 12
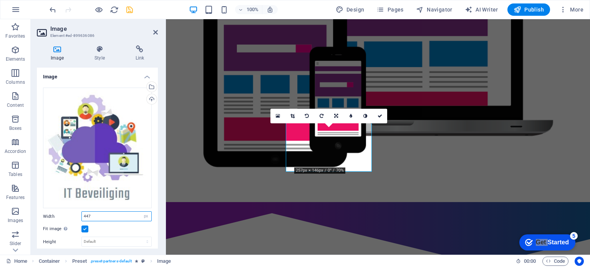
click at [108, 217] on input "447" at bounding box center [117, 216] width 70 height 9
click at [145, 218] on select "Default auto px rem % em vh vw" at bounding box center [146, 216] width 11 height 9
select select "auto"
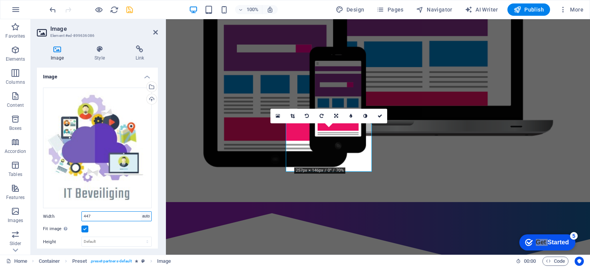
click at [141, 212] on select "Default auto px rem % em vh vw" at bounding box center [146, 216] width 11 height 9
select select "DISABLED_OPTION_VALUE"
click at [379, 114] on icon at bounding box center [379, 116] width 5 height 5
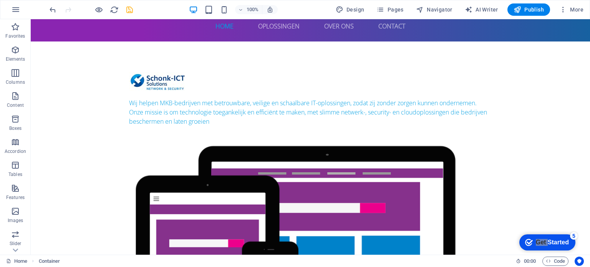
scroll to position [0, 0]
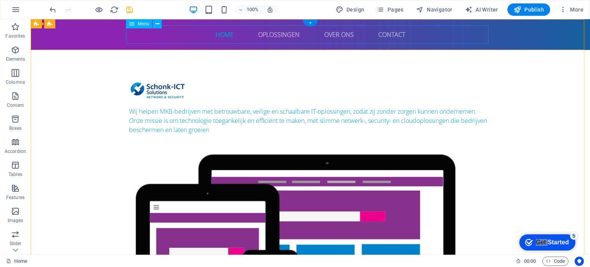
click at [270, 35] on nav "Home Oplossingen Over Ons Contact" at bounding box center [310, 34] width 362 height 18
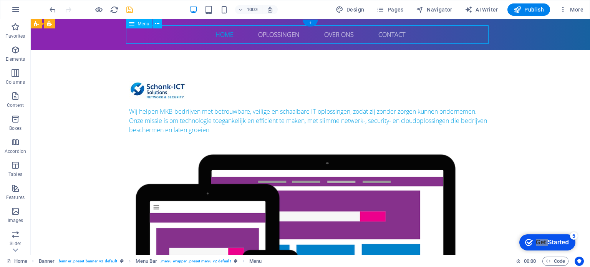
click at [270, 35] on nav "Home Oplossingen Over Ons Contact" at bounding box center [310, 34] width 362 height 18
select select
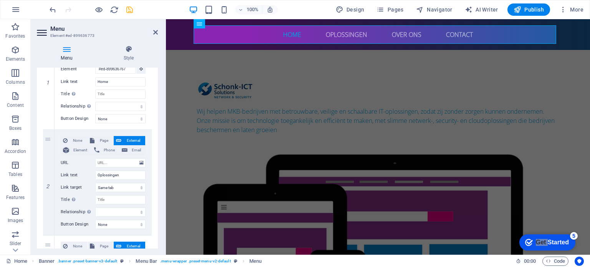
scroll to position [105, 0]
click at [135, 187] on select "New tab Same tab Overlay" at bounding box center [120, 186] width 50 height 9
select select "overlay"
click at [95, 182] on select "New tab Same tab Overlay" at bounding box center [120, 186] width 50 height 9
select select
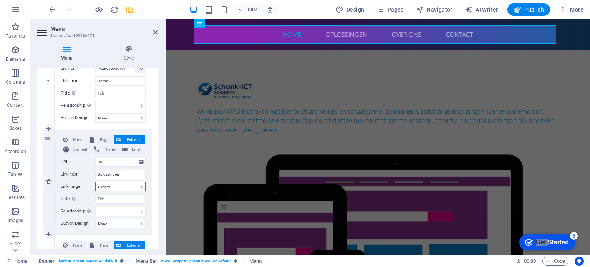
select select
click at [123, 199] on input "Title Additional link description, should not be the same as the link text. The…" at bounding box center [120, 198] width 50 height 9
click at [134, 223] on select "None Default Primary Secondary" at bounding box center [120, 223] width 50 height 9
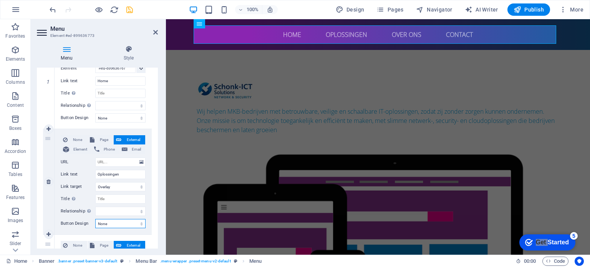
click at [134, 223] on select "None Default Primary Secondary" at bounding box center [120, 223] width 50 height 9
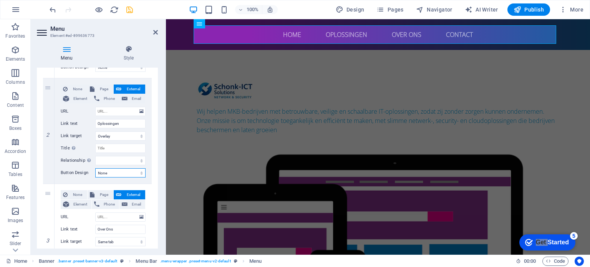
scroll to position [159, 0]
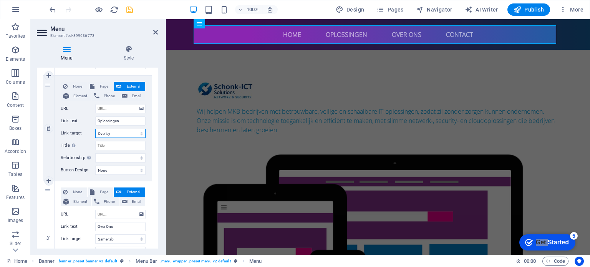
click at [112, 132] on select "New tab Same tab Overlay" at bounding box center [120, 133] width 50 height 9
select select "blank"
click at [95, 129] on select "New tab Same tab Overlay" at bounding box center [120, 133] width 50 height 9
select select
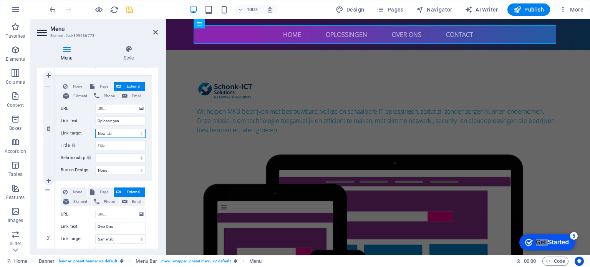
select select
click at [124, 135] on select "New tab Same tab Overlay" at bounding box center [120, 133] width 50 height 9
select select
click at [95, 129] on select "New tab Same tab Overlay" at bounding box center [120, 133] width 50 height 9
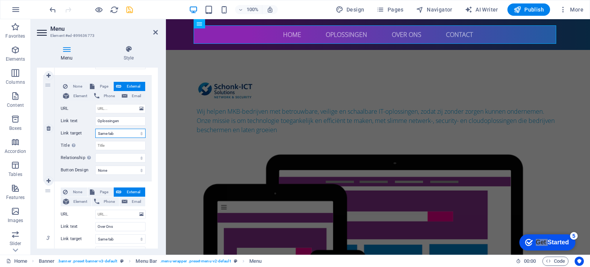
select select
click at [99, 84] on span "Page" at bounding box center [104, 86] width 14 height 9
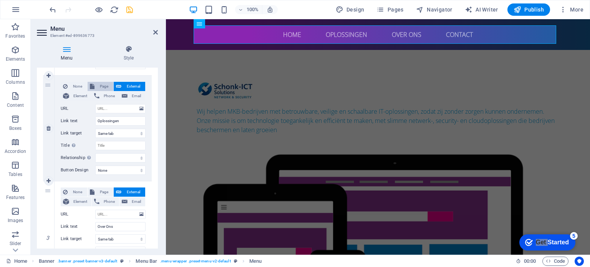
select select
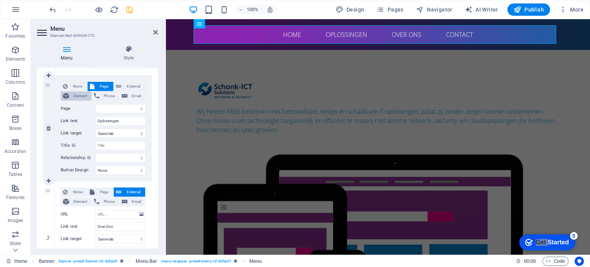
click at [77, 95] on span "Element" at bounding box center [80, 95] width 18 height 9
select select
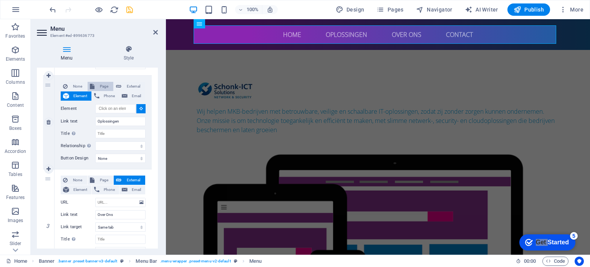
click at [104, 87] on span "Page" at bounding box center [104, 86] width 14 height 9
select select
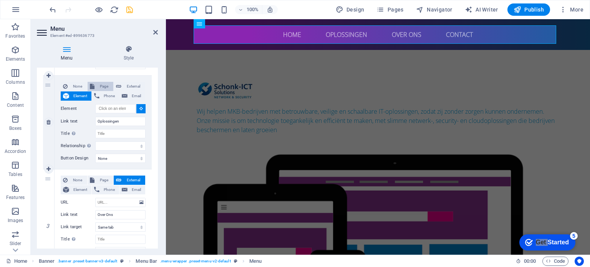
select select
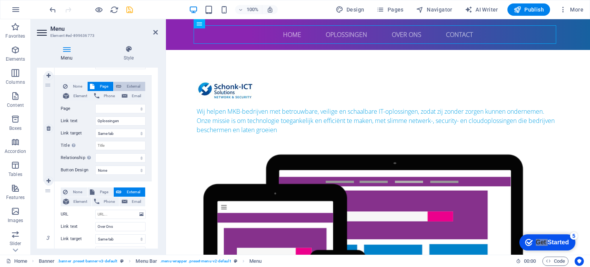
click at [127, 87] on span "External" at bounding box center [133, 86] width 19 height 9
select select
select select "blank"
select select
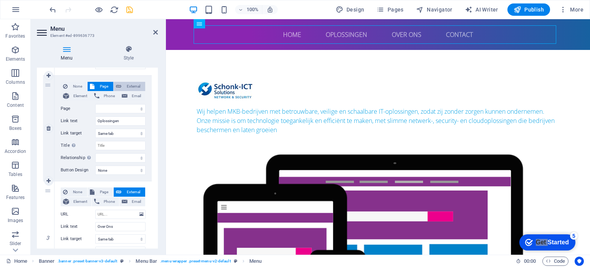
select select
click at [108, 94] on span "Phone" at bounding box center [109, 95] width 15 height 9
select select
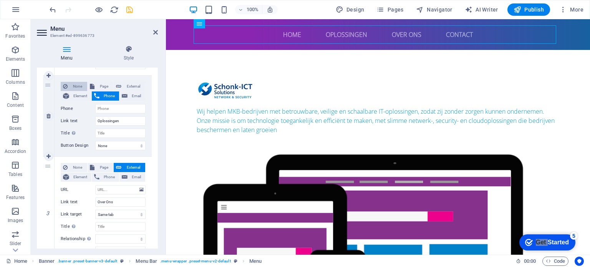
click at [75, 86] on span "None" at bounding box center [77, 86] width 15 height 9
select select
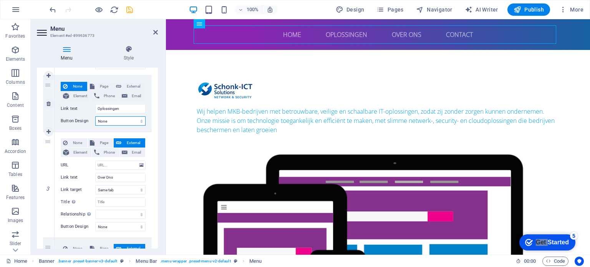
click at [118, 118] on select "None Default Primary Secondary" at bounding box center [120, 120] width 50 height 9
click at [75, 97] on span "Element" at bounding box center [80, 95] width 18 height 9
select select
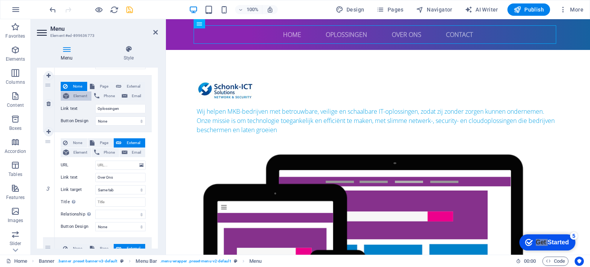
select select
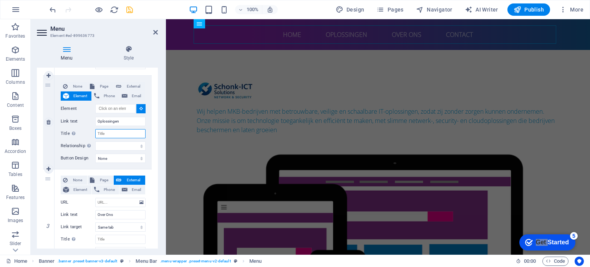
click at [121, 135] on input "Title Additional link description, should not be the same as the link text. The…" at bounding box center [120, 133] width 50 height 9
click at [126, 84] on span "External" at bounding box center [133, 86] width 19 height 9
select select
select select "blank"
select select
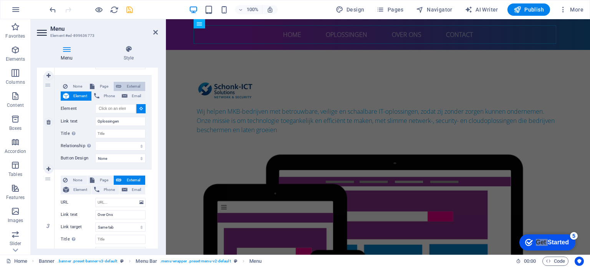
select select
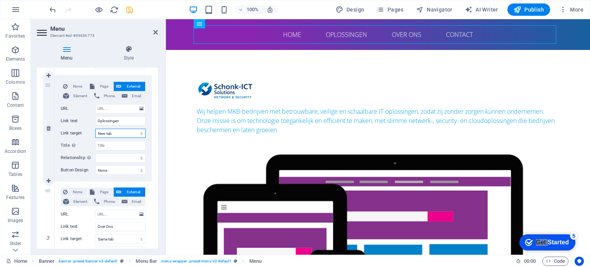
click at [119, 133] on select "New tab Same tab Overlay" at bounding box center [120, 133] width 50 height 9
select select
click at [95, 129] on select "New tab Same tab Overlay" at bounding box center [120, 133] width 50 height 9
select select
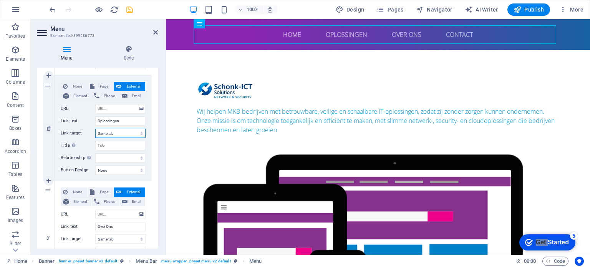
select select
drag, startPoint x: 158, startPoint y: 139, endPoint x: 162, endPoint y: 166, distance: 26.5
click at [162, 166] on div "Menu Style Menu Auto Custom Create custom menu items for this menu. Recommended…" at bounding box center [97, 146] width 133 height 215
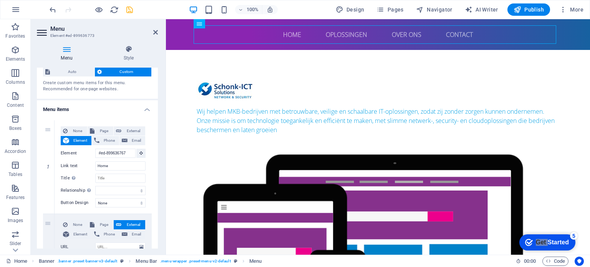
scroll to position [0, 0]
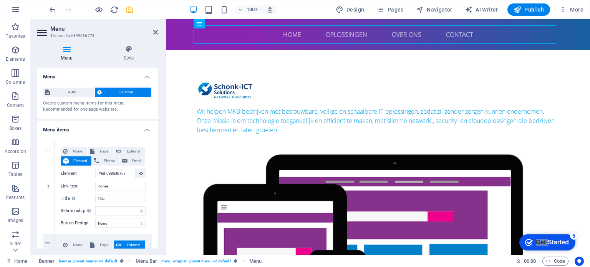
drag, startPoint x: 156, startPoint y: 101, endPoint x: 162, endPoint y: 167, distance: 66.8
click at [162, 168] on div "Menu Style Menu Auto Custom Create custom menu items for this menu. Recommended…" at bounding box center [97, 146] width 133 height 215
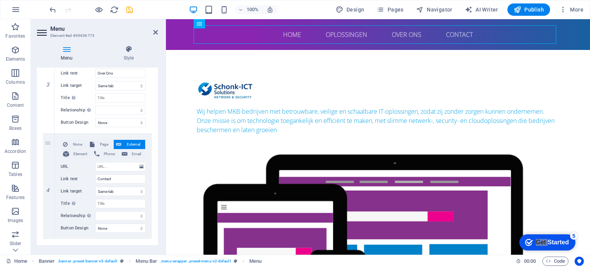
scroll to position [323, 0]
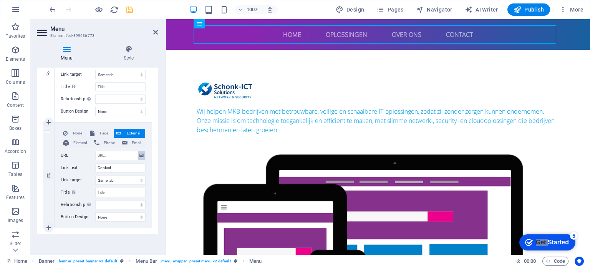
click at [139, 156] on icon at bounding box center [141, 155] width 4 height 8
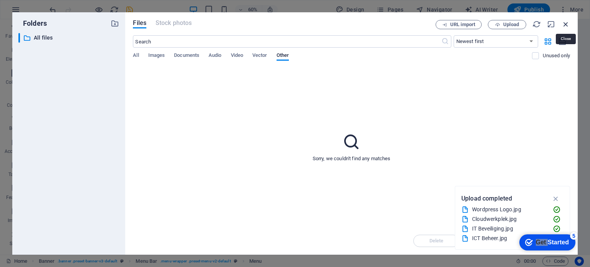
click at [565, 24] on icon "button" at bounding box center [565, 24] width 8 height 8
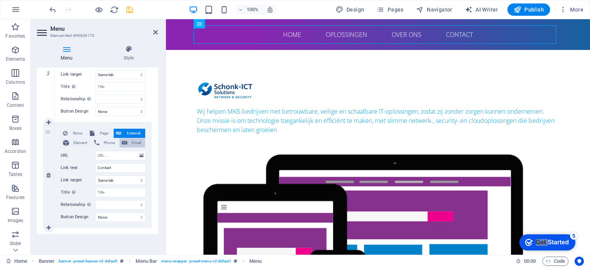
click at [127, 141] on button "Email" at bounding box center [132, 142] width 26 height 9
select select
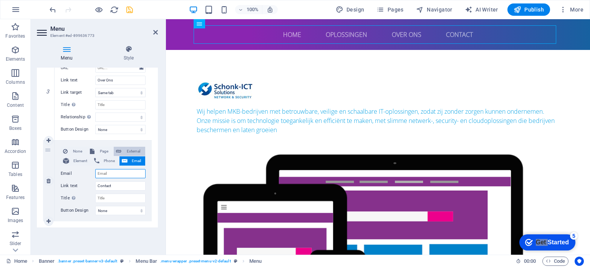
scroll to position [304, 0]
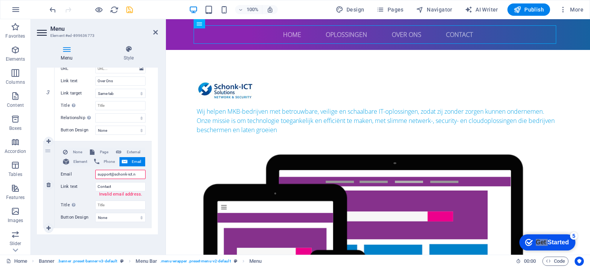
type input "support@schonk-ict.nl"
select select
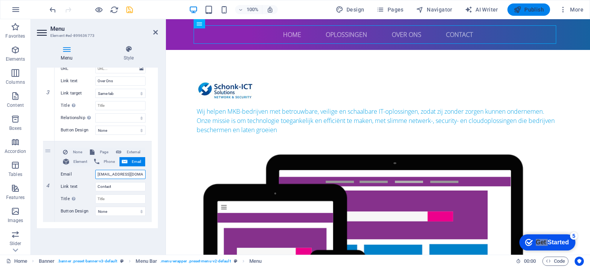
type input "support@schonk-ict.nl"
click at [531, 13] on span "Publish" at bounding box center [528, 10] width 30 height 8
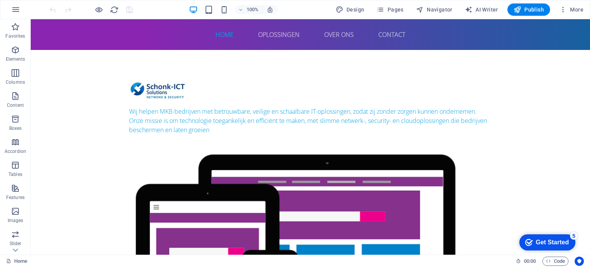
scroll to position [203, 0]
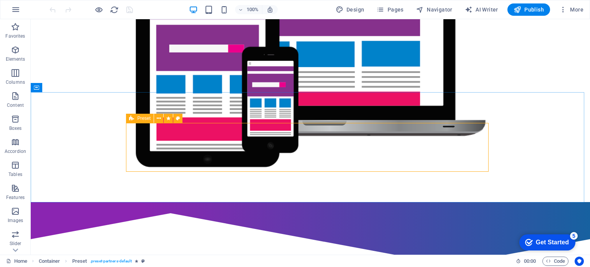
click at [142, 118] on span "Preset" at bounding box center [143, 118] width 13 height 5
click at [160, 118] on icon at bounding box center [159, 118] width 4 height 8
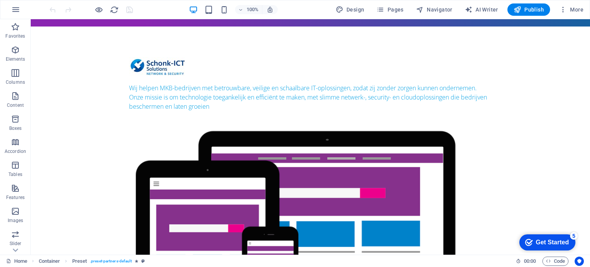
scroll to position [0, 0]
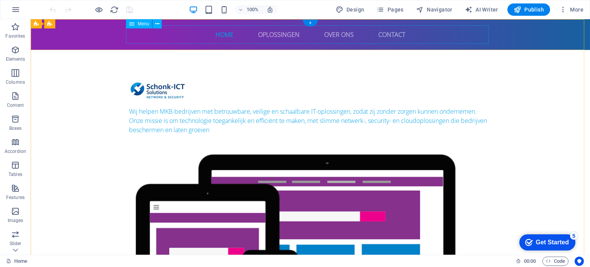
click at [389, 35] on nav "Home Oplossingen Over Ons Contact" at bounding box center [310, 34] width 362 height 18
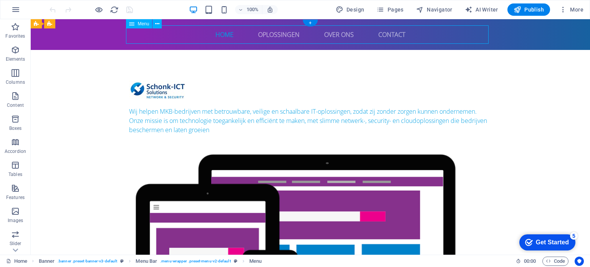
click at [389, 35] on nav "Home Oplossingen Over Ons Contact" at bounding box center [310, 34] width 362 height 18
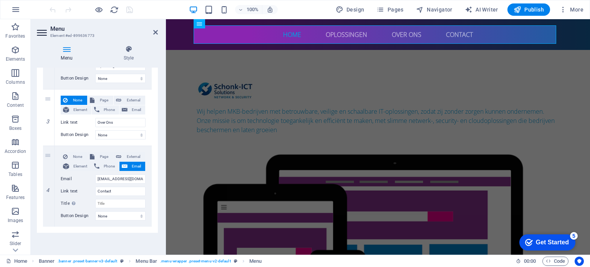
scroll to position [206, 0]
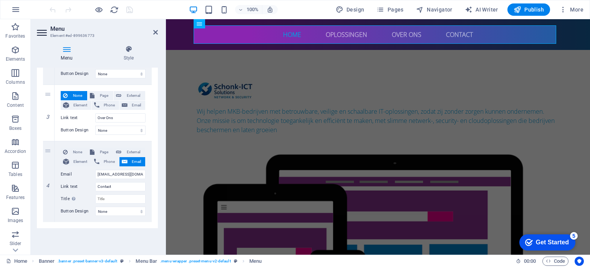
click at [125, 13] on div at bounding box center [91, 9] width 86 height 12
click at [115, 10] on icon "reload" at bounding box center [114, 9] width 9 height 9
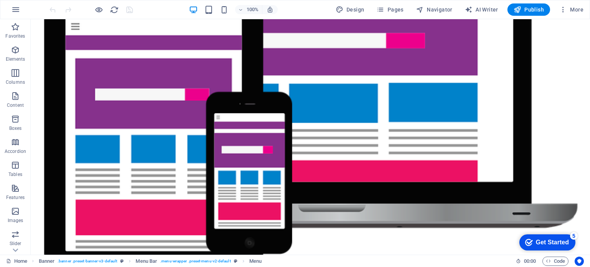
scroll to position [0, 0]
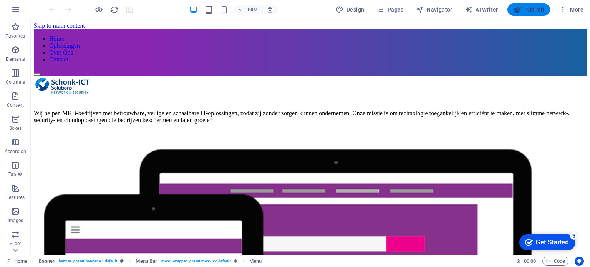
click at [528, 12] on span "Publish" at bounding box center [528, 10] width 30 height 8
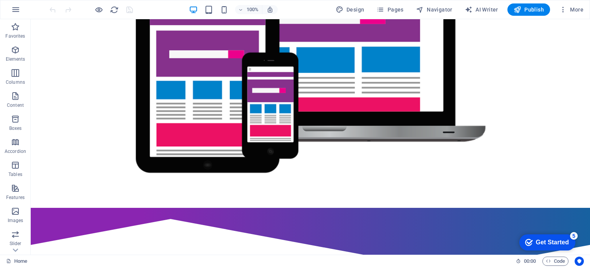
scroll to position [203, 0]
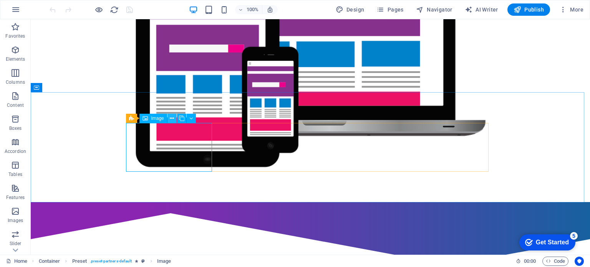
click at [171, 119] on icon at bounding box center [172, 118] width 4 height 8
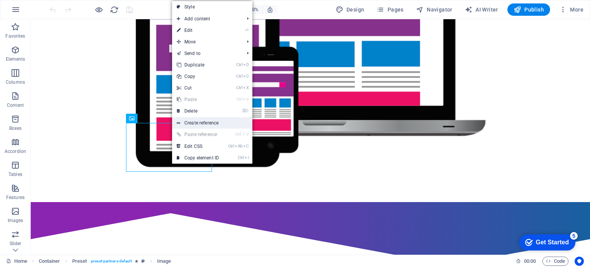
drag, startPoint x: 194, startPoint y: 124, endPoint x: 28, endPoint y: 105, distance: 167.0
click at [194, 124] on link "Create reference" at bounding box center [212, 123] width 80 height 12
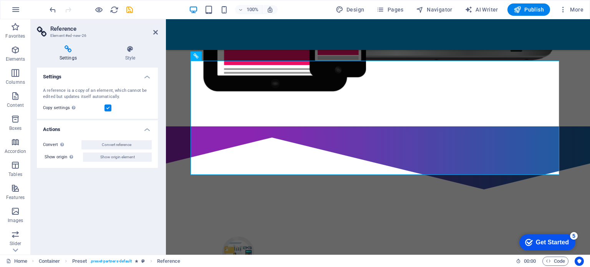
scroll to position [266, 0]
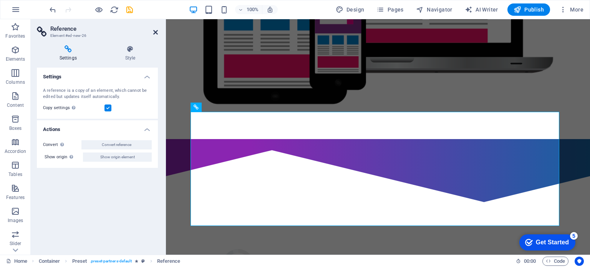
click at [156, 32] on icon at bounding box center [155, 32] width 5 height 6
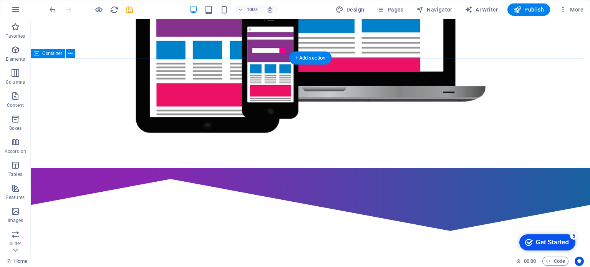
scroll to position [203, 0]
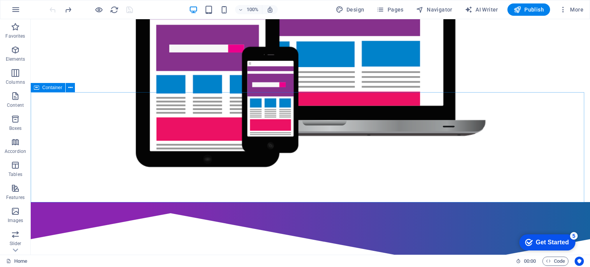
click at [48, 90] on div "Container" at bounding box center [48, 87] width 35 height 9
click at [71, 89] on icon at bounding box center [70, 88] width 4 height 8
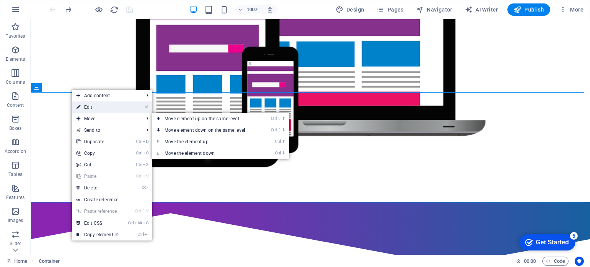
click at [93, 111] on link "⏎ Edit" at bounding box center [97, 107] width 51 height 12
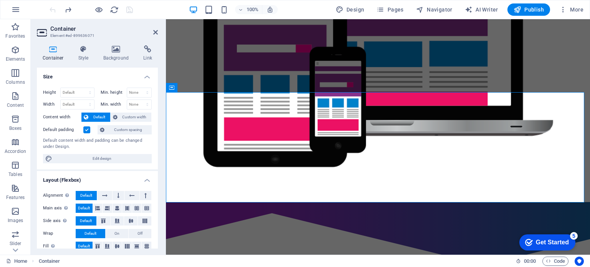
drag, startPoint x: 155, startPoint y: 127, endPoint x: 155, endPoint y: 163, distance: 36.1
click at [155, 163] on div "Height Default px rem % vh vw Min. height None px rem % vh vw Width Default px …" at bounding box center [97, 125] width 121 height 88
drag, startPoint x: 156, startPoint y: 152, endPoint x: 159, endPoint y: 187, distance: 35.4
click at [157, 199] on div "Size Height Default px rem % vh vw Min. height None px rem % vh vw Width Defaul…" at bounding box center [97, 158] width 121 height 181
click at [155, 172] on h4 "Layout (Flexbox)" at bounding box center [97, 178] width 121 height 14
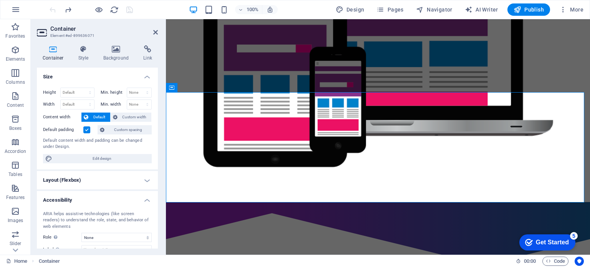
click at [156, 175] on h4 "Layout (Flexbox)" at bounding box center [97, 180] width 121 height 18
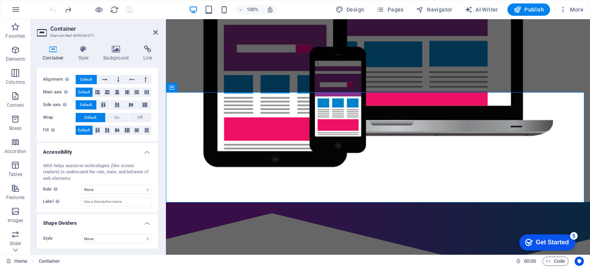
scroll to position [0, 0]
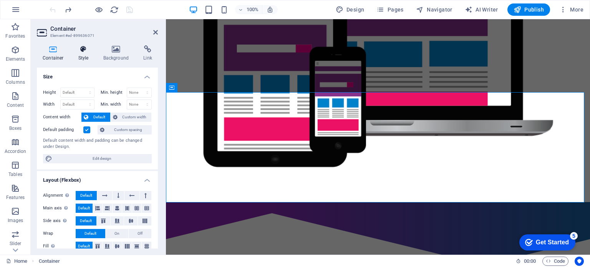
click at [85, 52] on icon at bounding box center [84, 49] width 22 height 8
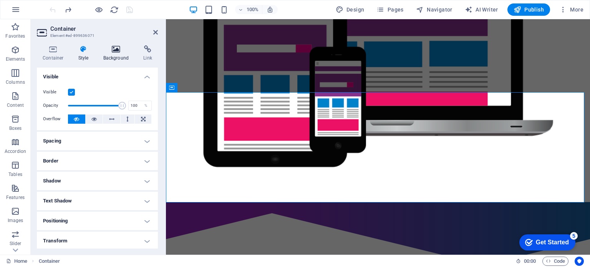
click at [111, 53] on h4 "Background" at bounding box center [118, 53] width 40 height 16
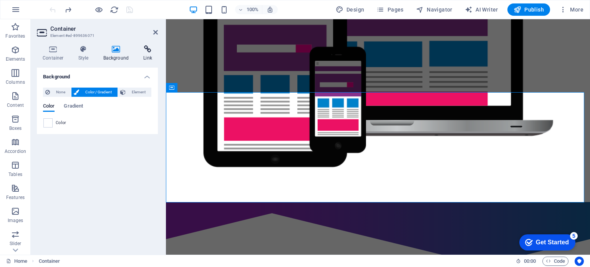
click at [143, 58] on h4 "Link" at bounding box center [147, 53] width 20 height 16
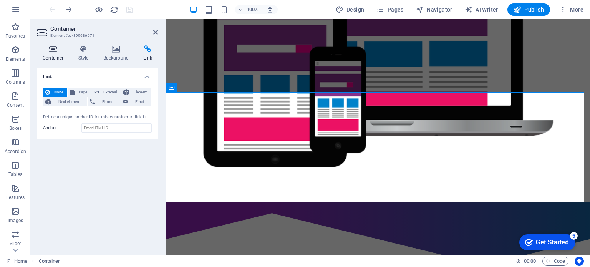
click at [51, 53] on icon at bounding box center [53, 49] width 33 height 8
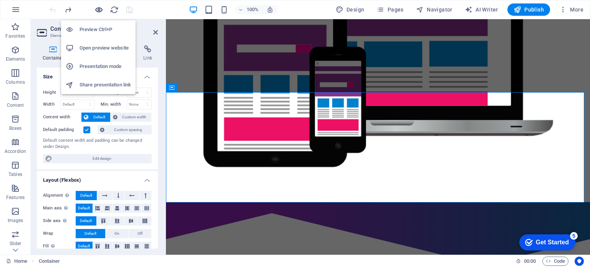
click at [101, 11] on icon "button" at bounding box center [98, 9] width 9 height 9
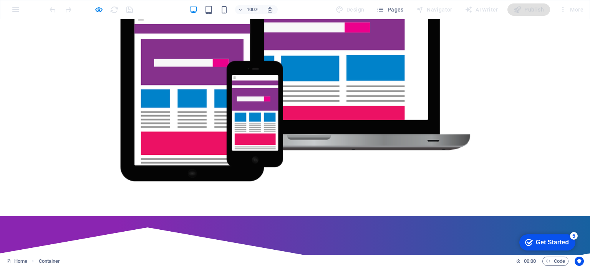
scroll to position [203, 0]
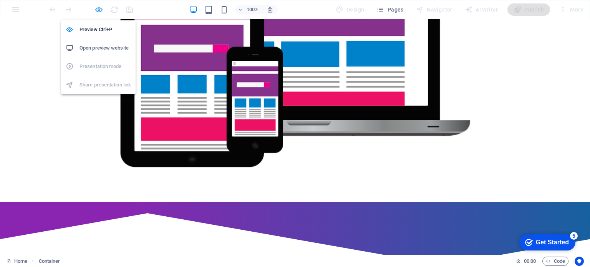
click at [98, 11] on icon "button" at bounding box center [98, 9] width 9 height 9
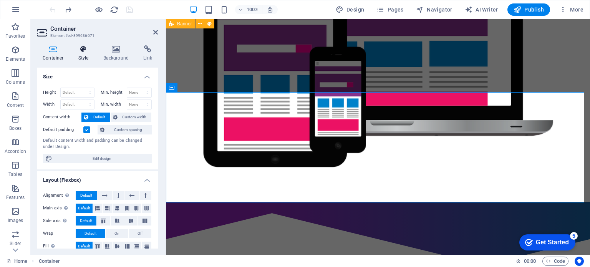
click at [85, 57] on h4 "Style" at bounding box center [85, 53] width 25 height 16
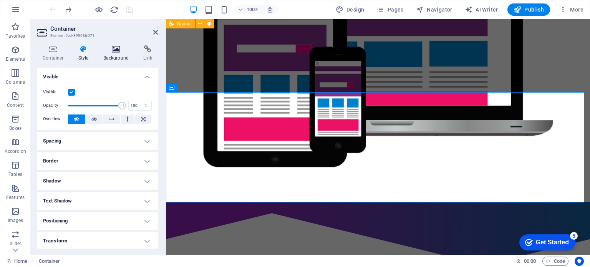
click at [119, 56] on h4 "Background" at bounding box center [118, 53] width 40 height 16
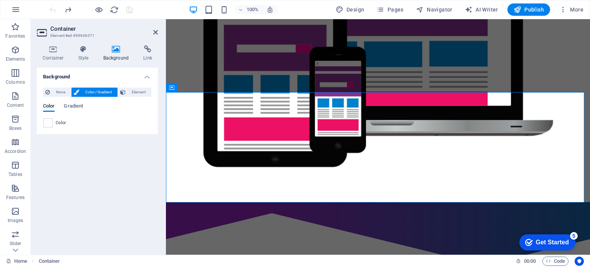
scroll to position [0, 0]
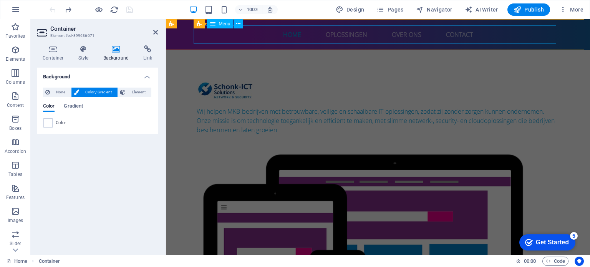
click at [454, 38] on nav "Home Oplossingen Over Ons Contact" at bounding box center [378, 34] width 362 height 18
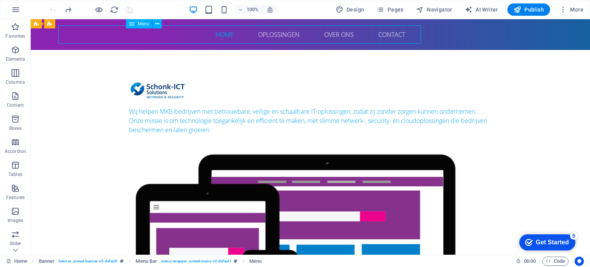
click at [454, 38] on nav "Home Oplossingen Over Ons Contact" at bounding box center [310, 34] width 362 height 18
click at [319, 38] on nav "Home Oplossingen Over Ons Contact" at bounding box center [310, 34] width 362 height 18
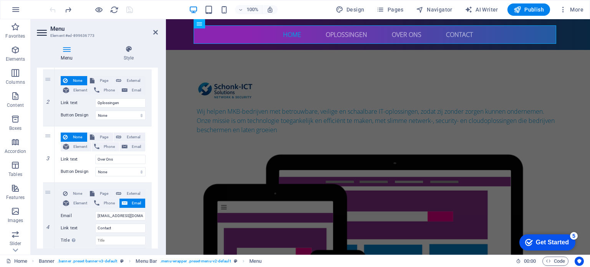
scroll to position [163, 0]
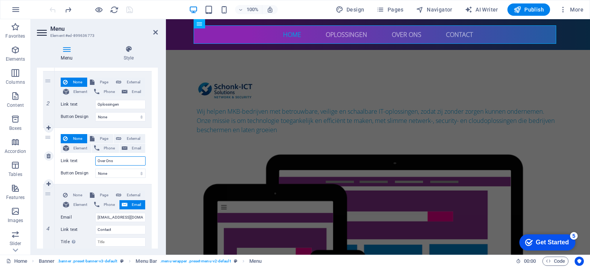
drag, startPoint x: 128, startPoint y: 161, endPoint x: 66, endPoint y: 163, distance: 61.9
click at [66, 163] on div "Link text Over Ons" at bounding box center [103, 160] width 85 height 9
type input "Diensten"
select select
type input "Diensten"
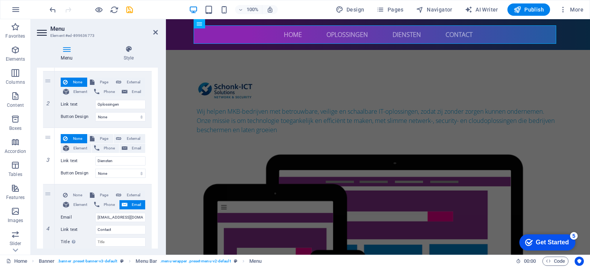
click at [159, 97] on div "Menu Style Menu Auto Custom Create custom menu items for this menu. Recommended…" at bounding box center [97, 146] width 133 height 215
click at [130, 13] on icon "save" at bounding box center [129, 9] width 9 height 9
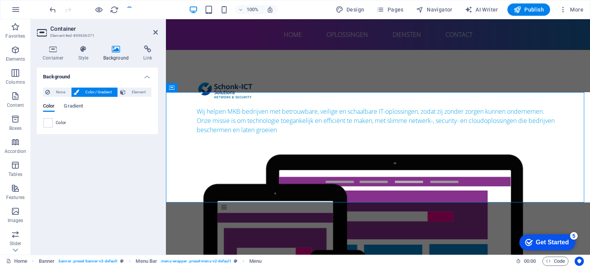
scroll to position [203, 0]
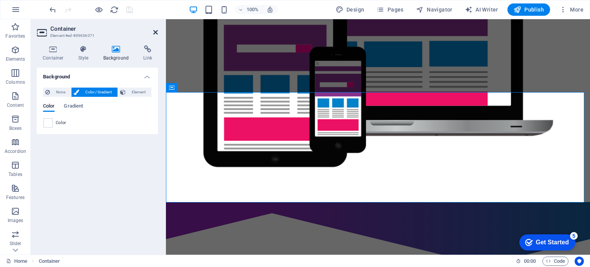
click at [155, 32] on icon at bounding box center [155, 32] width 5 height 6
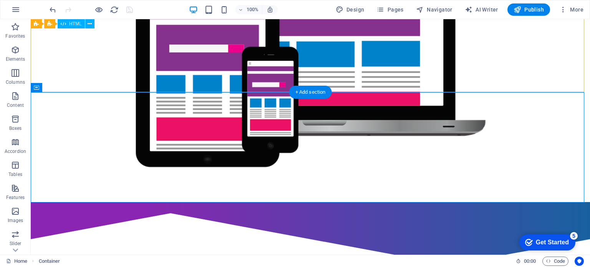
click at [174, 202] on div at bounding box center [310, 239] width 559 height 74
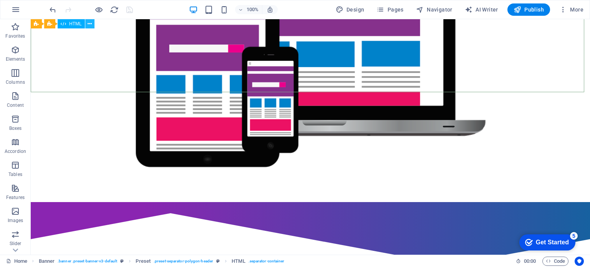
click at [90, 26] on icon at bounding box center [90, 24] width 4 height 8
click at [553, 244] on div "Get Started" at bounding box center [552, 242] width 33 height 7
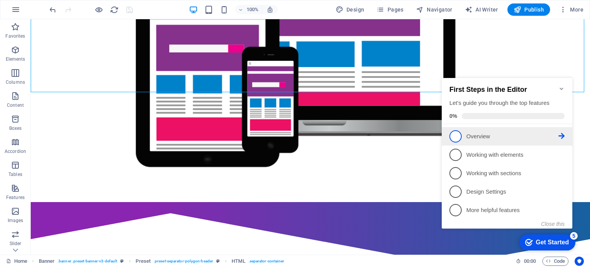
click at [456, 138] on span "1" at bounding box center [455, 136] width 12 height 12
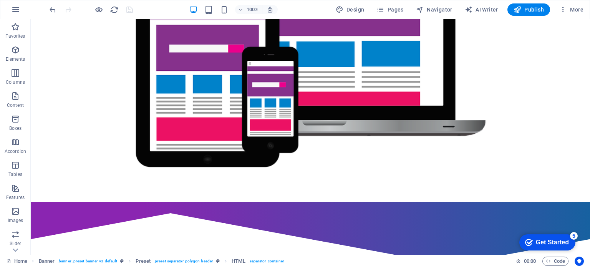
scroll to position [0, 0]
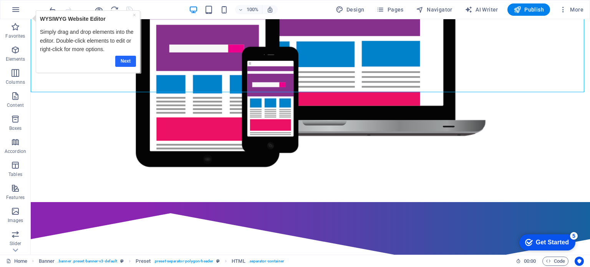
click at [122, 58] on link "Next" at bounding box center [125, 60] width 21 height 11
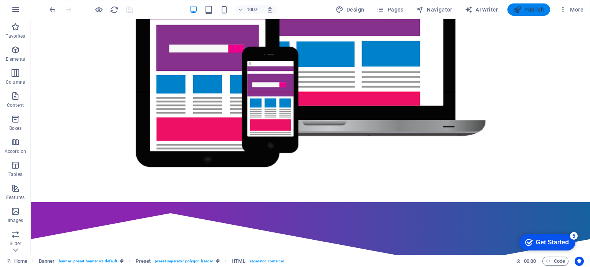
click at [526, 10] on span "Publish" at bounding box center [528, 10] width 30 height 8
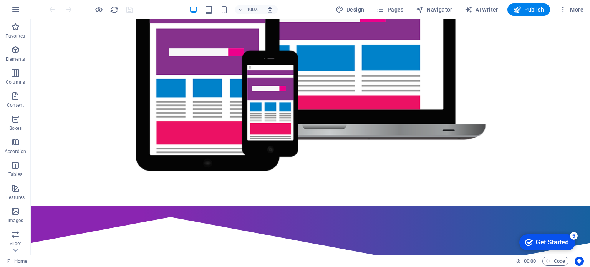
scroll to position [203, 0]
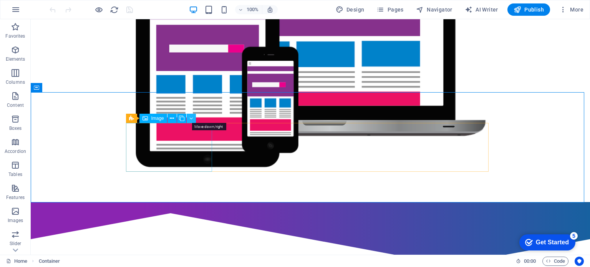
click at [190, 119] on icon at bounding box center [190, 118] width 3 height 8
click at [193, 121] on button at bounding box center [191, 118] width 9 height 9
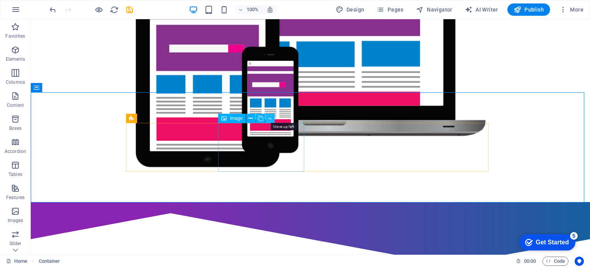
click at [268, 119] on icon at bounding box center [269, 118] width 3 height 8
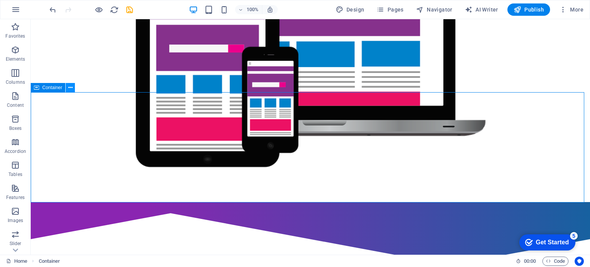
click at [68, 87] on icon at bounding box center [70, 88] width 4 height 8
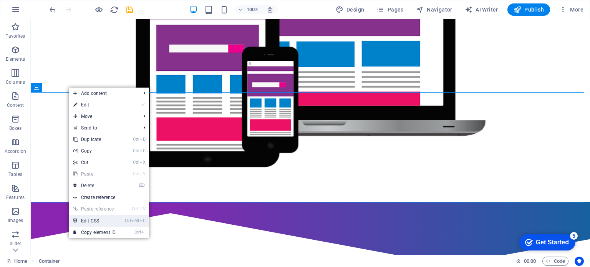
click at [112, 223] on link "Ctrl Alt C Edit CSS" at bounding box center [94, 221] width 51 height 12
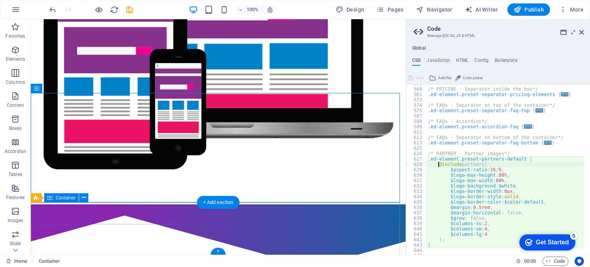
scroll to position [794, 0]
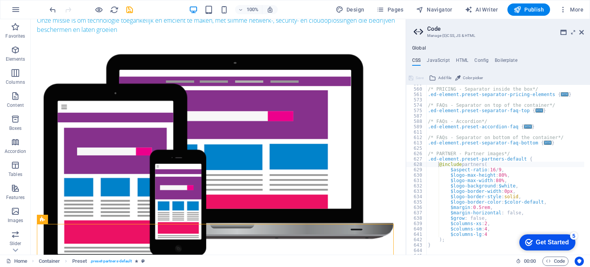
scroll to position [201, 0]
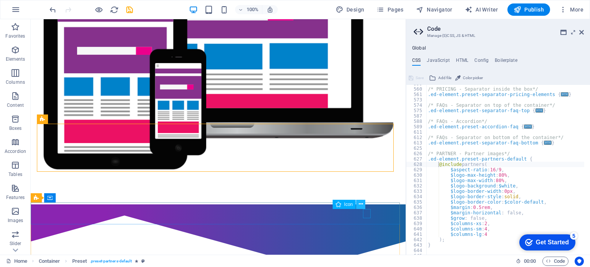
click at [360, 202] on icon at bounding box center [361, 204] width 4 height 8
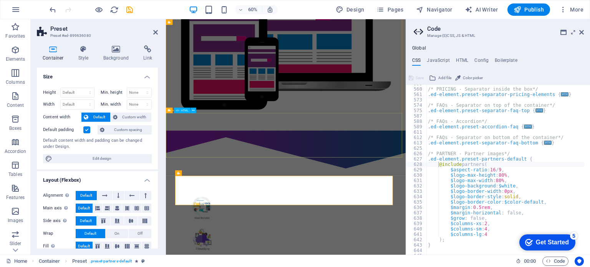
scroll to position [123, 0]
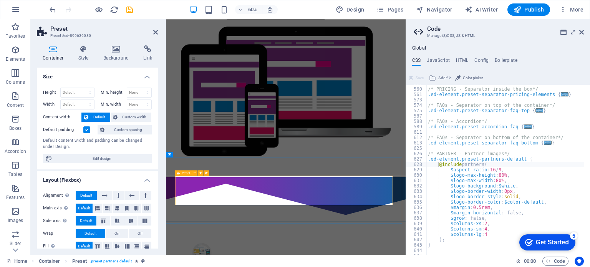
click at [114, 50] on icon at bounding box center [116, 49] width 37 height 8
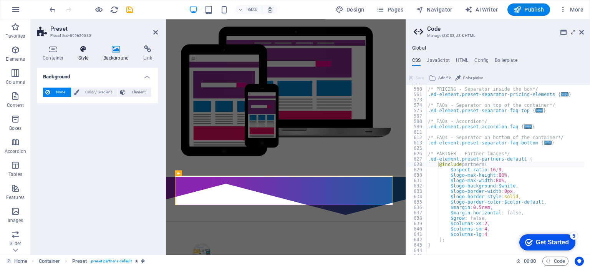
click at [84, 51] on icon at bounding box center [84, 49] width 22 height 8
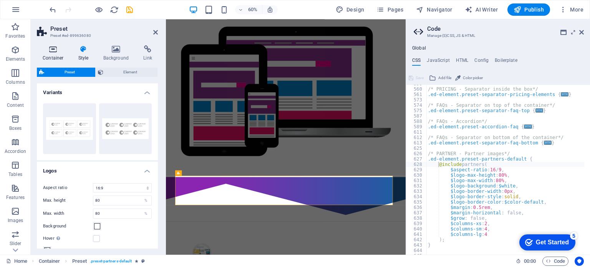
click at [57, 53] on h4 "Container" at bounding box center [55, 53] width 36 height 16
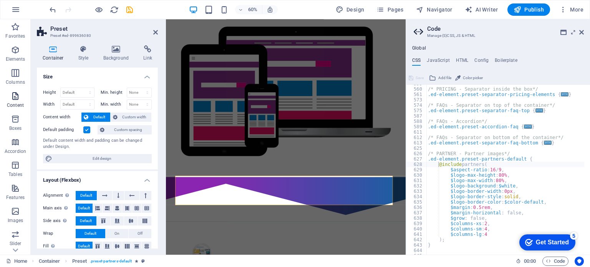
click at [15, 103] on p "Content" at bounding box center [15, 105] width 17 height 6
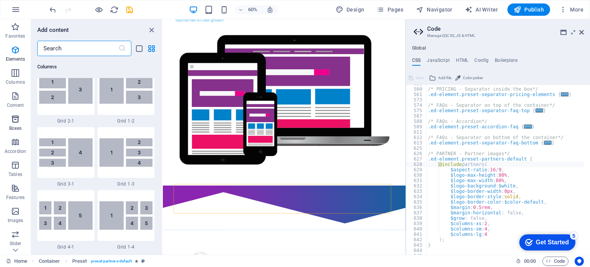
scroll to position [1344, 0]
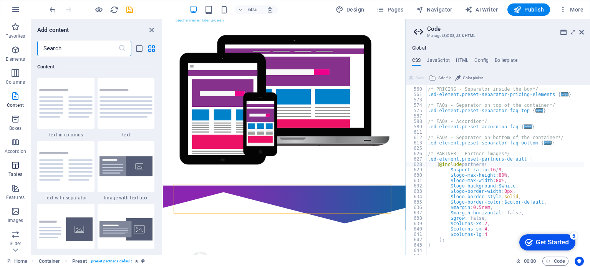
click at [12, 164] on icon "button" at bounding box center [15, 165] width 9 height 9
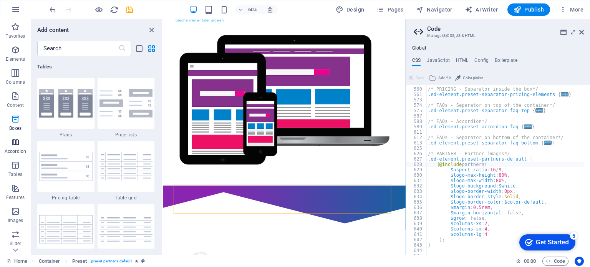
click at [15, 144] on icon "button" at bounding box center [15, 141] width 9 height 9
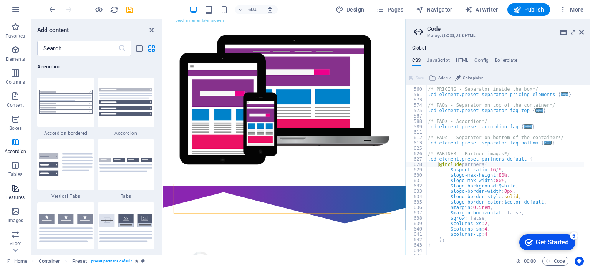
scroll to position [2452, 0]
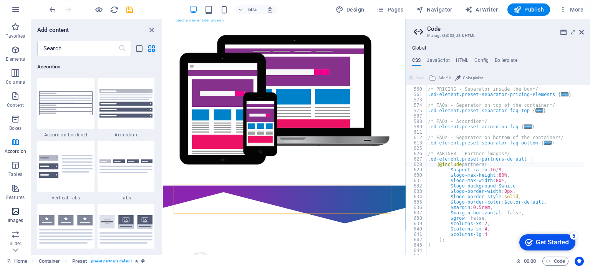
click at [14, 212] on icon "button" at bounding box center [15, 211] width 9 height 9
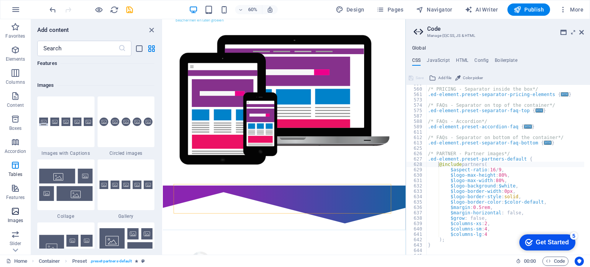
scroll to position [3894, 0]
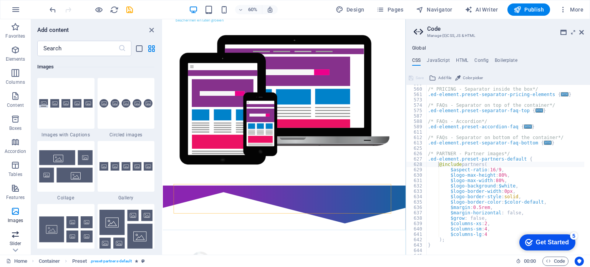
click at [19, 233] on icon "button" at bounding box center [15, 234] width 9 height 9
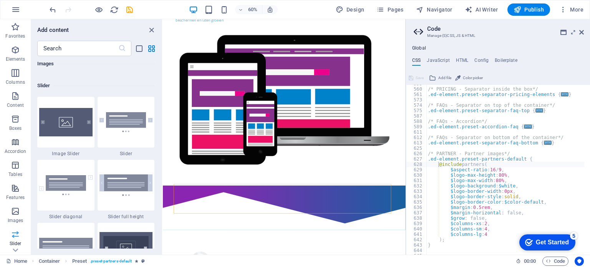
scroll to position [4353, 0]
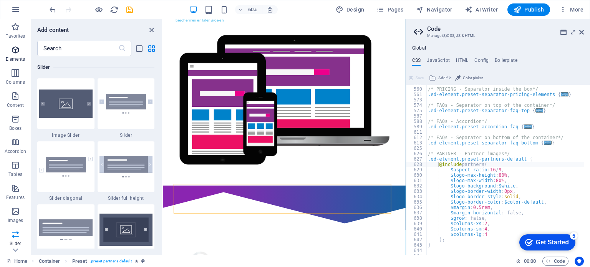
click at [15, 58] on p "Elements" at bounding box center [16, 59] width 20 height 6
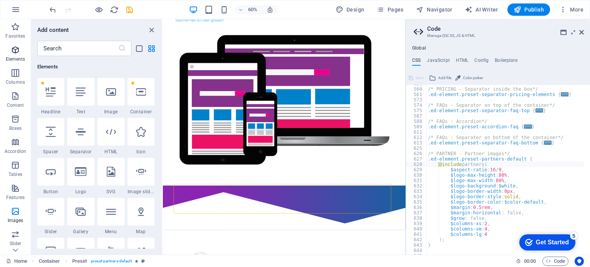
scroll to position [81, 0]
click at [107, 97] on div at bounding box center [111, 92] width 27 height 28
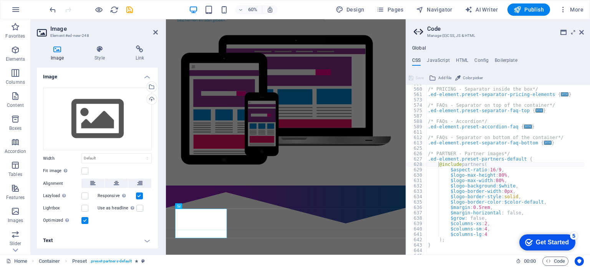
scroll to position [68, 0]
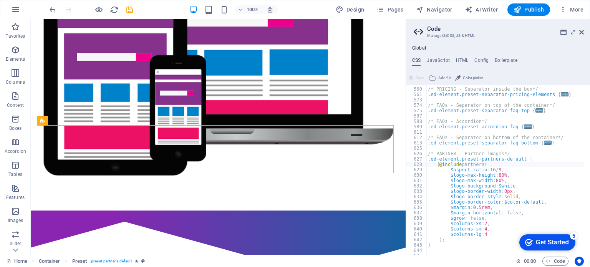
scroll to position [201, 0]
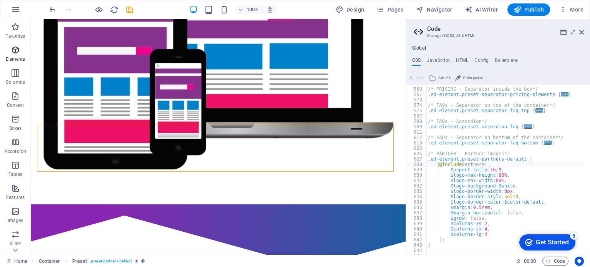
click at [17, 55] on span "Elements" at bounding box center [15, 54] width 31 height 18
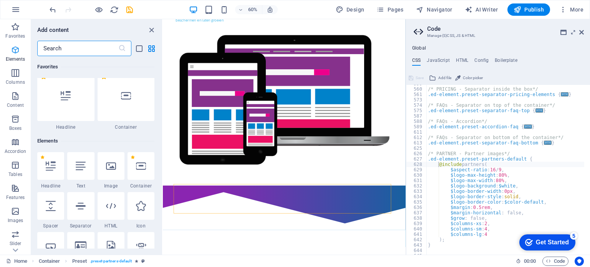
scroll to position [81, 0]
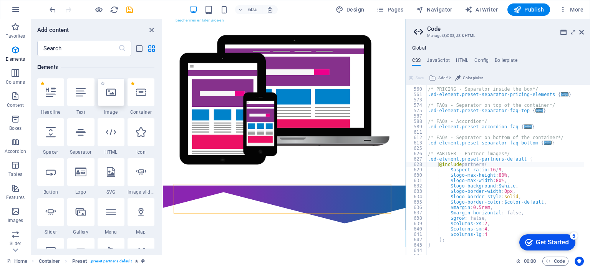
click at [108, 99] on div at bounding box center [111, 92] width 27 height 28
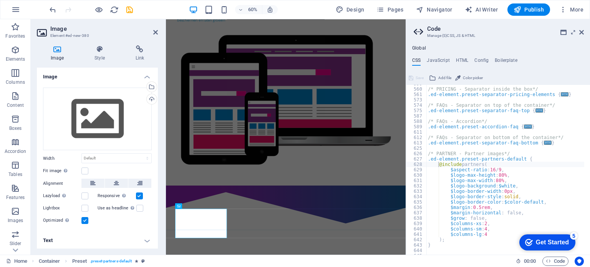
scroll to position [68, 0]
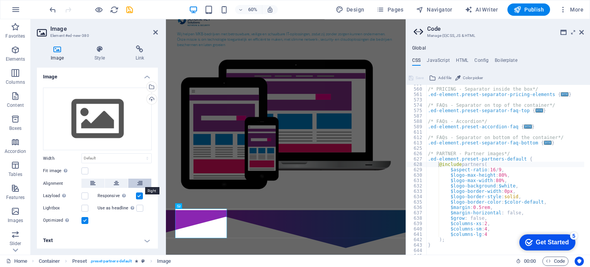
click at [141, 184] on icon at bounding box center [139, 183] width 5 height 9
click at [97, 182] on button at bounding box center [92, 183] width 23 height 9
click at [248, 207] on button at bounding box center [249, 205] width 5 height 5
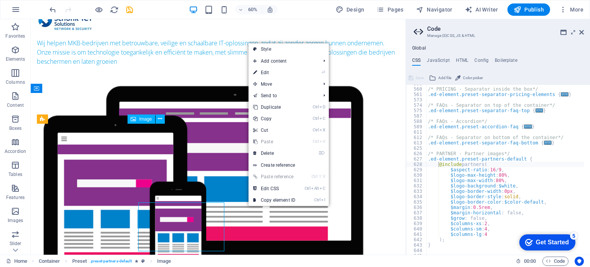
scroll to position [201, 0]
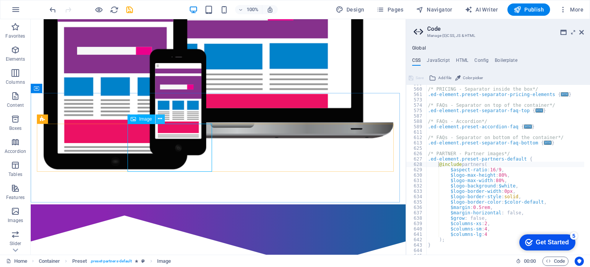
click at [160, 117] on icon at bounding box center [160, 119] width 4 height 8
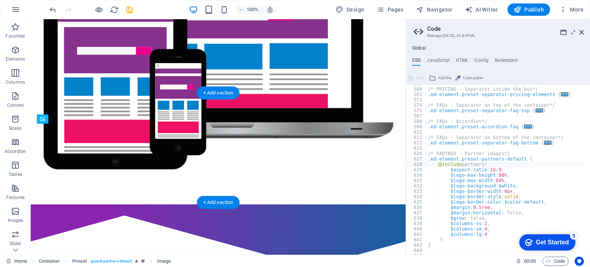
drag, startPoint x: 198, startPoint y: 129, endPoint x: 373, endPoint y: 139, distance: 175.4
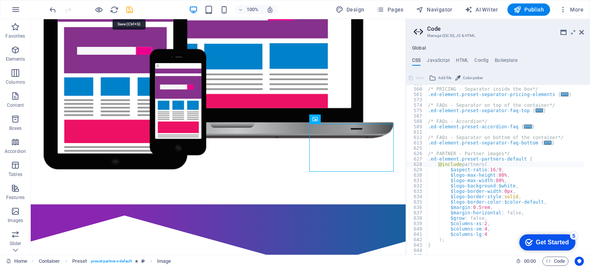
click at [129, 10] on icon "save" at bounding box center [129, 9] width 9 height 9
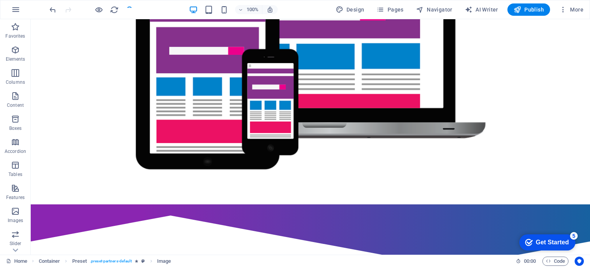
scroll to position [203, 0]
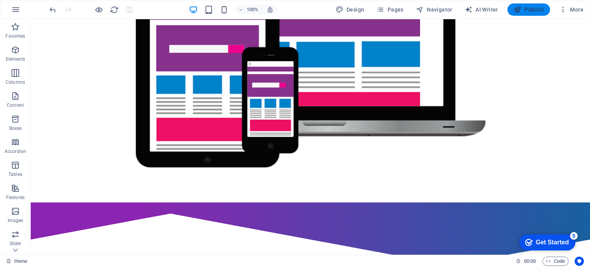
click at [525, 3] on button "Publish" at bounding box center [528, 9] width 43 height 12
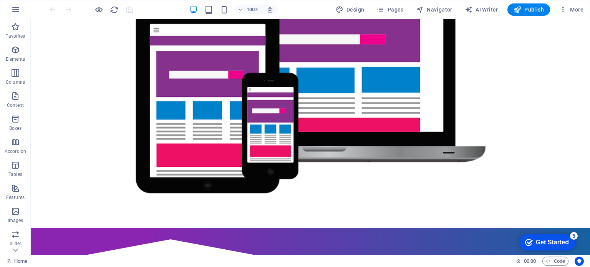
scroll to position [178, 0]
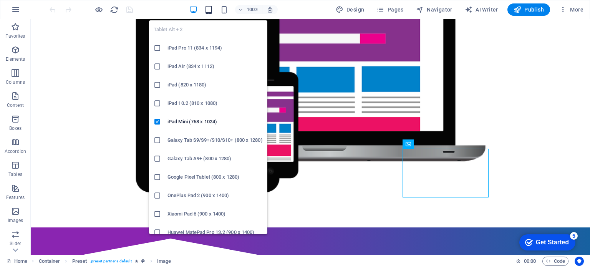
click at [210, 10] on icon "button" at bounding box center [208, 9] width 9 height 9
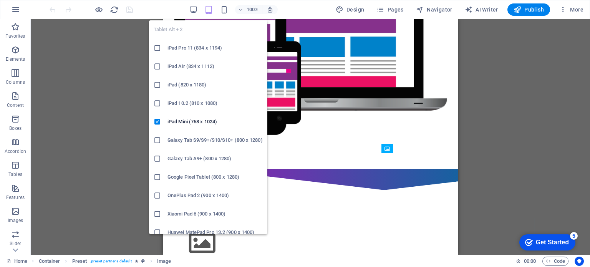
scroll to position [109, 0]
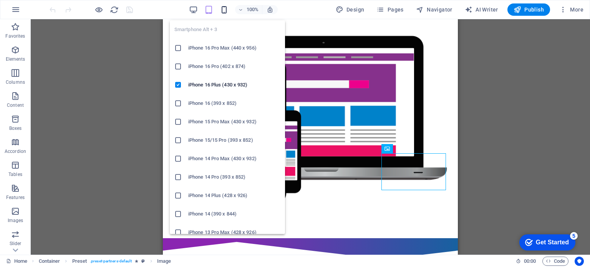
click at [226, 10] on icon "button" at bounding box center [224, 9] width 9 height 9
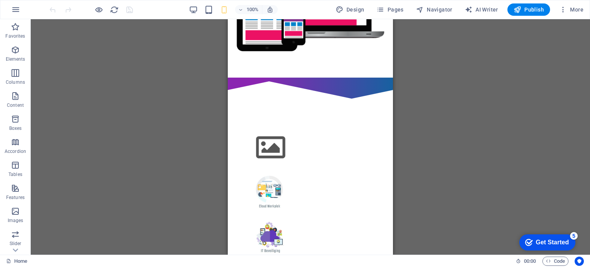
scroll to position [208, 0]
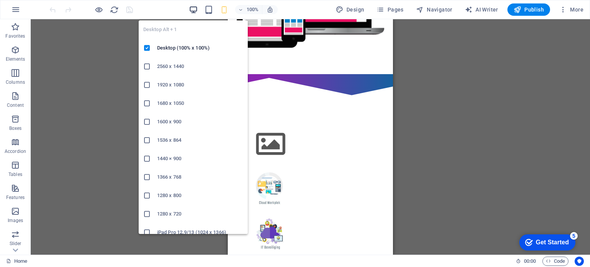
click at [197, 7] on icon "button" at bounding box center [193, 9] width 9 height 9
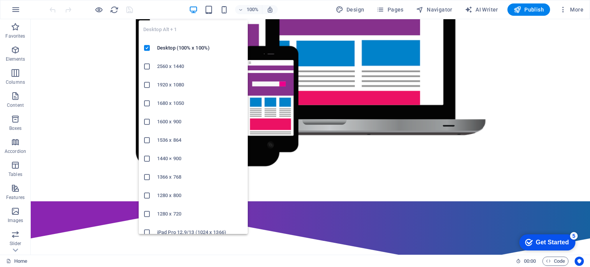
scroll to position [203, 0]
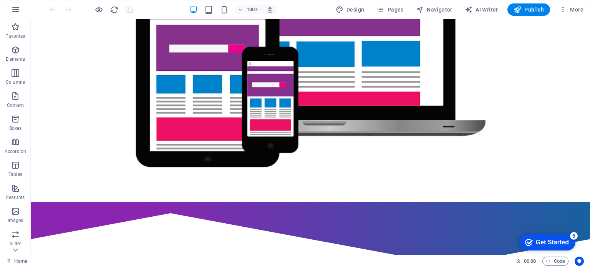
click at [110, 15] on div at bounding box center [91, 9] width 86 height 12
click at [114, 10] on icon "reload" at bounding box center [114, 9] width 9 height 9
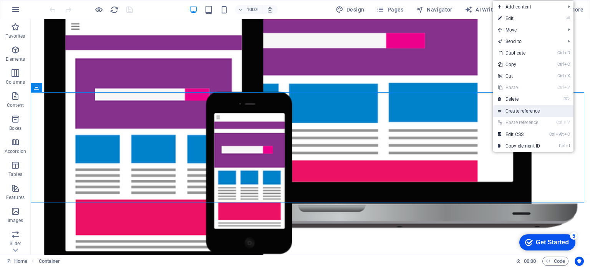
click at [526, 106] on link "Create reference" at bounding box center [533, 111] width 80 height 12
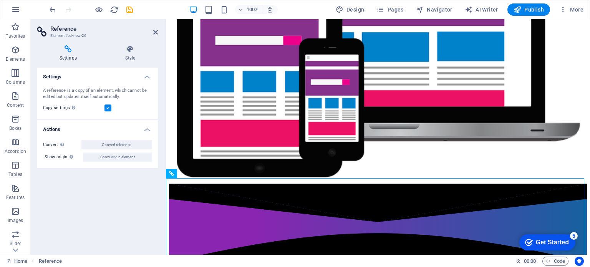
scroll to position [217, 0]
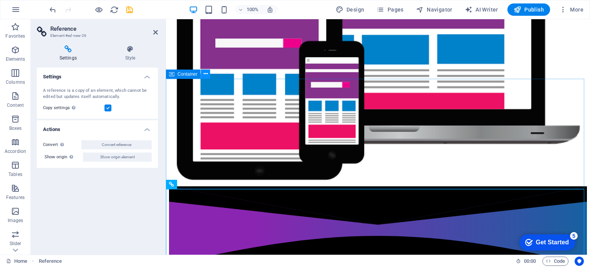
click at [206, 74] on icon at bounding box center [206, 74] width 4 height 8
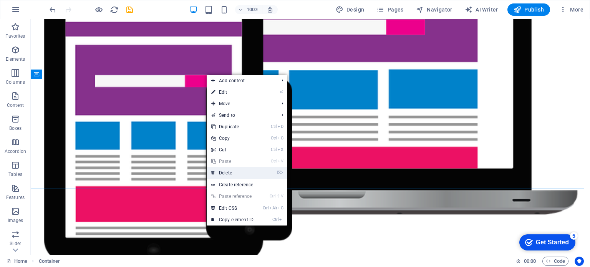
click at [233, 173] on link "⌦ Delete" at bounding box center [232, 173] width 51 height 12
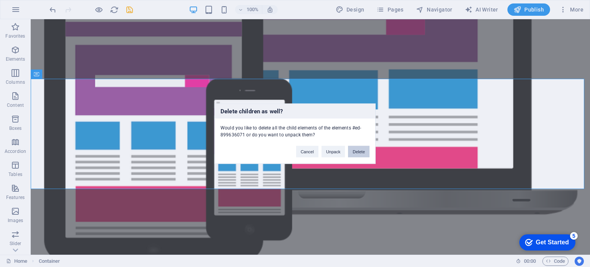
drag, startPoint x: 359, startPoint y: 150, endPoint x: 328, endPoint y: 131, distance: 36.9
click at [359, 150] on button "Delete" at bounding box center [359, 152] width 22 height 12
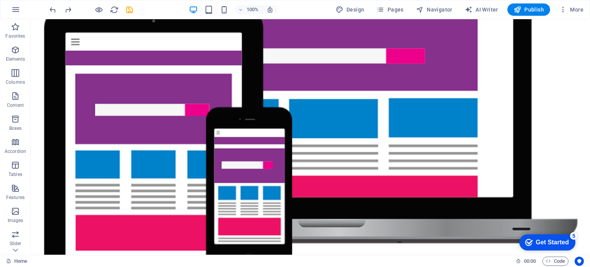
scroll to position [275, 0]
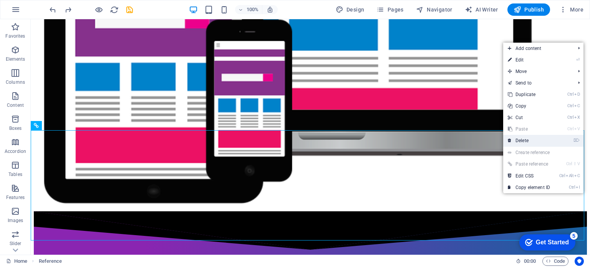
click at [525, 140] on link "⌦ Delete" at bounding box center [528, 141] width 51 height 12
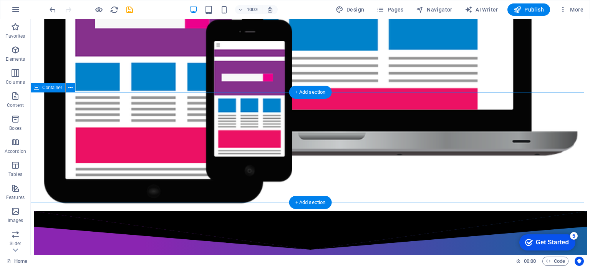
scroll to position [203, 0]
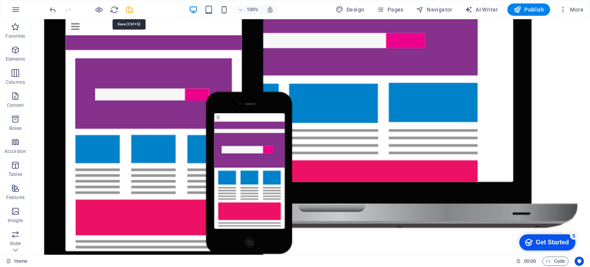
click at [132, 10] on icon "save" at bounding box center [129, 9] width 9 height 9
click at [523, 12] on span "Publish" at bounding box center [528, 10] width 30 height 8
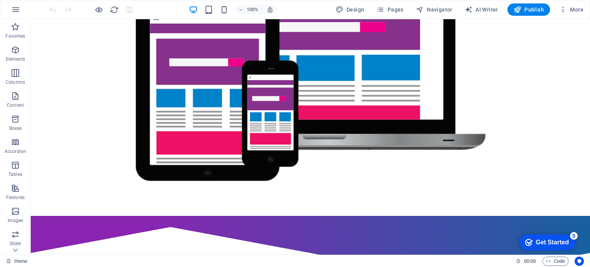
scroll to position [203, 0]
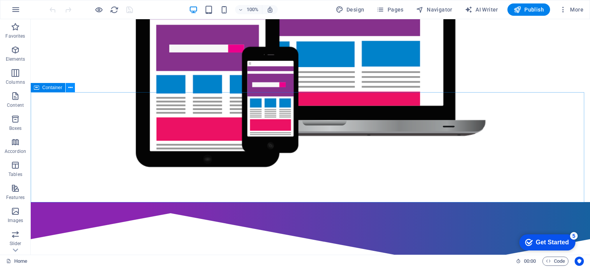
click at [69, 89] on icon at bounding box center [70, 88] width 4 height 8
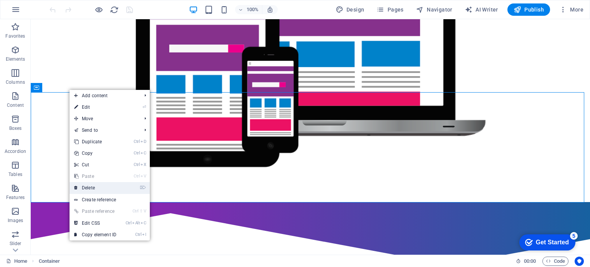
click at [91, 189] on link "⌦ Delete" at bounding box center [95, 188] width 51 height 12
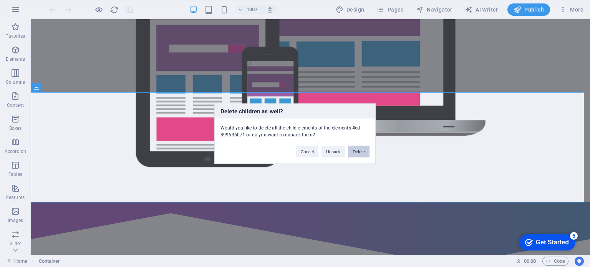
click at [356, 154] on button "Delete" at bounding box center [359, 152] width 22 height 12
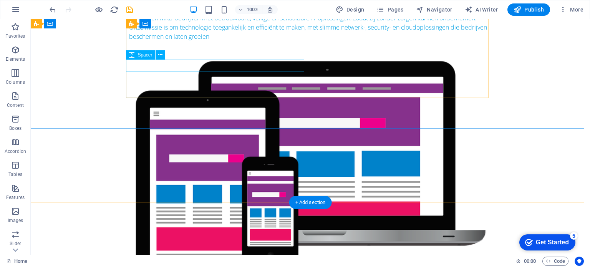
click at [180, 53] on div at bounding box center [310, 47] width 362 height 12
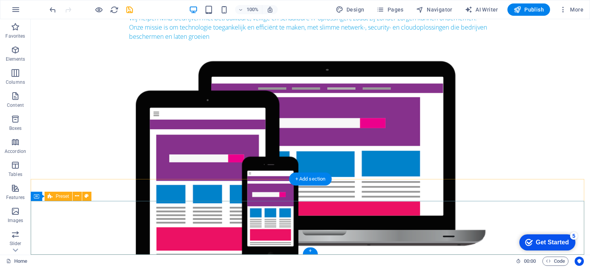
scroll to position [117, 0]
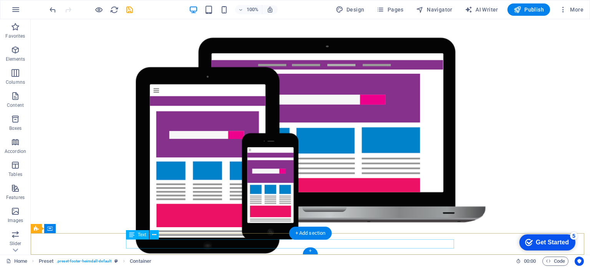
scroll to position [63, 0]
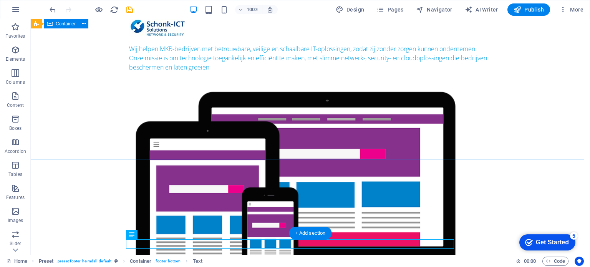
click at [529, 113] on div "Wij helpen MKB-bedrijven met betrouwbare, veilige en schaalbare IT-oplossingen,…" at bounding box center [310, 164] width 559 height 355
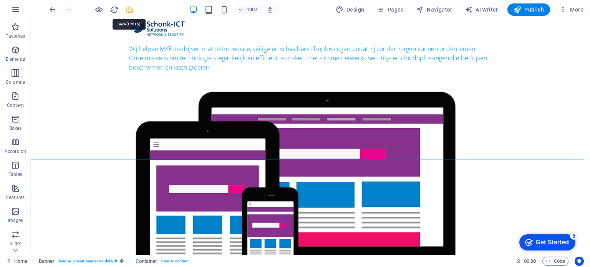
click at [131, 12] on icon "save" at bounding box center [129, 9] width 9 height 9
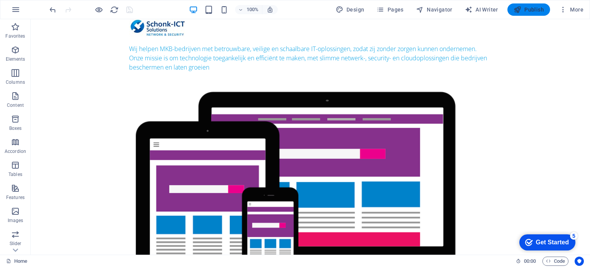
click at [533, 13] on button "Publish" at bounding box center [528, 9] width 43 height 12
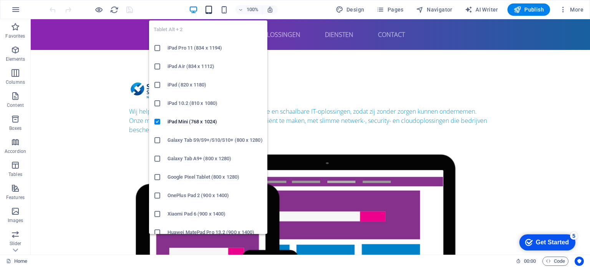
click at [212, 11] on icon "button" at bounding box center [208, 9] width 9 height 9
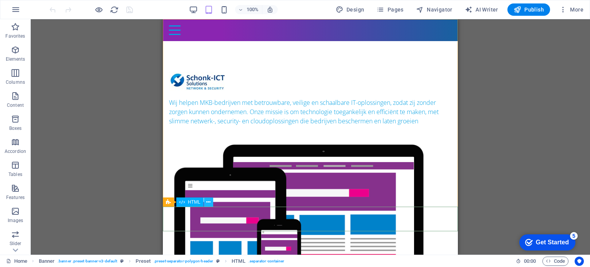
click at [210, 203] on icon at bounding box center [208, 202] width 4 height 8
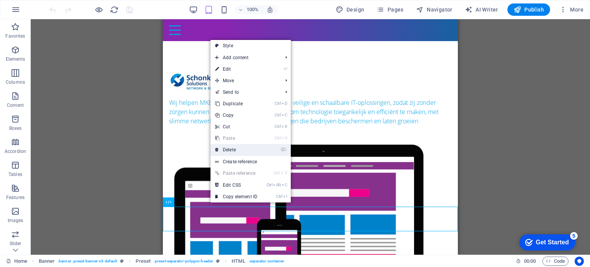
click at [243, 146] on link "⌦ Delete" at bounding box center [235, 150] width 51 height 12
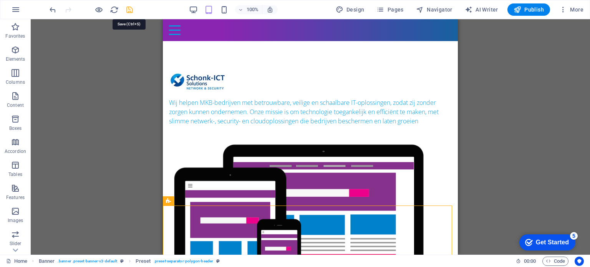
click at [126, 12] on icon "save" at bounding box center [129, 9] width 9 height 9
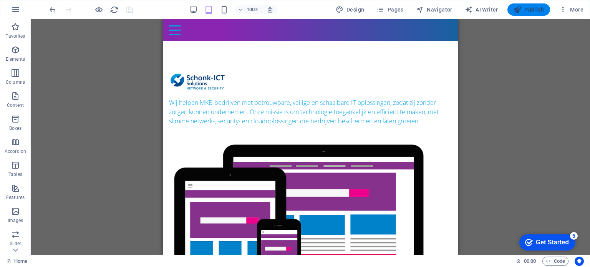
click at [524, 11] on span "Publish" at bounding box center [528, 10] width 30 height 8
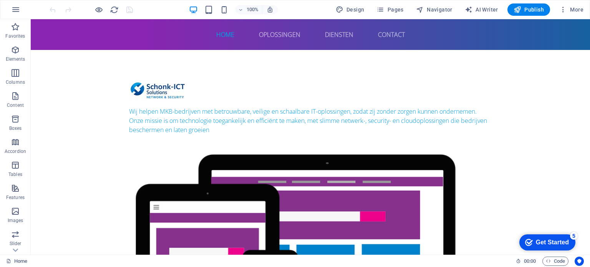
scroll to position [43, 0]
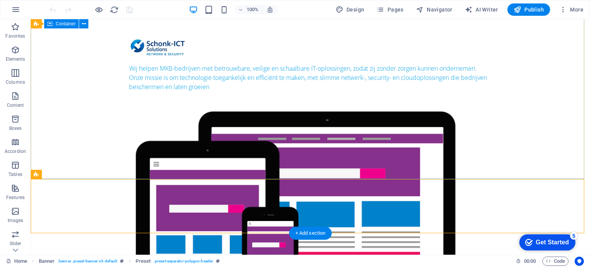
click at [181, 166] on div "Wij helpen MKB-bedrijven met betrouwbare, veilige en schaalbare IT-oplossingen,…" at bounding box center [310, 184] width 559 height 355
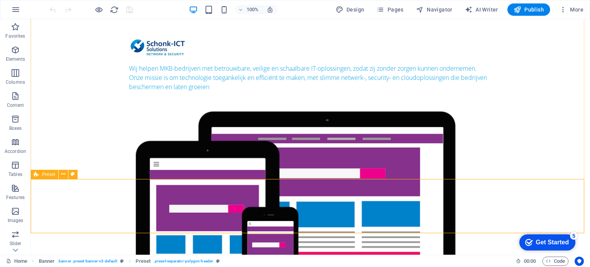
click at [58, 174] on div "Preset" at bounding box center [45, 174] width 28 height 9
click at [61, 174] on icon at bounding box center [63, 174] width 4 height 8
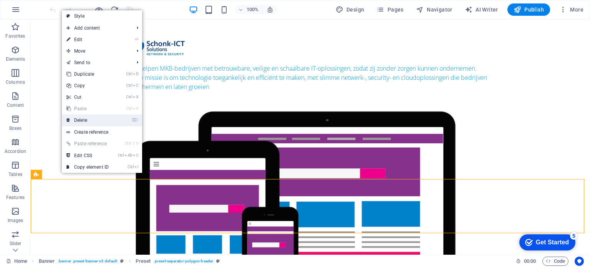
click at [88, 122] on link "⌦ Delete" at bounding box center [87, 120] width 51 height 12
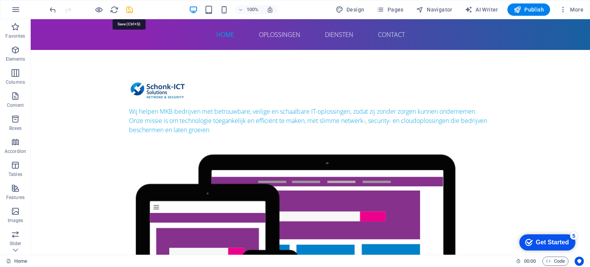
click at [132, 12] on icon "save" at bounding box center [129, 9] width 9 height 9
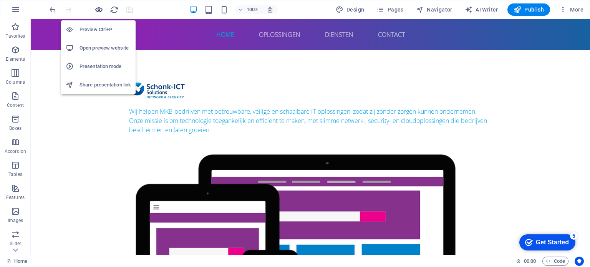
click at [98, 12] on icon "button" at bounding box center [98, 9] width 9 height 9
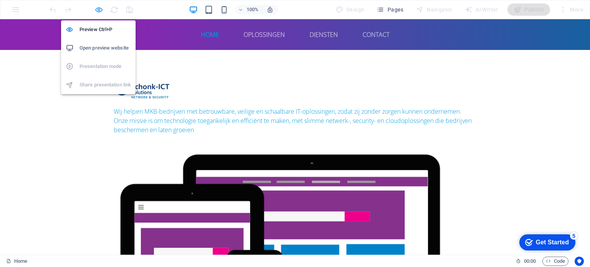
click at [101, 12] on icon "button" at bounding box center [98, 9] width 9 height 9
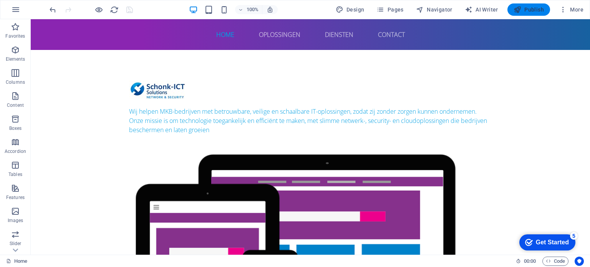
click at [525, 9] on span "Publish" at bounding box center [528, 10] width 30 height 8
click at [310, 233] on div "+ Add section" at bounding box center [310, 231] width 43 height 13
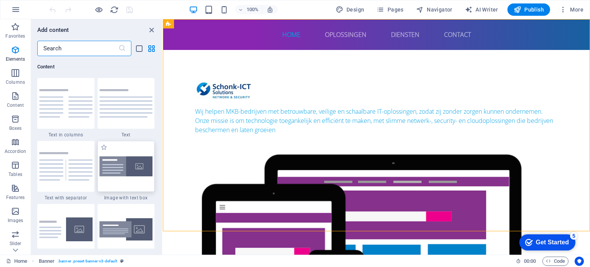
scroll to position [1344, 0]
click at [14, 219] on p "Images" at bounding box center [16, 220] width 16 height 6
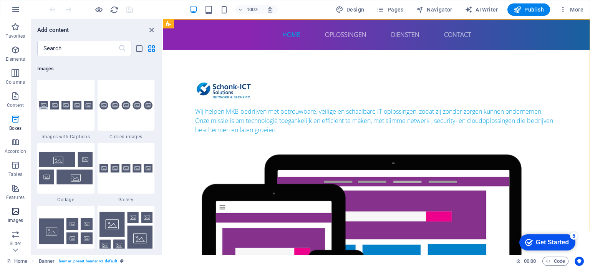
scroll to position [3894, 0]
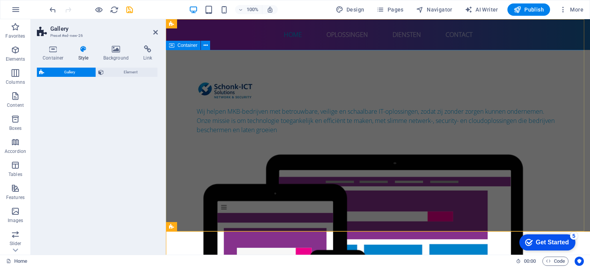
select select "rem"
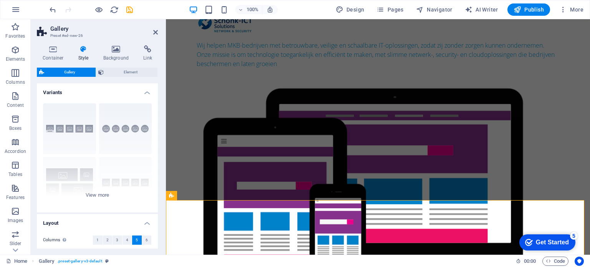
scroll to position [72, 0]
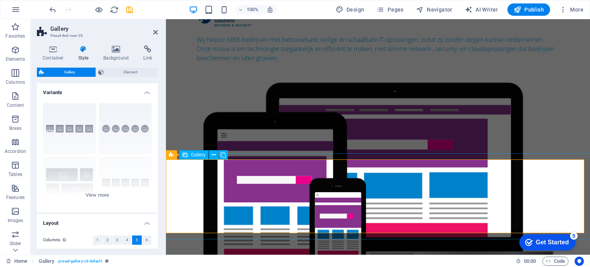
click at [212, 155] on icon at bounding box center [214, 155] width 4 height 8
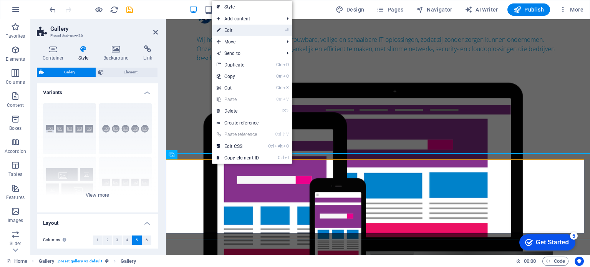
click at [237, 30] on link "⏎ Edit" at bounding box center [237, 31] width 51 height 12
select select "4"
select select "px"
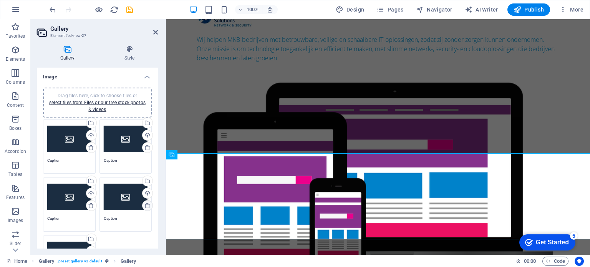
click at [147, 204] on icon at bounding box center [147, 205] width 6 height 6
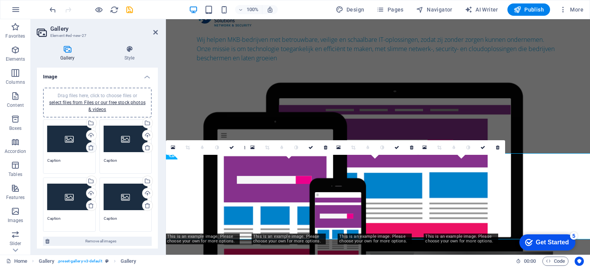
click at [89, 147] on icon at bounding box center [91, 147] width 6 height 6
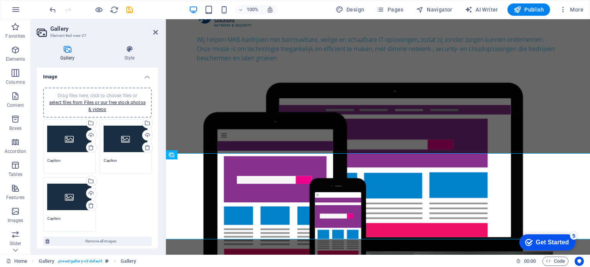
drag, startPoint x: 159, startPoint y: 161, endPoint x: 153, endPoint y: 205, distance: 43.8
click at [153, 205] on div "Gallery Style Image Drag files here, click to choose files or select files from…" at bounding box center [97, 146] width 133 height 215
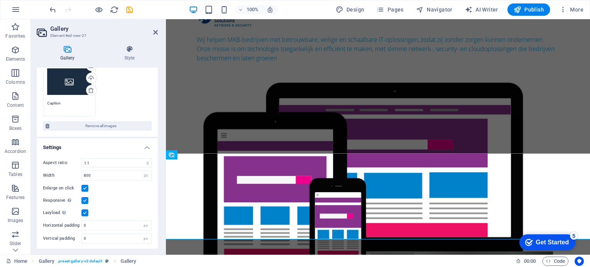
scroll to position [0, 0]
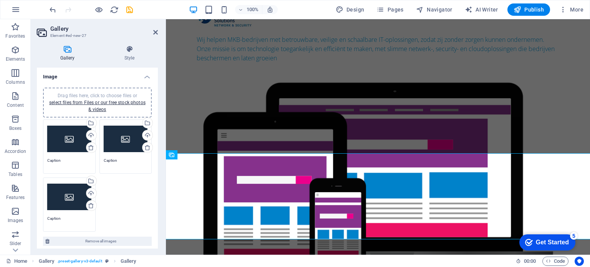
drag, startPoint x: 112, startPoint y: 188, endPoint x: 111, endPoint y: 207, distance: 19.2
click at [111, 207] on div "Drag files here, click to choose files or select files from Files or our free s…" at bounding box center [97, 176] width 113 height 116
click at [68, 141] on div "Drag files here, click to choose files or select files from Files or our free s…" at bounding box center [69, 139] width 44 height 31
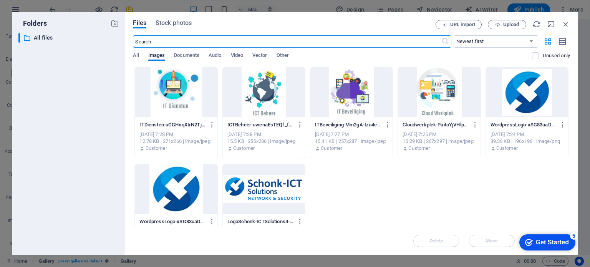
scroll to position [50, 0]
click at [437, 95] on div at bounding box center [439, 92] width 82 height 50
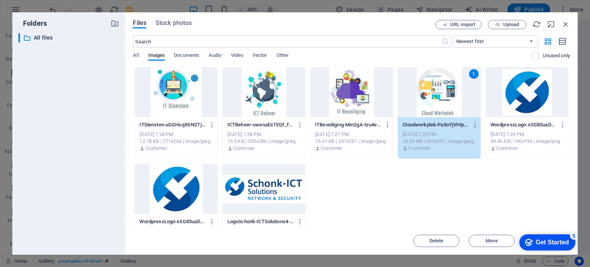
click at [437, 95] on div "1" at bounding box center [439, 92] width 82 height 50
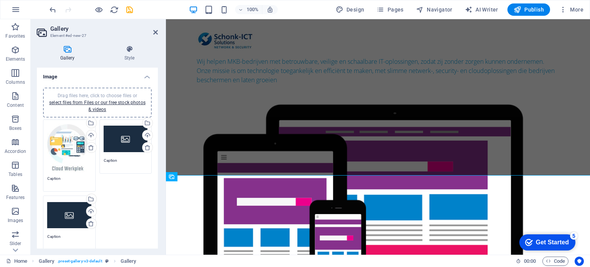
click at [123, 139] on div "Drag files here, click to choose files or select files from Files or our free s…" at bounding box center [126, 139] width 44 height 31
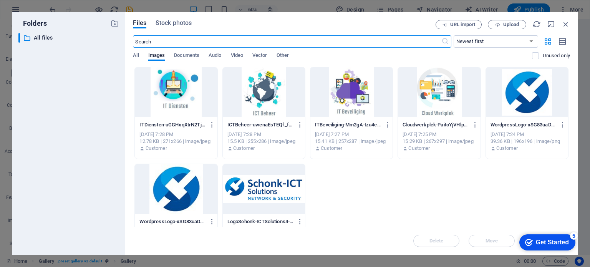
click at [339, 110] on div at bounding box center [351, 92] width 82 height 50
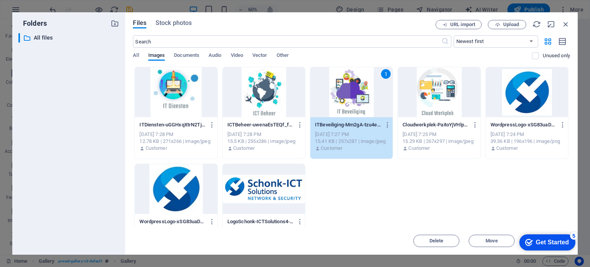
click at [339, 110] on div "1" at bounding box center [351, 92] width 82 height 50
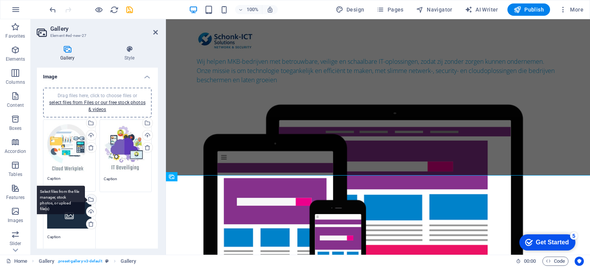
click at [66, 210] on div "Select files from the file manager, stock photos, or upload file(s)" at bounding box center [60, 199] width 50 height 29
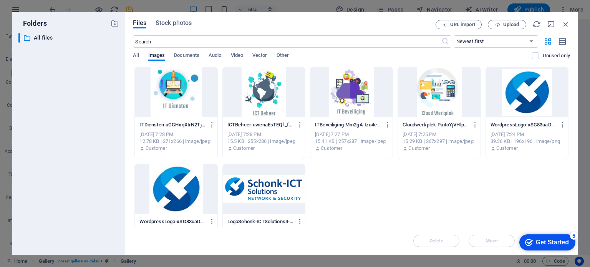
click at [180, 97] on div at bounding box center [176, 92] width 82 height 50
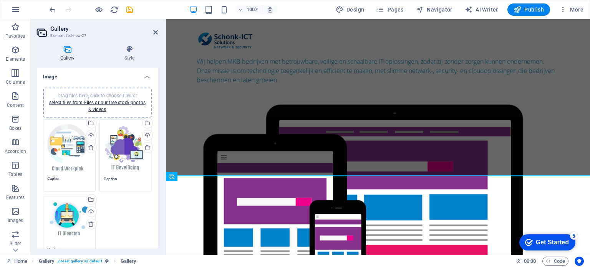
scroll to position [72, 0]
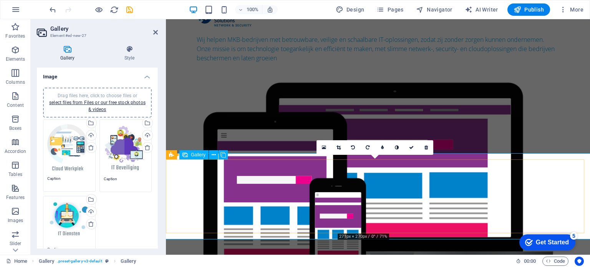
click at [339, 148] on icon at bounding box center [338, 147] width 4 height 5
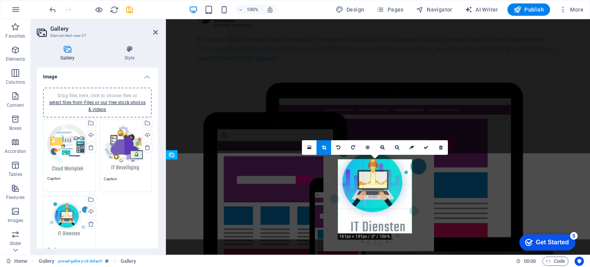
drag, startPoint x: 367, startPoint y: 195, endPoint x: 372, endPoint y: 201, distance: 7.9
click at [372, 201] on div at bounding box center [378, 196] width 111 height 109
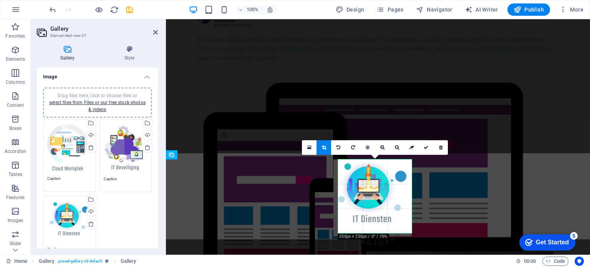
drag, startPoint x: 366, startPoint y: 200, endPoint x: 364, endPoint y: 204, distance: 4.1
click at [364, 204] on div at bounding box center [372, 197] width 78 height 77
click at [428, 146] on icon at bounding box center [426, 147] width 5 height 5
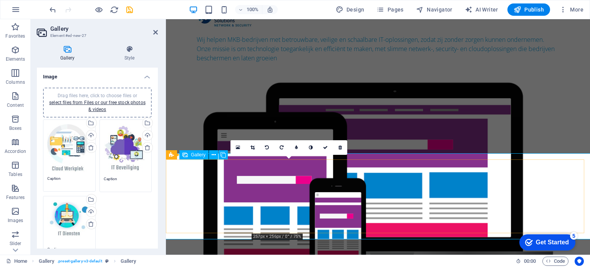
click at [250, 147] on icon at bounding box center [252, 147] width 4 height 5
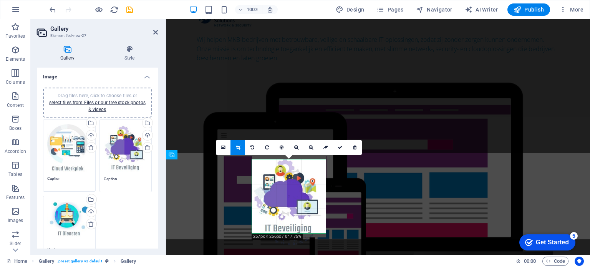
drag, startPoint x: 282, startPoint y: 201, endPoint x: 281, endPoint y: 197, distance: 3.9
click at [281, 197] on div at bounding box center [289, 196] width 74 height 82
click at [336, 149] on link at bounding box center [340, 147] width 15 height 15
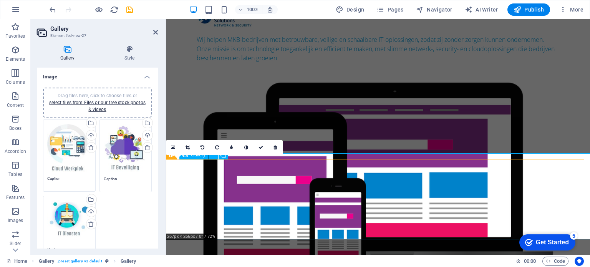
click at [188, 148] on icon at bounding box center [187, 147] width 4 height 5
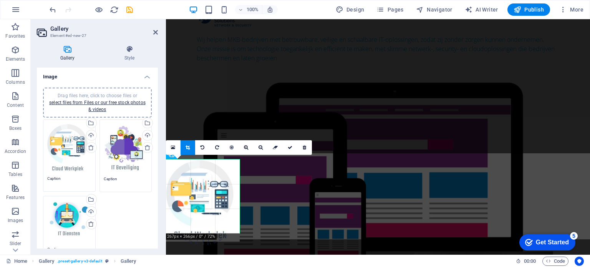
click at [200, 199] on div at bounding box center [203, 200] width 74 height 82
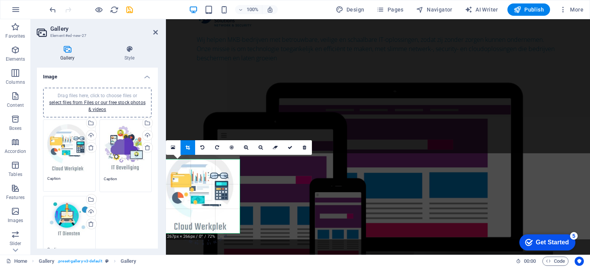
drag, startPoint x: 209, startPoint y: 201, endPoint x: 208, endPoint y: 194, distance: 6.9
click at [208, 194] on div at bounding box center [203, 192] width 74 height 82
click at [290, 148] on icon at bounding box center [290, 147] width 5 height 5
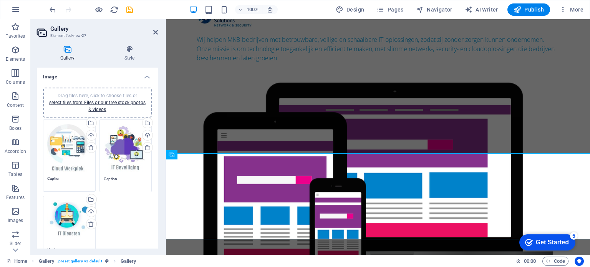
click at [152, 30] on header "Gallery Element #ed-new-27" at bounding box center [97, 29] width 121 height 20
click at [154, 29] on icon at bounding box center [155, 32] width 5 height 6
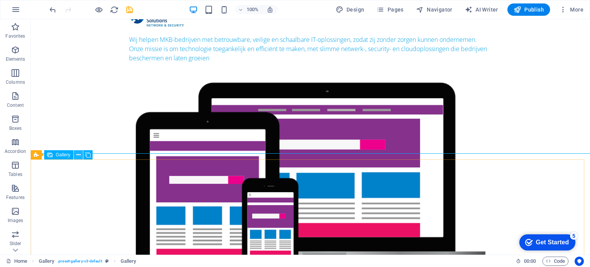
click at [74, 153] on button at bounding box center [78, 154] width 9 height 9
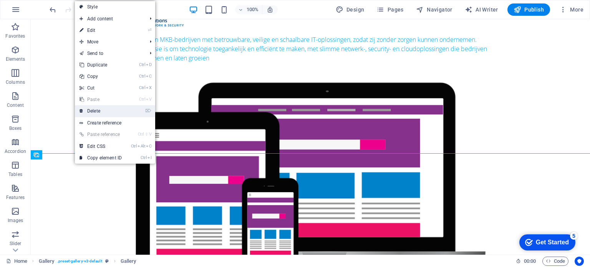
drag, startPoint x: 99, startPoint y: 114, endPoint x: 68, endPoint y: 96, distance: 36.2
click at [99, 115] on link "⌦ Delete" at bounding box center [100, 111] width 51 height 12
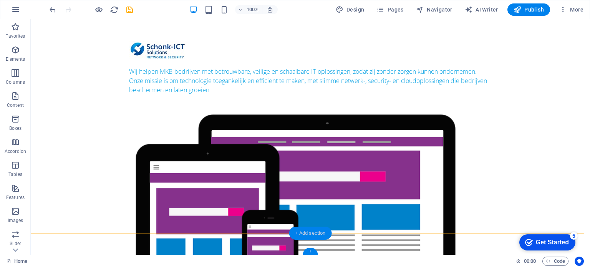
click at [295, 235] on div "+ Add section" at bounding box center [310, 233] width 43 height 13
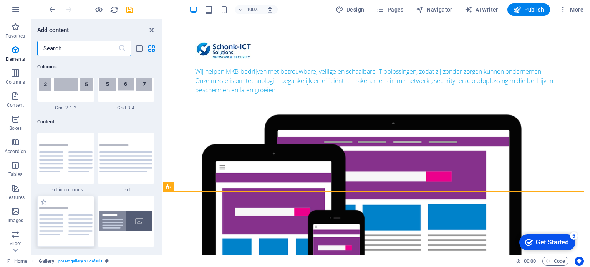
scroll to position [1344, 0]
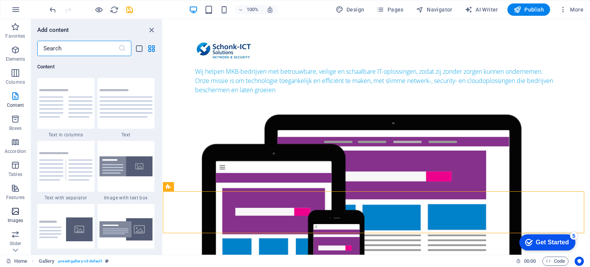
click at [14, 222] on p "Images" at bounding box center [16, 220] width 16 height 6
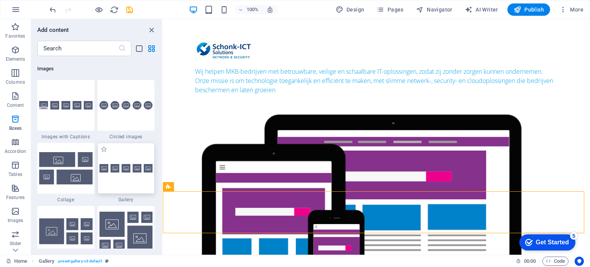
scroll to position [3894, 0]
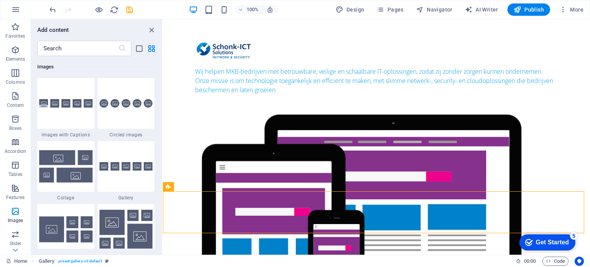
drag, startPoint x: 160, startPoint y: 155, endPoint x: 159, endPoint y: 161, distance: 6.3
click at [158, 152] on div "Favorites 1 Star Headline 1 Star Container Elements 1 Star Headline 1 Star Text…" at bounding box center [96, 152] width 131 height 192
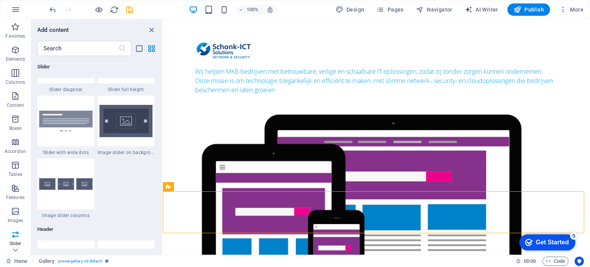
scroll to position [4510, 0]
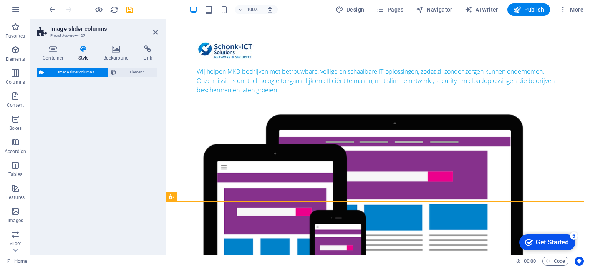
select select "rem"
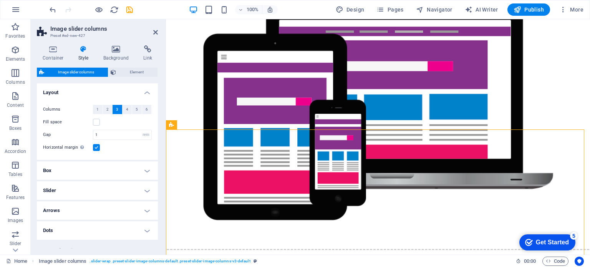
scroll to position [160, 0]
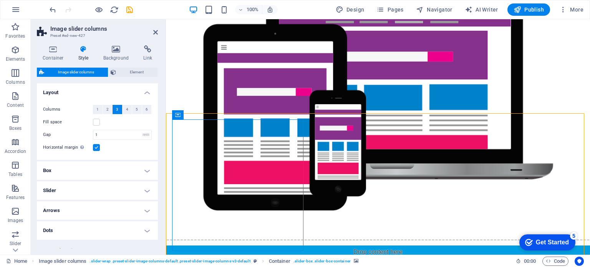
click at [144, 169] on h4 "Box" at bounding box center [97, 170] width 121 height 18
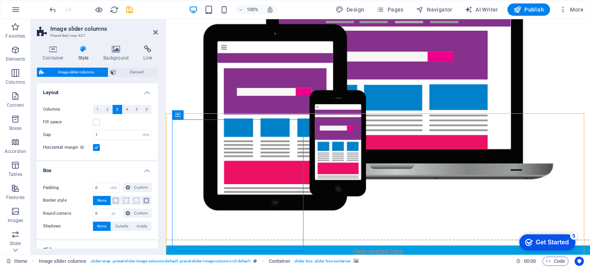
click at [144, 169] on h4 "Box" at bounding box center [97, 168] width 121 height 14
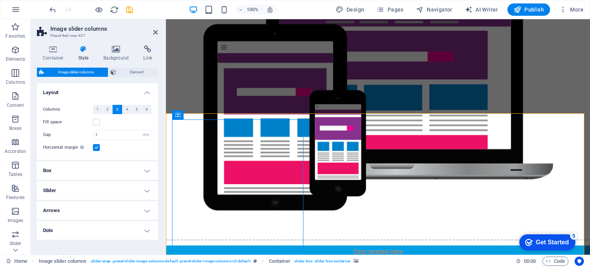
click at [153, 35] on header "Image slider columns Preset #ed-new-427" at bounding box center [97, 29] width 121 height 20
click at [154, 31] on icon at bounding box center [155, 32] width 5 height 6
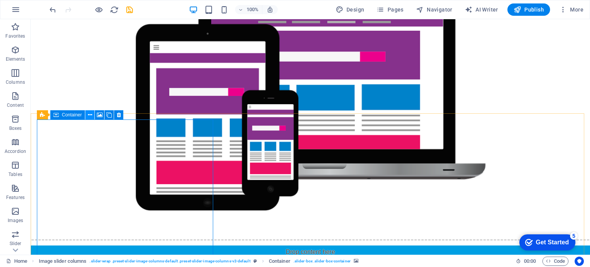
click at [90, 114] on icon at bounding box center [90, 115] width 4 height 8
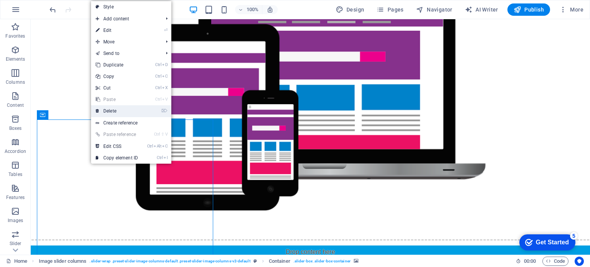
click at [111, 109] on link "⌦ Delete" at bounding box center [116, 111] width 51 height 12
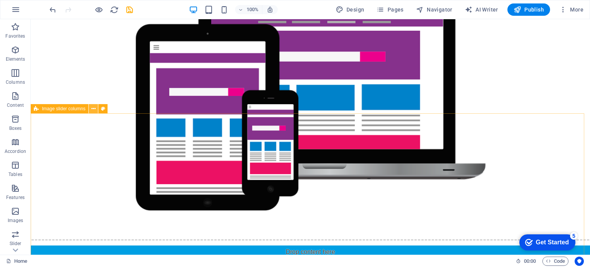
click at [93, 108] on icon at bounding box center [93, 109] width 4 height 8
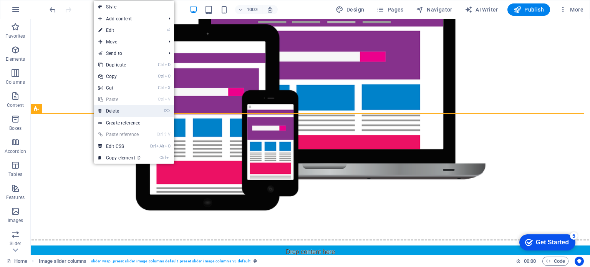
click at [109, 110] on link "⌦ Delete" at bounding box center [119, 111] width 51 height 12
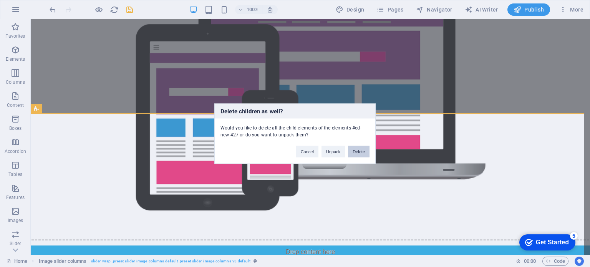
click at [358, 156] on button "Delete" at bounding box center [359, 152] width 22 height 12
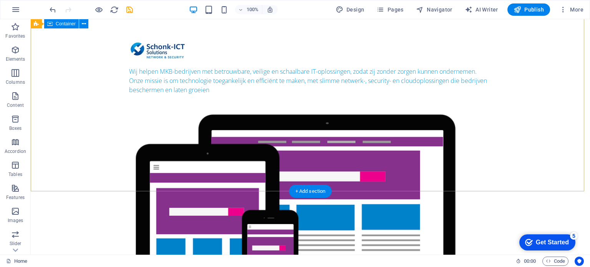
click at [266, 165] on div "Wij helpen MKB-bedrijven met betrouwbare, veilige en schaalbare IT-oplossingen,…" at bounding box center [310, 187] width 559 height 355
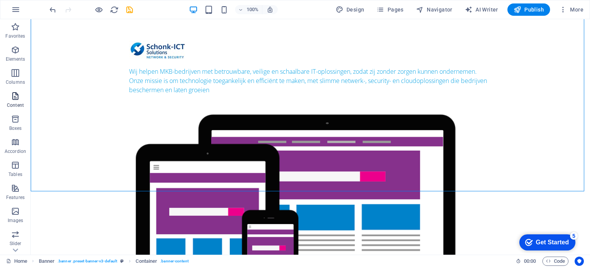
click at [12, 96] on icon "button" at bounding box center [15, 95] width 9 height 9
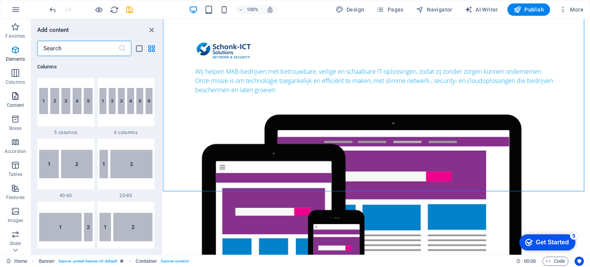
scroll to position [1344, 0]
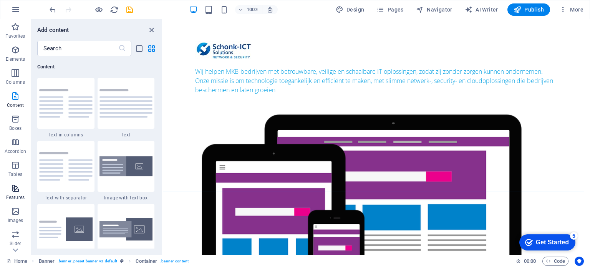
click at [20, 184] on icon "button" at bounding box center [15, 188] width 9 height 9
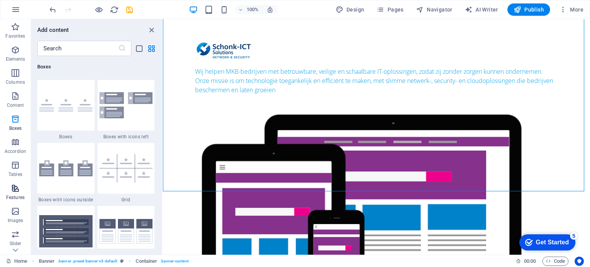
scroll to position [2993, 0]
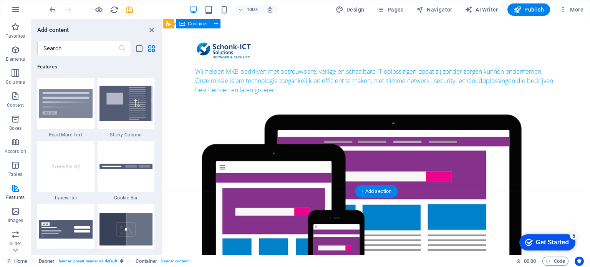
drag, startPoint x: 323, startPoint y: 153, endPoint x: 163, endPoint y: 159, distance: 159.9
click at [10, 243] on p "Slider" at bounding box center [16, 243] width 12 height 6
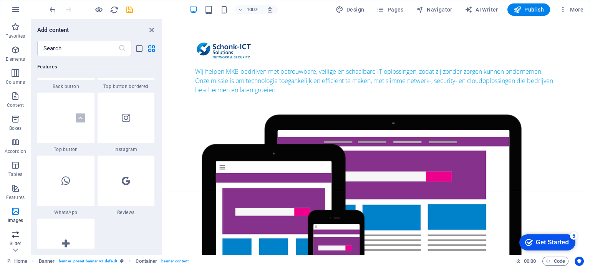
scroll to position [4353, 0]
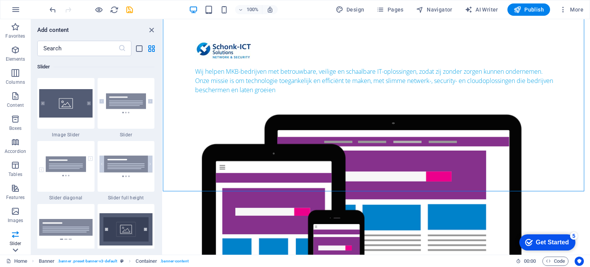
click at [16, 29] on icon at bounding box center [15, 23] width 11 height 11
click at [15, 174] on icon "button" at bounding box center [15, 170] width 9 height 9
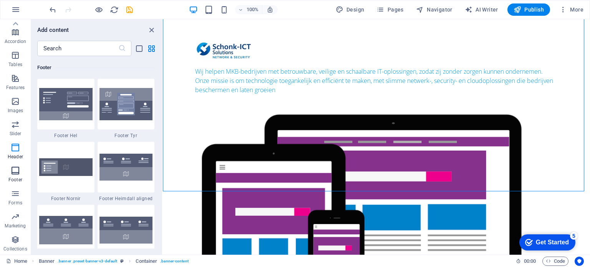
scroll to position [5083, 0]
click at [73, 224] on img at bounding box center [65, 229] width 53 height 28
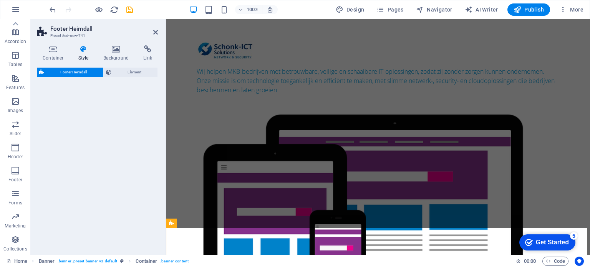
scroll to position [3, 0]
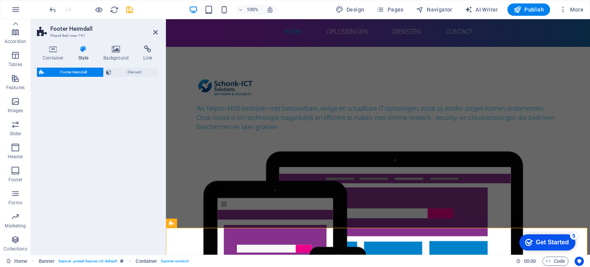
select select "rem"
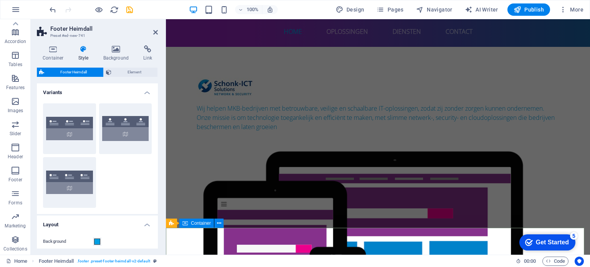
drag, startPoint x: 289, startPoint y: 145, endPoint x: 260, endPoint y: 253, distance: 111.9
click at [153, 32] on icon at bounding box center [155, 32] width 5 height 6
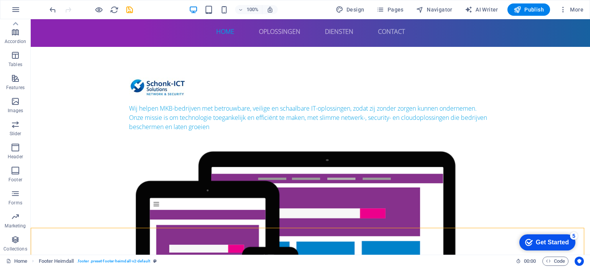
click at [134, 10] on div "100% Design Pages Navigator AI Writer Publish More" at bounding box center [317, 9] width 538 height 12
click at [124, 9] on div at bounding box center [91, 9] width 86 height 12
click at [130, 8] on icon "save" at bounding box center [129, 9] width 9 height 9
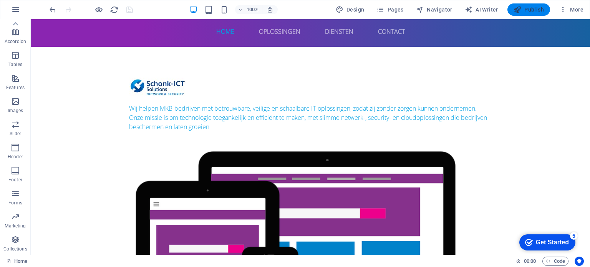
click at [539, 12] on span "Publish" at bounding box center [528, 10] width 30 height 8
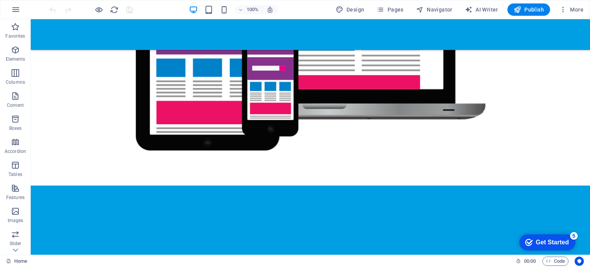
scroll to position [220, 0]
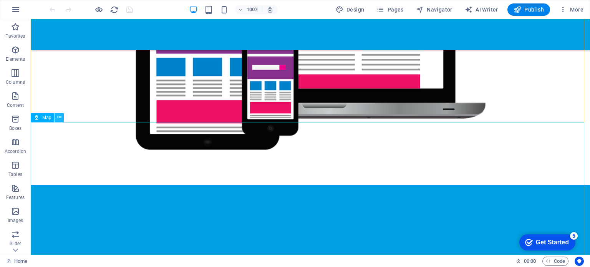
click at [60, 120] on icon at bounding box center [59, 117] width 4 height 8
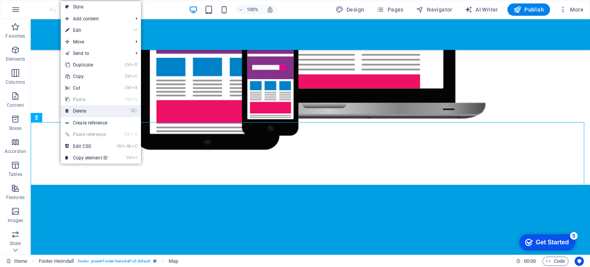
click at [89, 112] on link "⌦ Delete" at bounding box center [86, 111] width 51 height 12
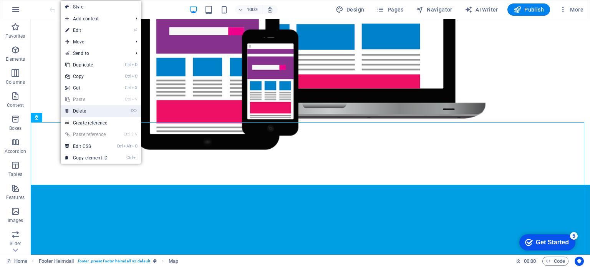
scroll to position [151, 0]
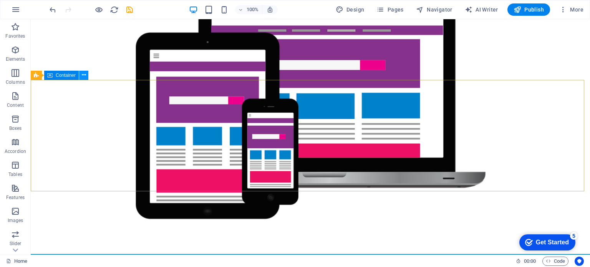
click at [83, 75] on icon at bounding box center [84, 75] width 4 height 8
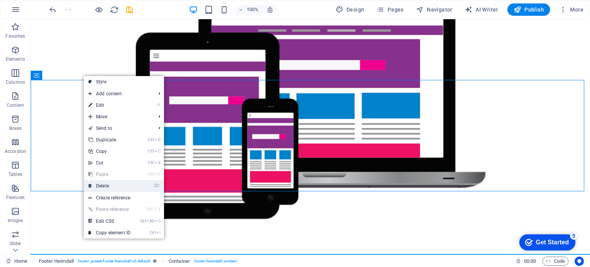
click at [110, 187] on link "⌦ Delete" at bounding box center [109, 186] width 51 height 12
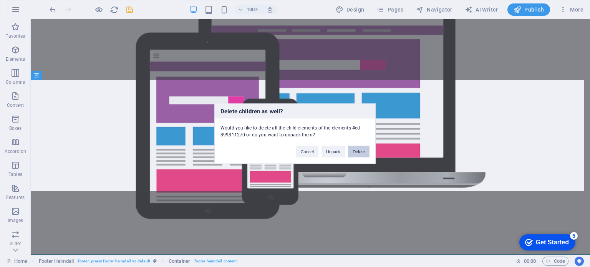
click at [362, 151] on button "Delete" at bounding box center [359, 152] width 22 height 12
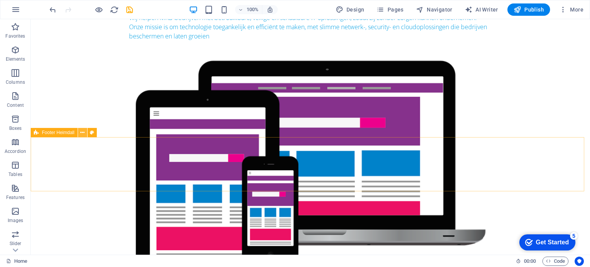
click at [83, 136] on icon at bounding box center [82, 133] width 4 height 8
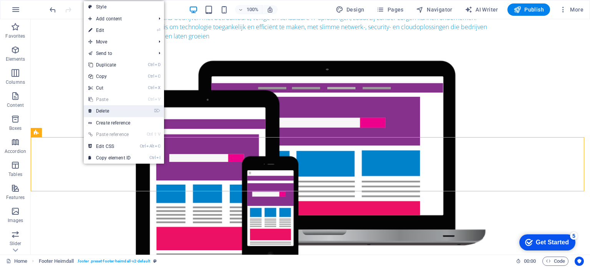
click at [97, 110] on link "⌦ Delete" at bounding box center [109, 111] width 51 height 12
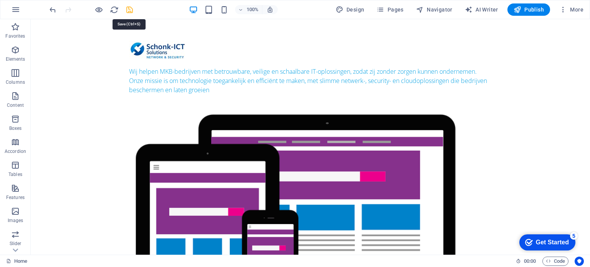
click at [127, 9] on icon "save" at bounding box center [129, 9] width 9 height 9
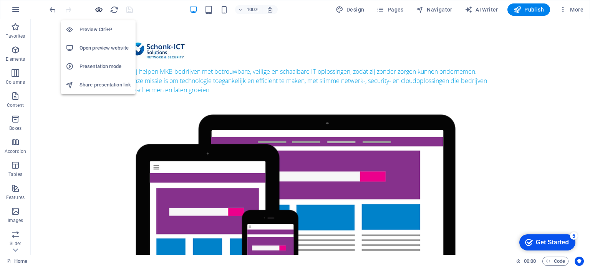
click at [100, 11] on icon "button" at bounding box center [98, 9] width 9 height 9
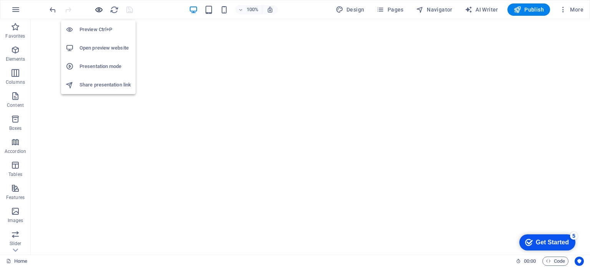
scroll to position [0, 0]
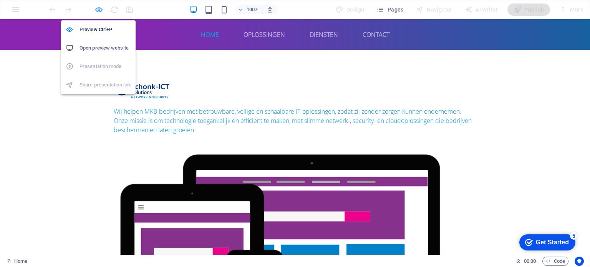
click at [97, 7] on icon "button" at bounding box center [98, 9] width 9 height 9
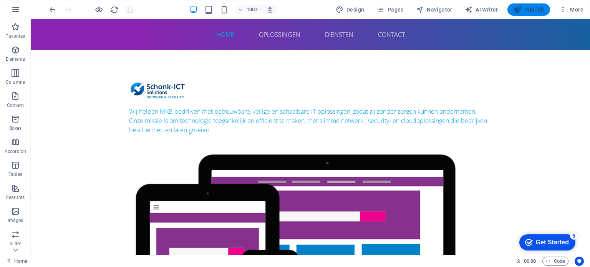
click at [540, 15] on button "Publish" at bounding box center [528, 9] width 43 height 12
click at [561, 10] on icon "button" at bounding box center [563, 10] width 8 height 8
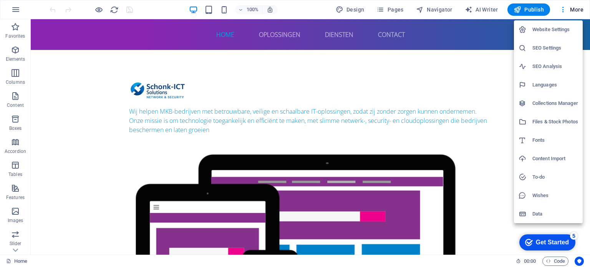
click at [551, 28] on h6 "Website Settings" at bounding box center [555, 29] width 46 height 9
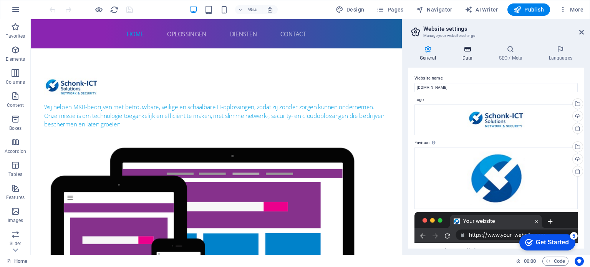
click at [465, 56] on h4 "Data" at bounding box center [468, 53] width 36 height 16
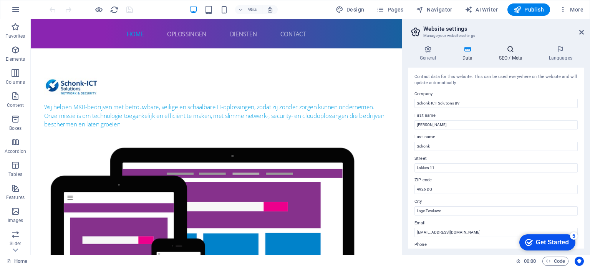
click at [513, 50] on icon at bounding box center [510, 49] width 47 height 8
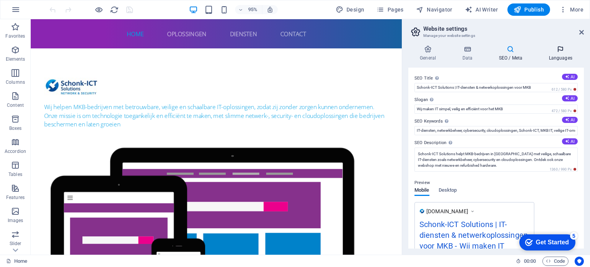
click at [561, 50] on icon at bounding box center [560, 49] width 47 height 8
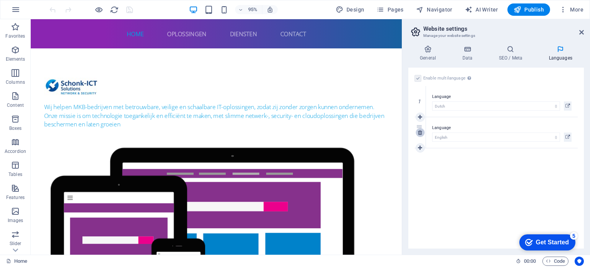
click at [420, 133] on icon at bounding box center [420, 132] width 4 height 5
click at [126, 10] on icon "save" at bounding box center [129, 9] width 9 height 9
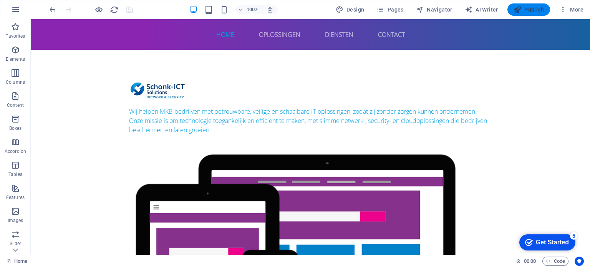
drag, startPoint x: 525, startPoint y: 7, endPoint x: 537, endPoint y: 8, distance: 12.4
click at [537, 8] on button "Publish" at bounding box center [528, 9] width 43 height 12
click at [479, 8] on span "AI Writer" at bounding box center [481, 10] width 33 height 8
select select "English"
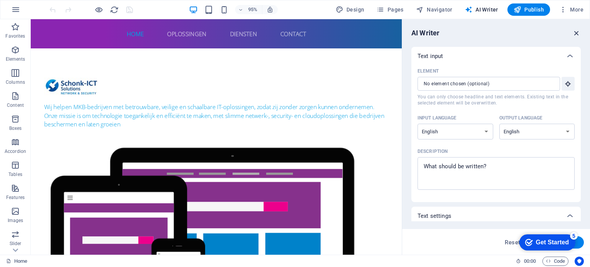
click at [573, 31] on icon "button" at bounding box center [576, 33] width 8 height 8
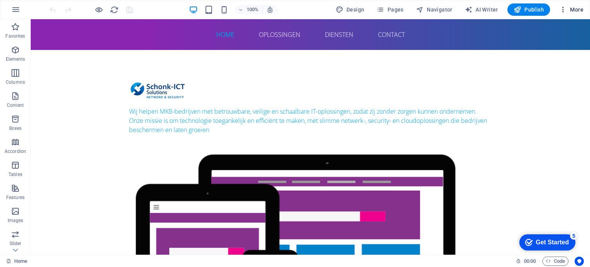
click at [566, 9] on icon "button" at bounding box center [563, 10] width 8 height 8
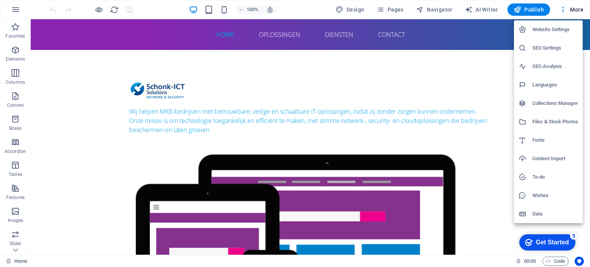
click at [550, 218] on h6 "Data" at bounding box center [555, 213] width 46 height 9
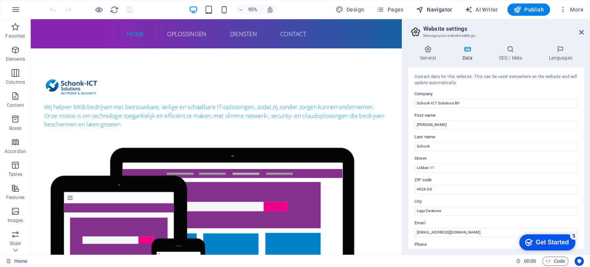
click at [438, 11] on span "Navigator" at bounding box center [434, 10] width 36 height 8
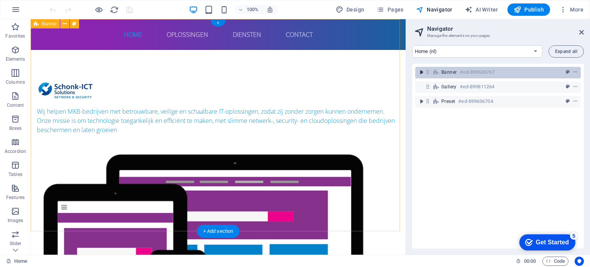
click at [422, 74] on icon "toggle-expand" at bounding box center [421, 72] width 8 height 8
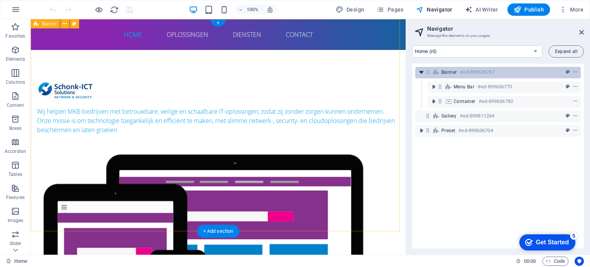
click at [422, 74] on icon "toggle-expand" at bounding box center [421, 72] width 8 height 8
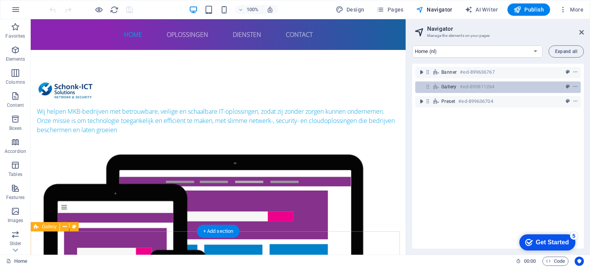
click at [422, 89] on div "Gallery #ed-899811264" at bounding box center [498, 87] width 166 height 12
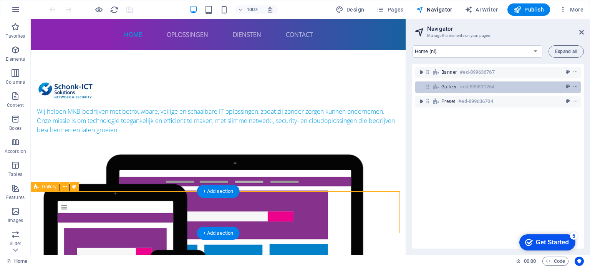
scroll to position [40, 0]
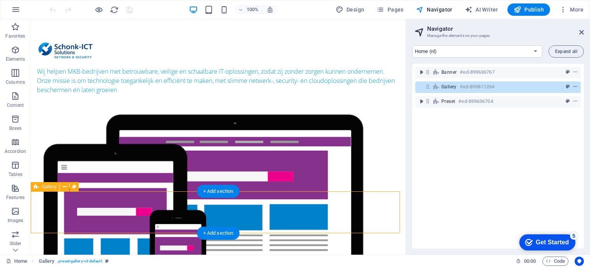
click at [573, 86] on icon "context-menu" at bounding box center [575, 86] width 5 height 5
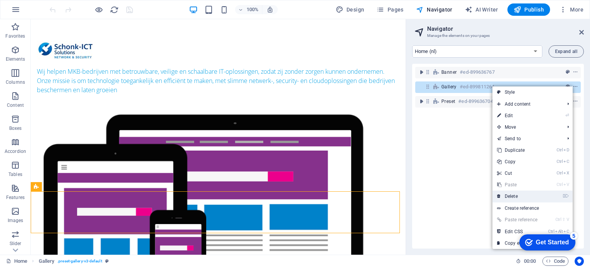
click at [510, 197] on link "⌦ Delete" at bounding box center [517, 196] width 51 height 12
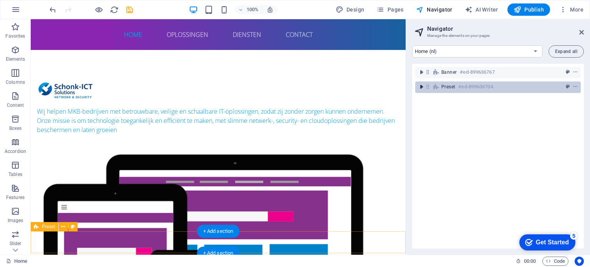
click at [419, 86] on icon "toggle-expand" at bounding box center [421, 87] width 8 height 8
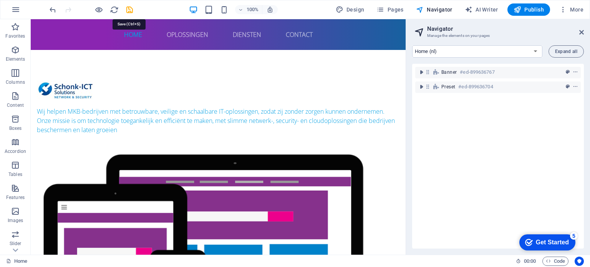
click at [131, 10] on icon "save" at bounding box center [129, 9] width 9 height 9
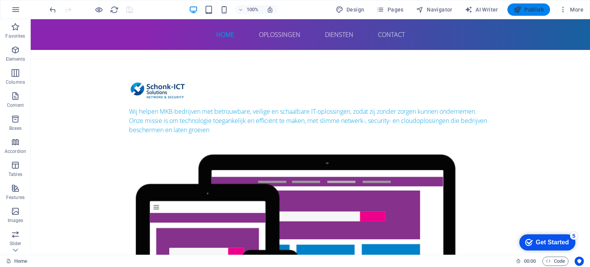
click at [531, 10] on span "Publish" at bounding box center [528, 10] width 30 height 8
